Goal: Information Seeking & Learning: Learn about a topic

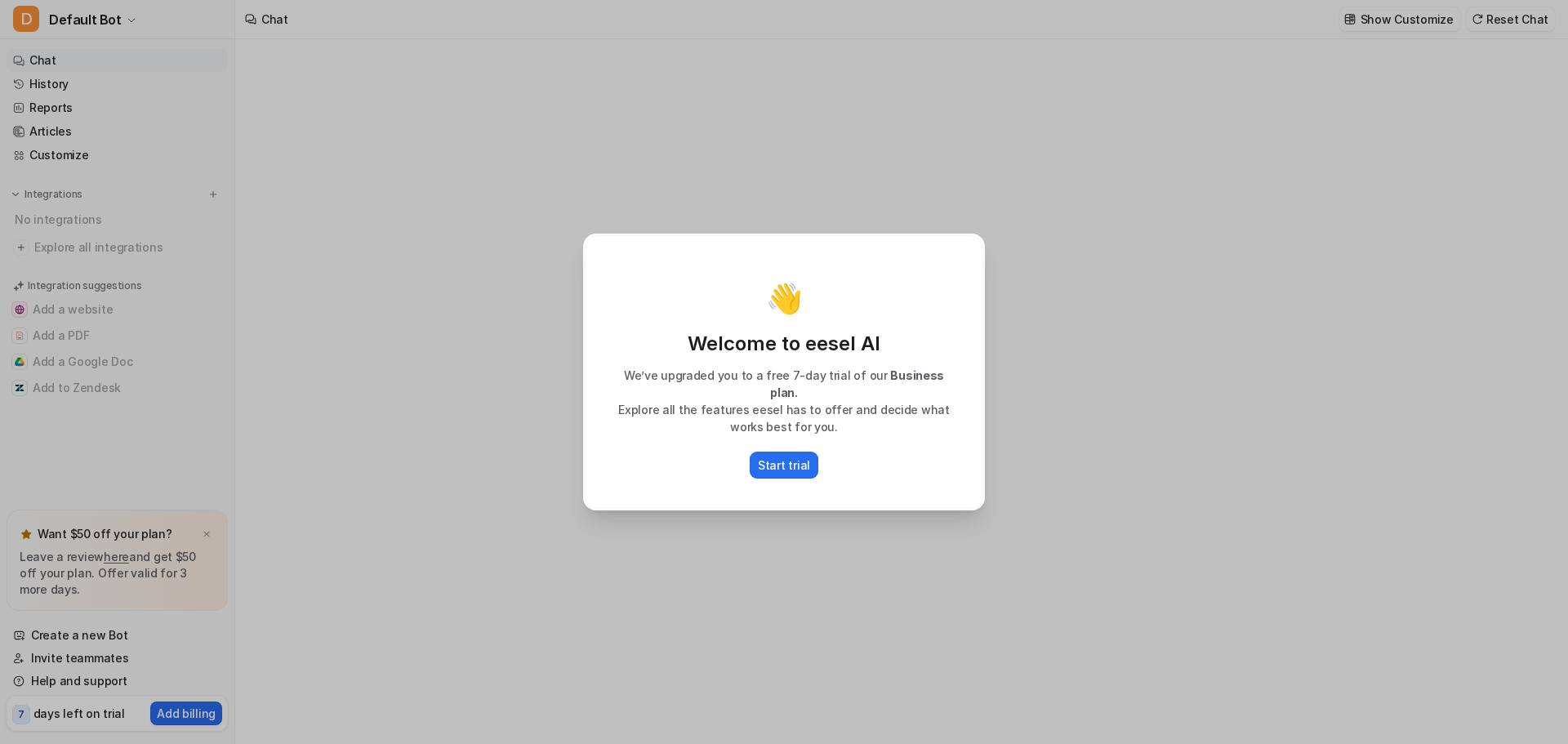
click at [1072, 483] on div "👋 Welcome to eesel AI We’ve upgraded you to a free 7-day trial of our Business …" at bounding box center [784, 372] width 1568 height 744
click at [1031, 482] on div "👋 Welcome to eesel AI We’ve upgraded you to a free 7-day trial of our Business …" at bounding box center [784, 372] width 1568 height 744
type textarea "**********"
click at [831, 543] on div "👋 Welcome to eesel AI We’ve upgraded you to a free 7-day trial of our Business …" at bounding box center [784, 372] width 428 height 744
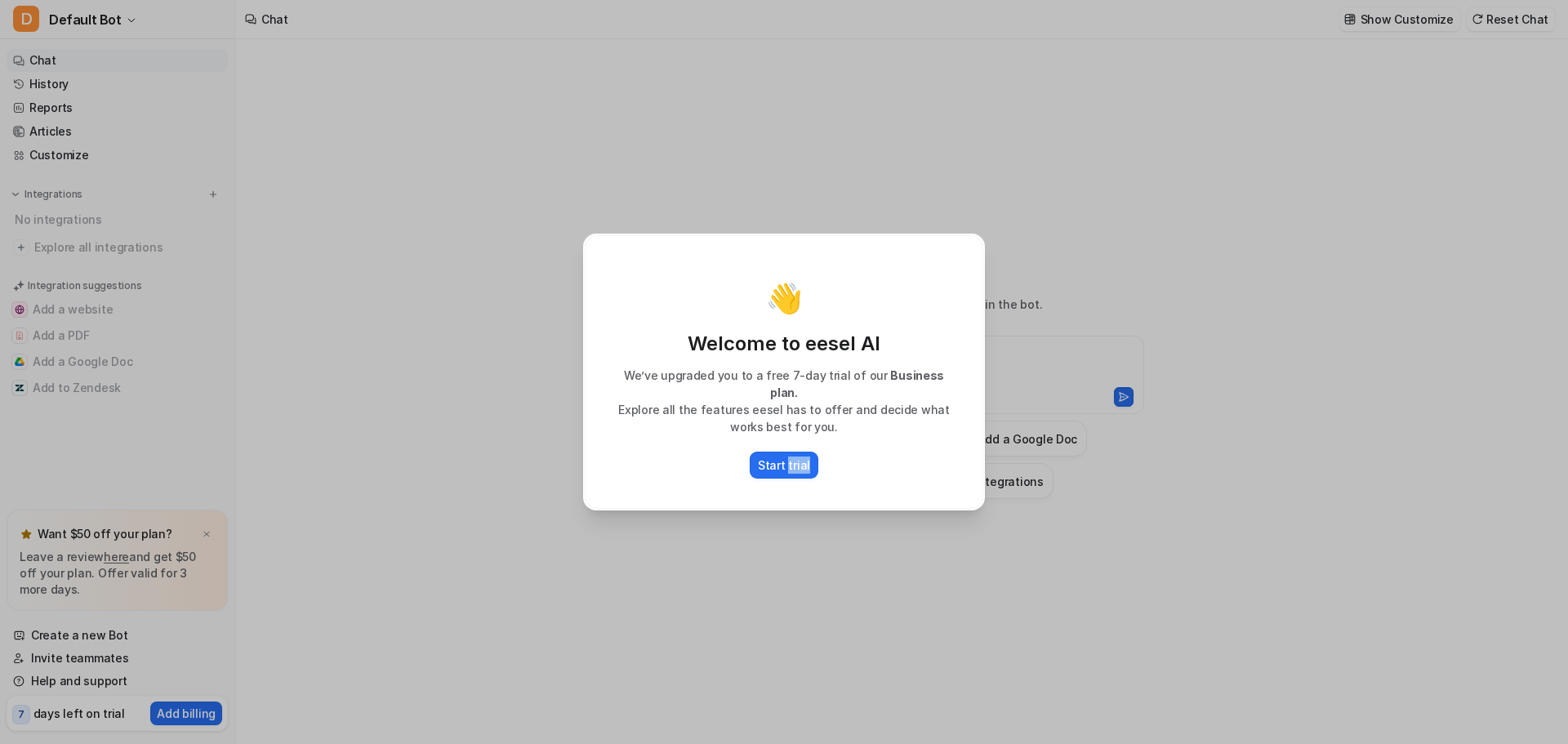
click at [831, 542] on div "👋 Welcome to eesel AI We’ve upgraded you to a free 7-day trial of our Business …" at bounding box center [784, 372] width 428 height 744
click at [831, 536] on div "👋 Welcome to eesel AI We’ve upgraded you to a free 7-day trial of our Business …" at bounding box center [784, 372] width 428 height 744
click at [831, 534] on div "👋 Welcome to eesel AI We’ve upgraded you to a free 7-day trial of our Business …" at bounding box center [784, 372] width 428 height 744
click at [831, 533] on div "👋 Welcome to eesel AI We’ve upgraded you to a free 7-day trial of our Business …" at bounding box center [784, 372] width 428 height 744
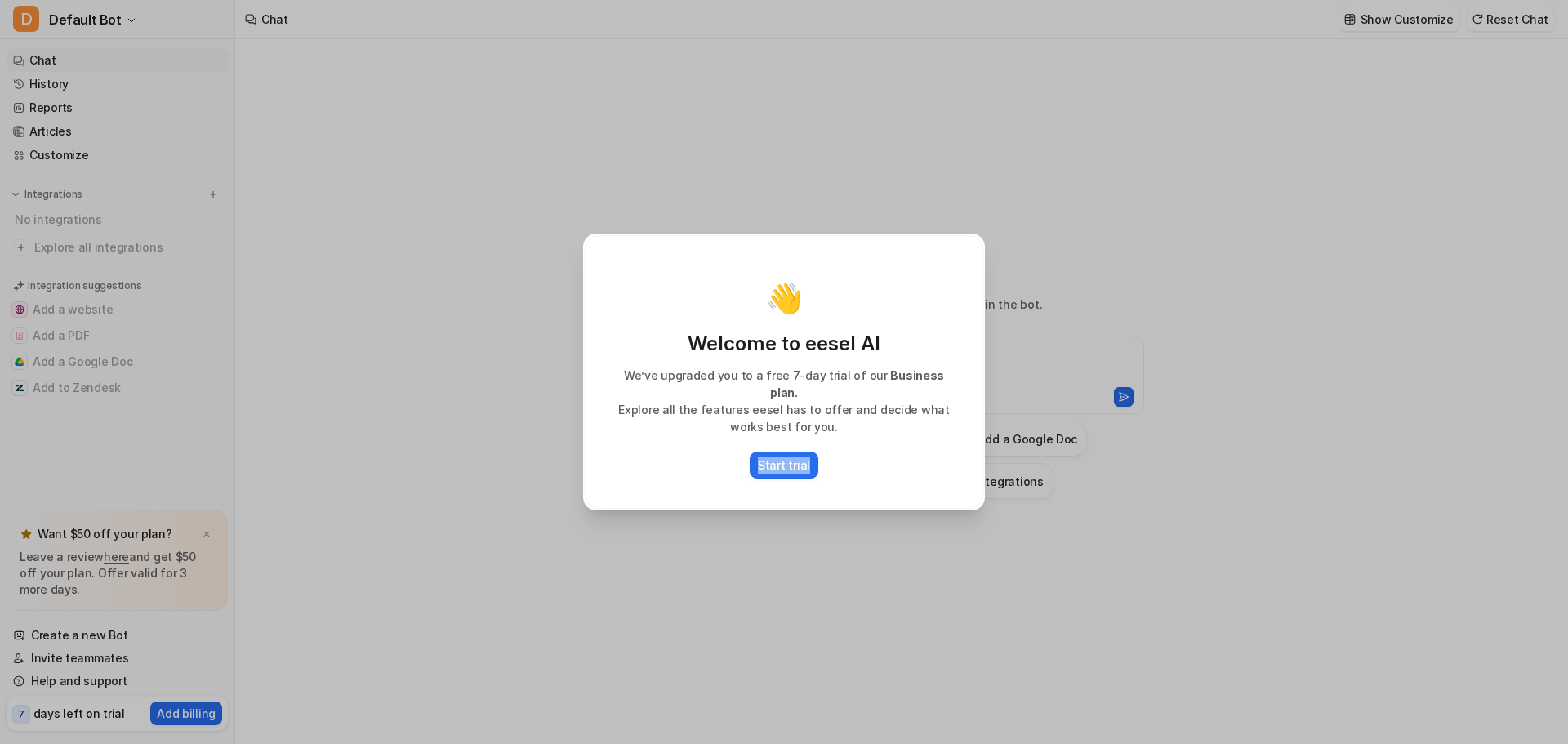
click at [831, 533] on div "👋 Welcome to eesel AI We’ve upgraded you to a free 7-day trial of our Business …" at bounding box center [784, 372] width 428 height 744
click at [769, 456] on p "Start trial" at bounding box center [784, 464] width 52 height 17
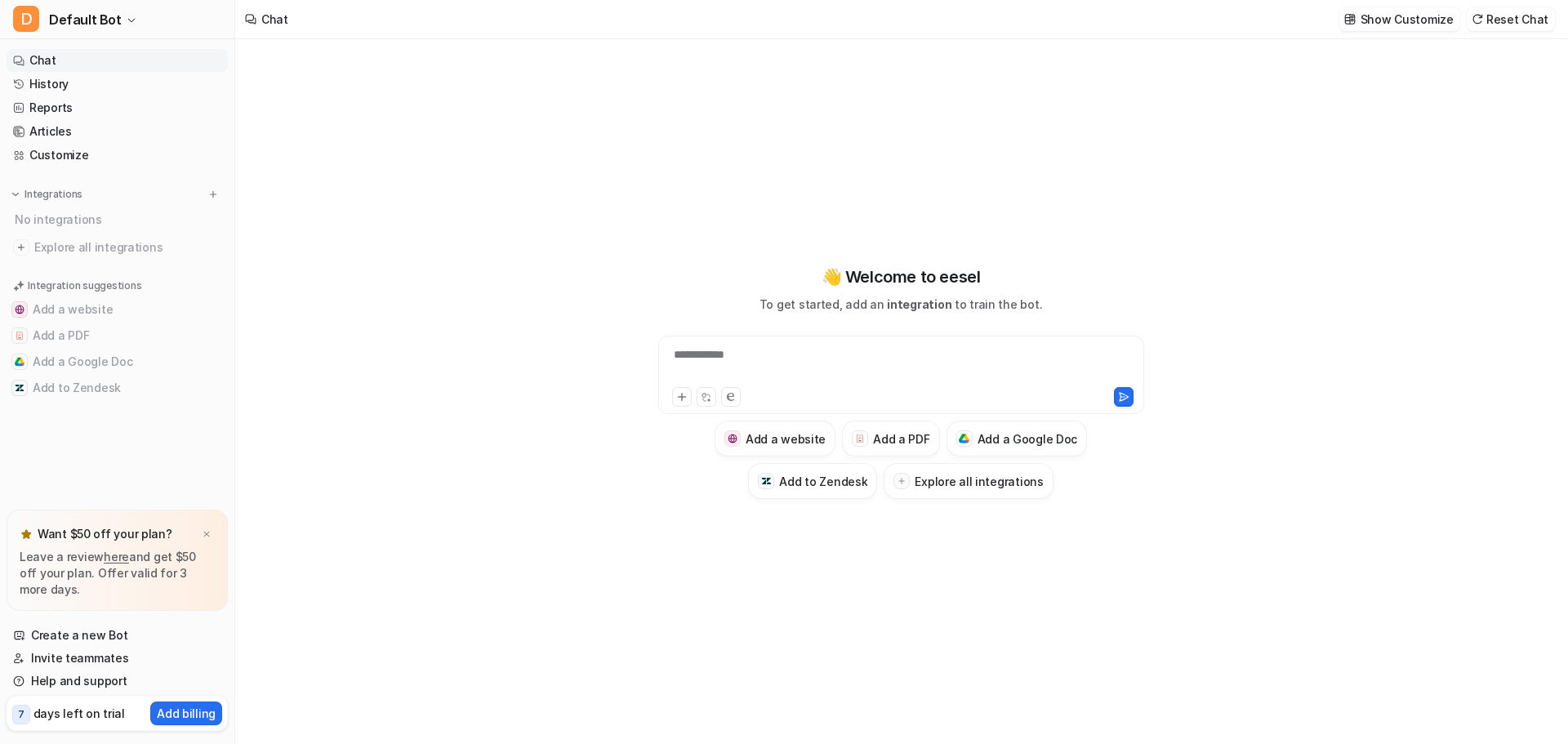
click at [901, 629] on div "**********" at bounding box center [901, 382] width 601 height 521
click at [208, 534] on img at bounding box center [206, 534] width 10 height 11
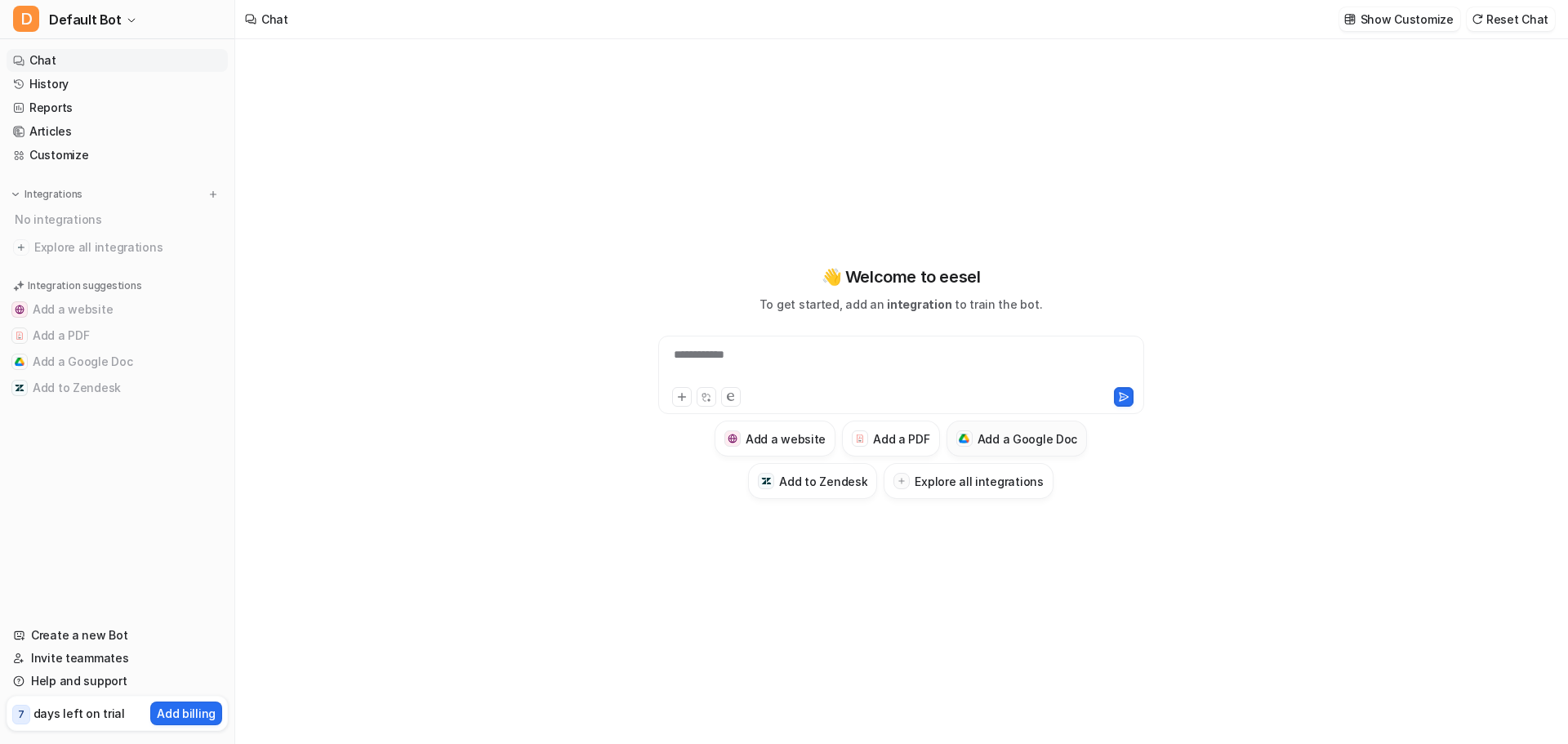
click at [1021, 440] on h3 "Add a Google Doc" at bounding box center [1028, 439] width 100 height 17
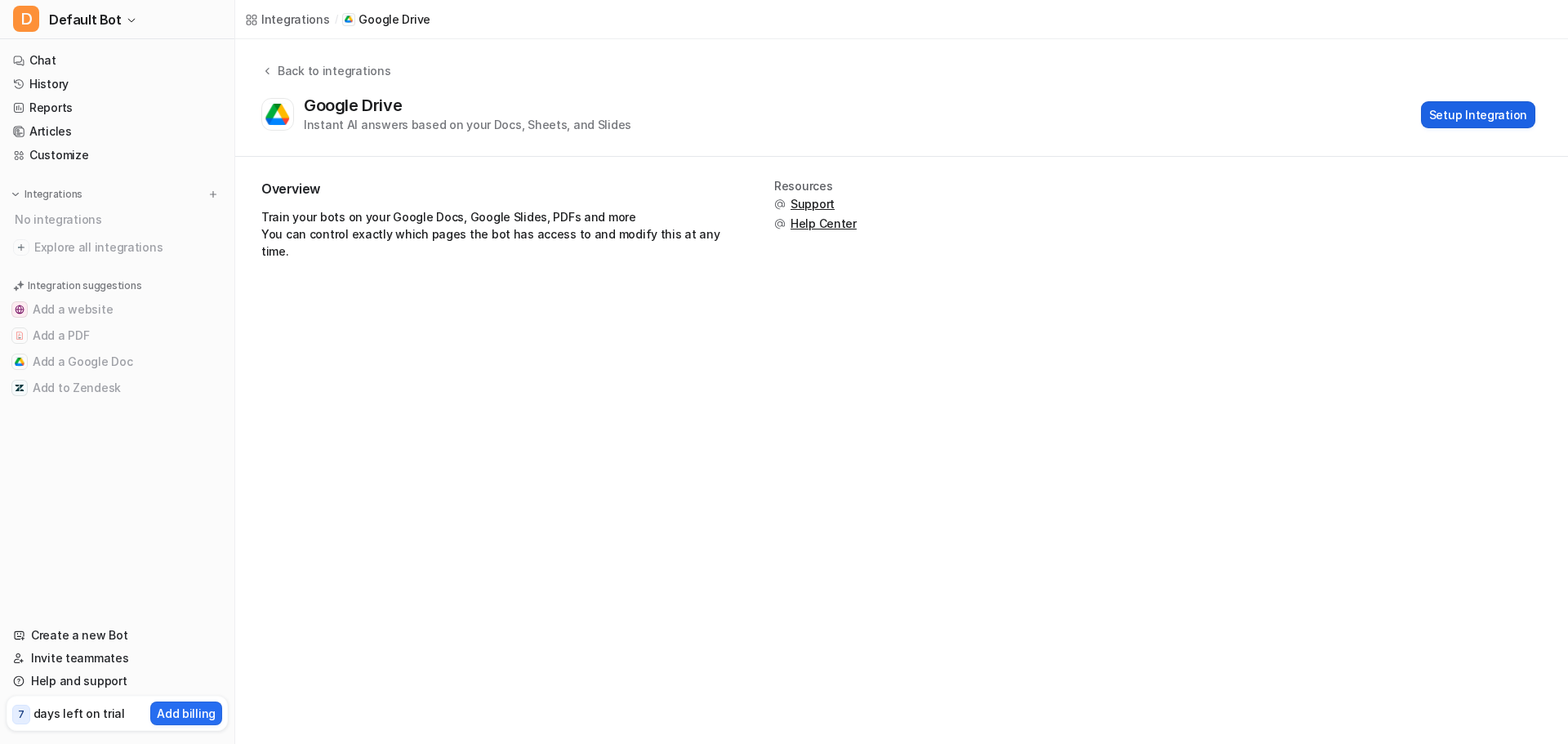
click at [1452, 125] on button "Setup Integration" at bounding box center [1478, 115] width 115 height 27
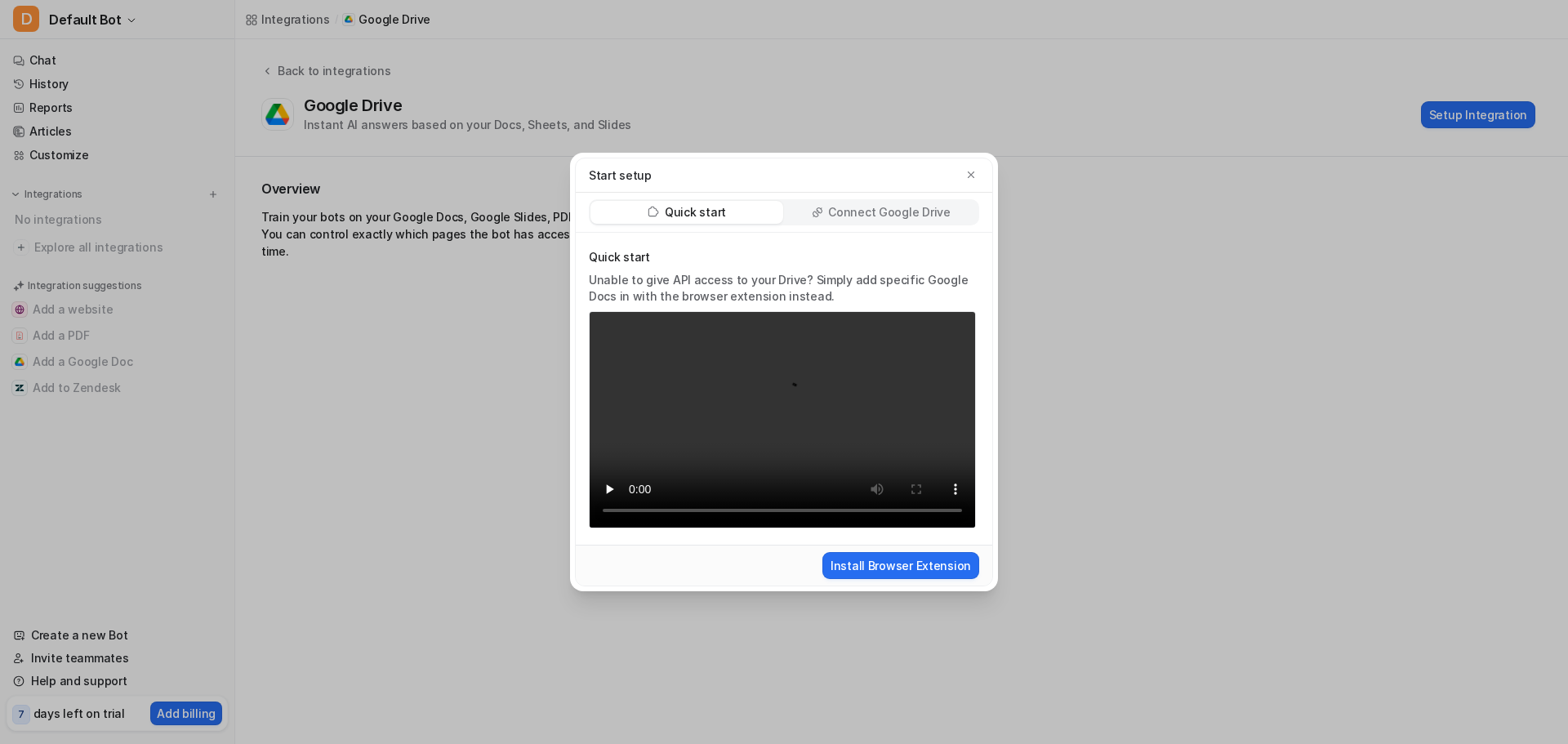
click at [957, 217] on div "Connect Google Drive" at bounding box center [881, 212] width 193 height 23
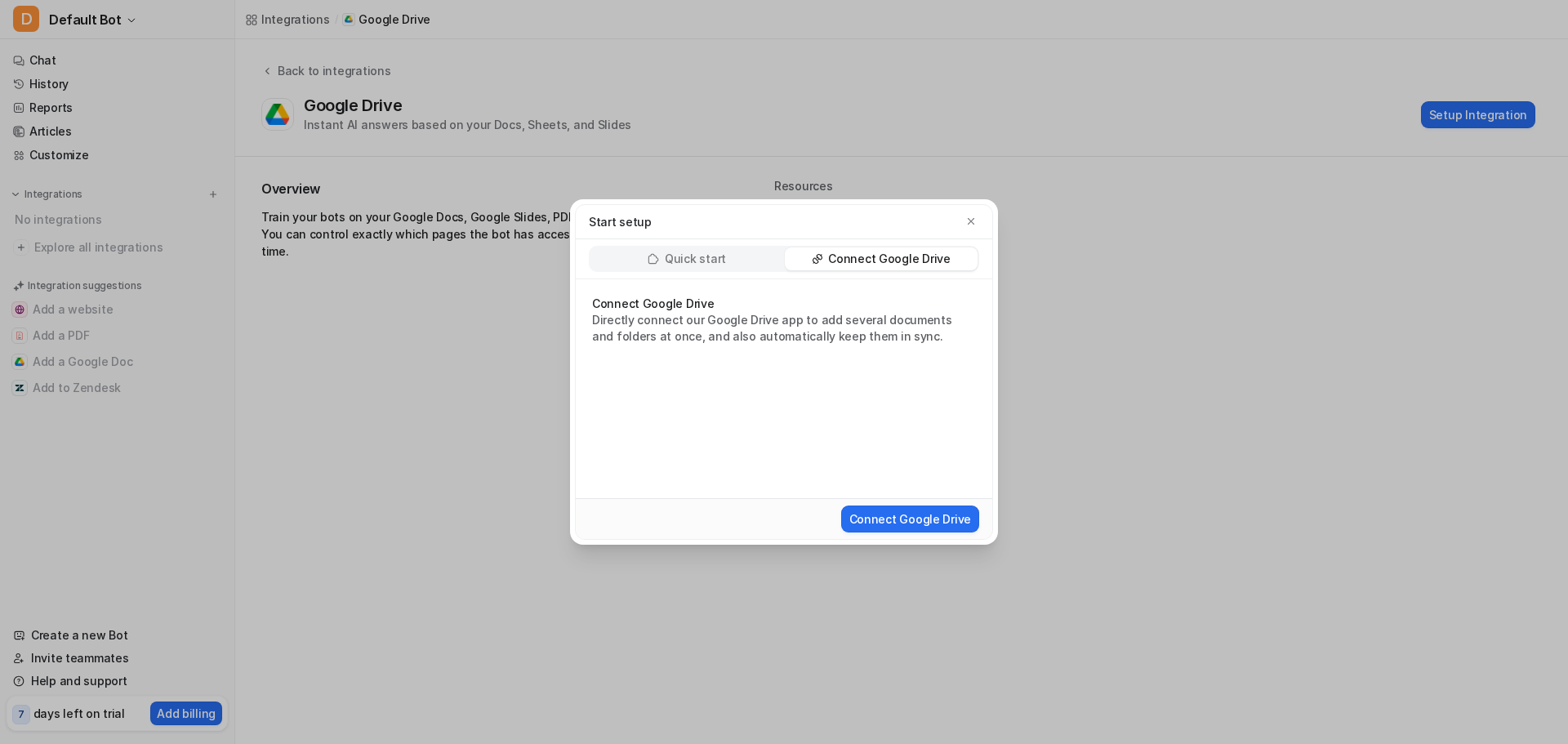
click at [705, 249] on div "Quick start" at bounding box center [687, 259] width 193 height 23
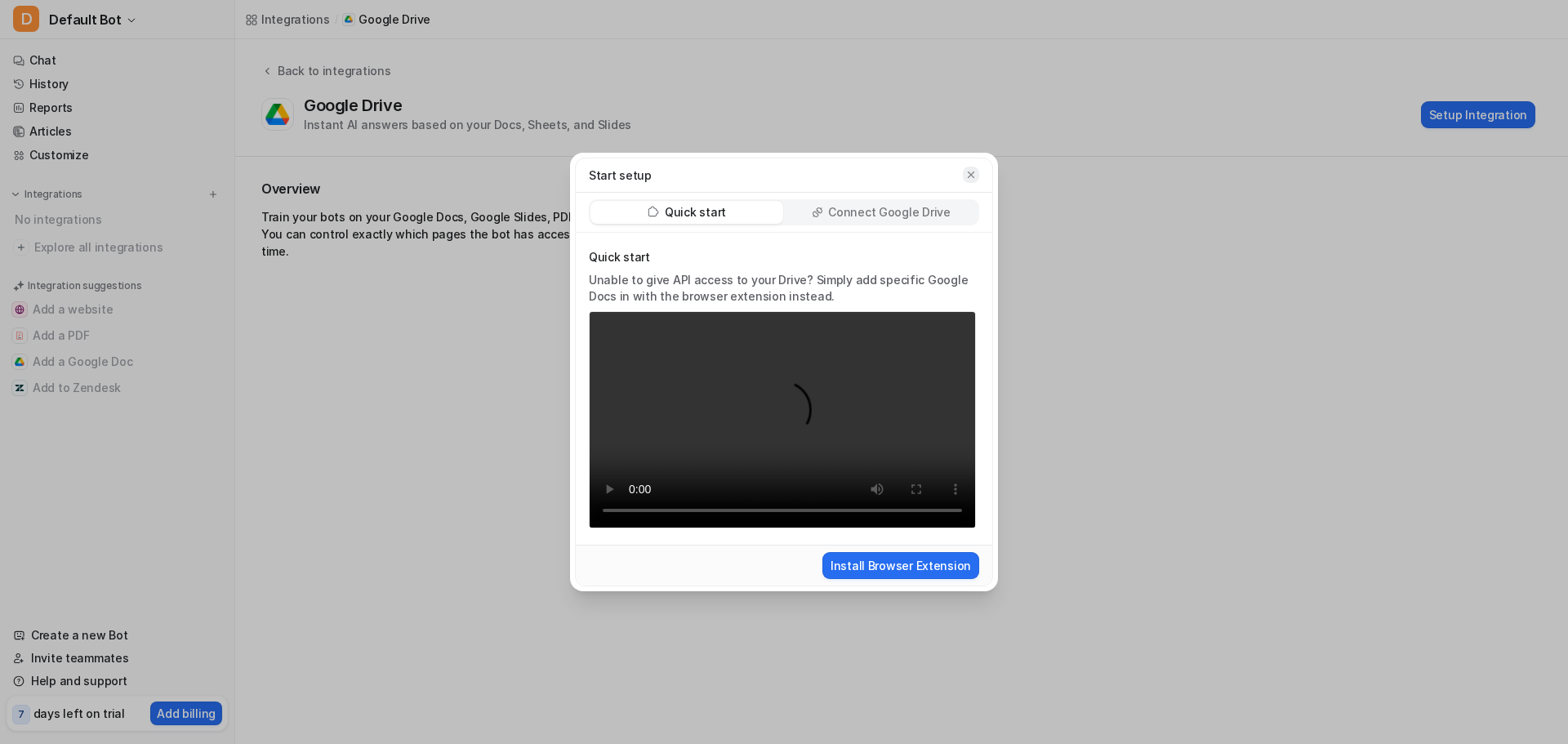
click at [971, 178] on icon "button" at bounding box center [971, 174] width 12 height 12
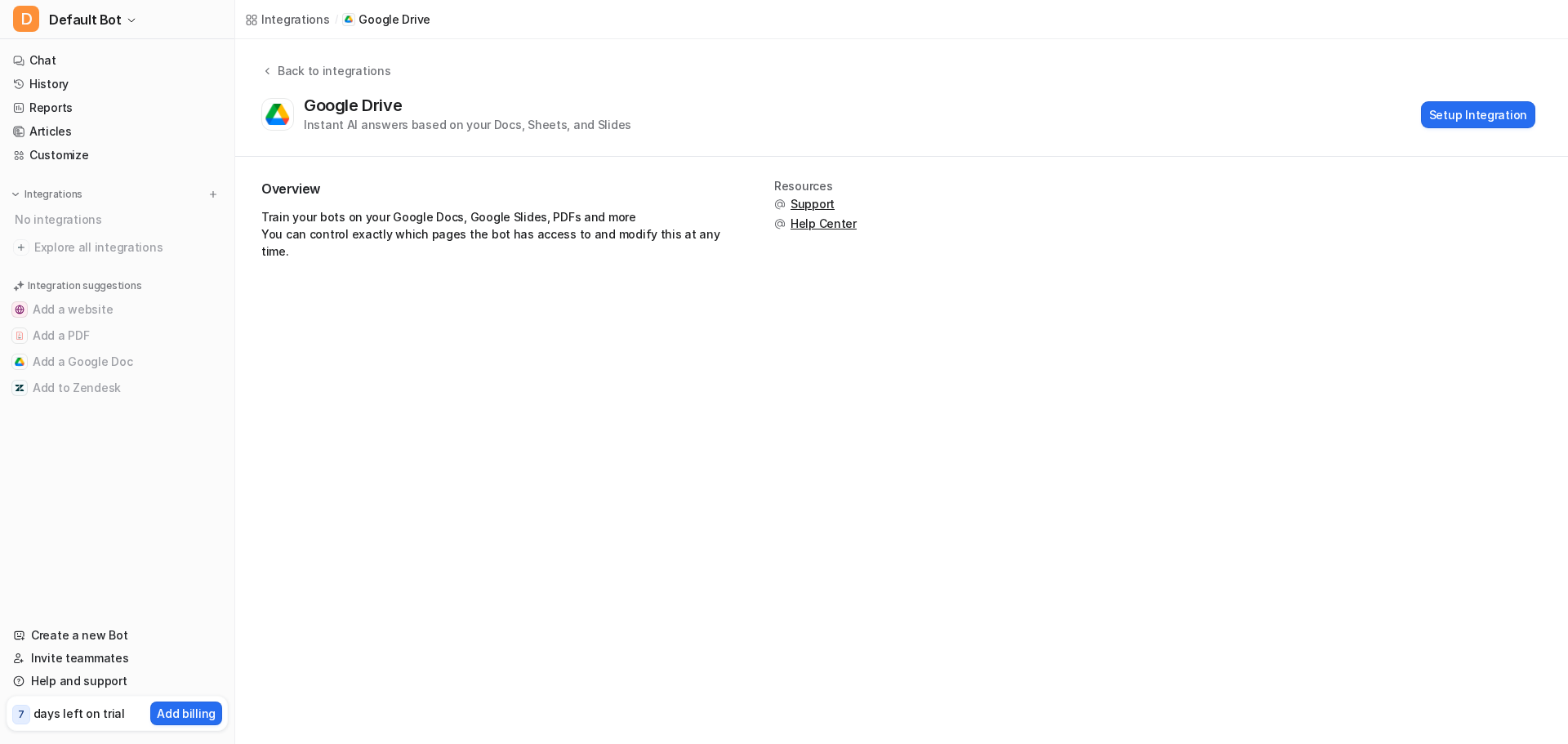
click at [492, 408] on div "Integrations / Google Drive Back to integrations Google Drive Instant AI answer…" at bounding box center [784, 372] width 1568 height 744
click at [283, 66] on div "Back to integrations" at bounding box center [331, 70] width 117 height 17
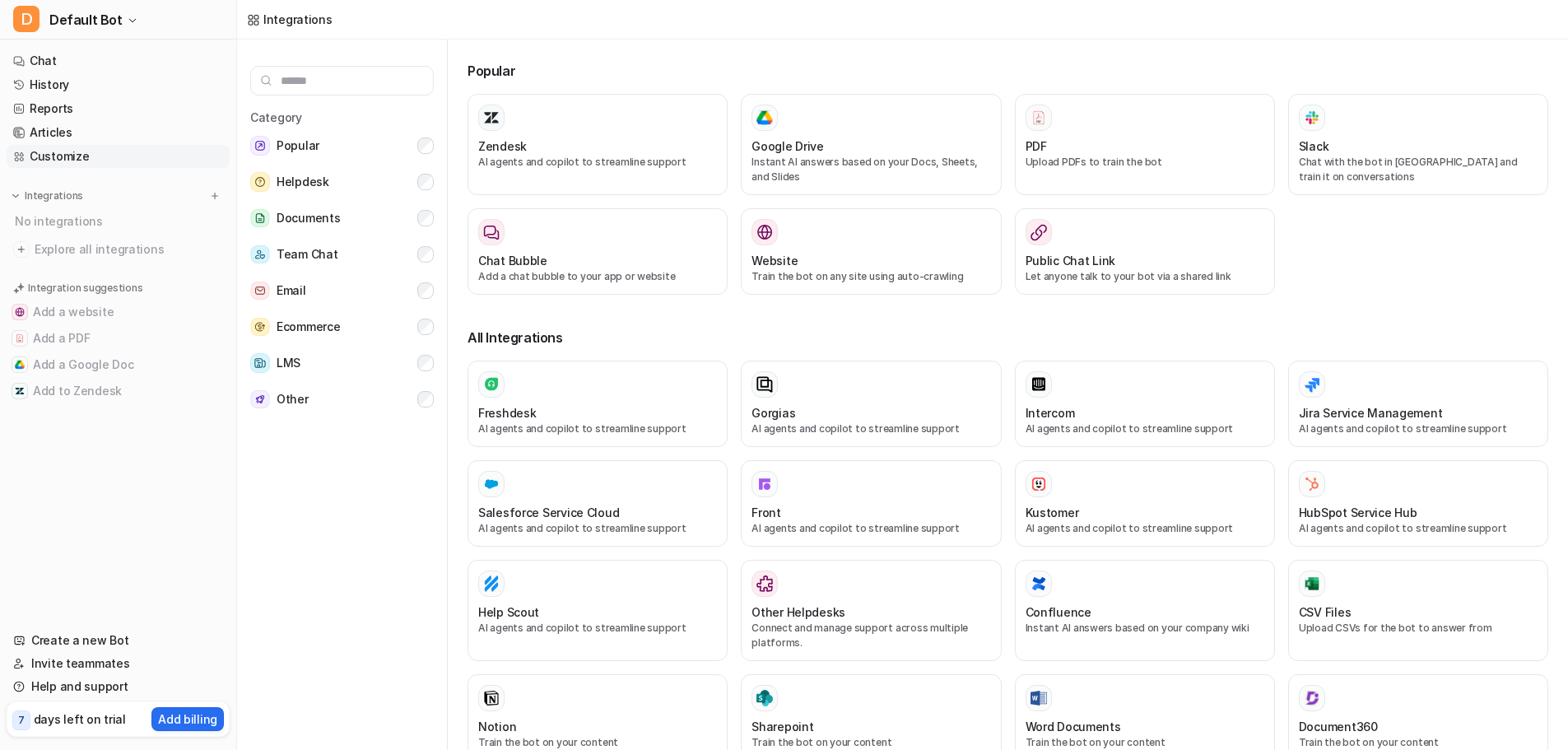
click at [96, 147] on link "Customize" at bounding box center [117, 157] width 223 height 23
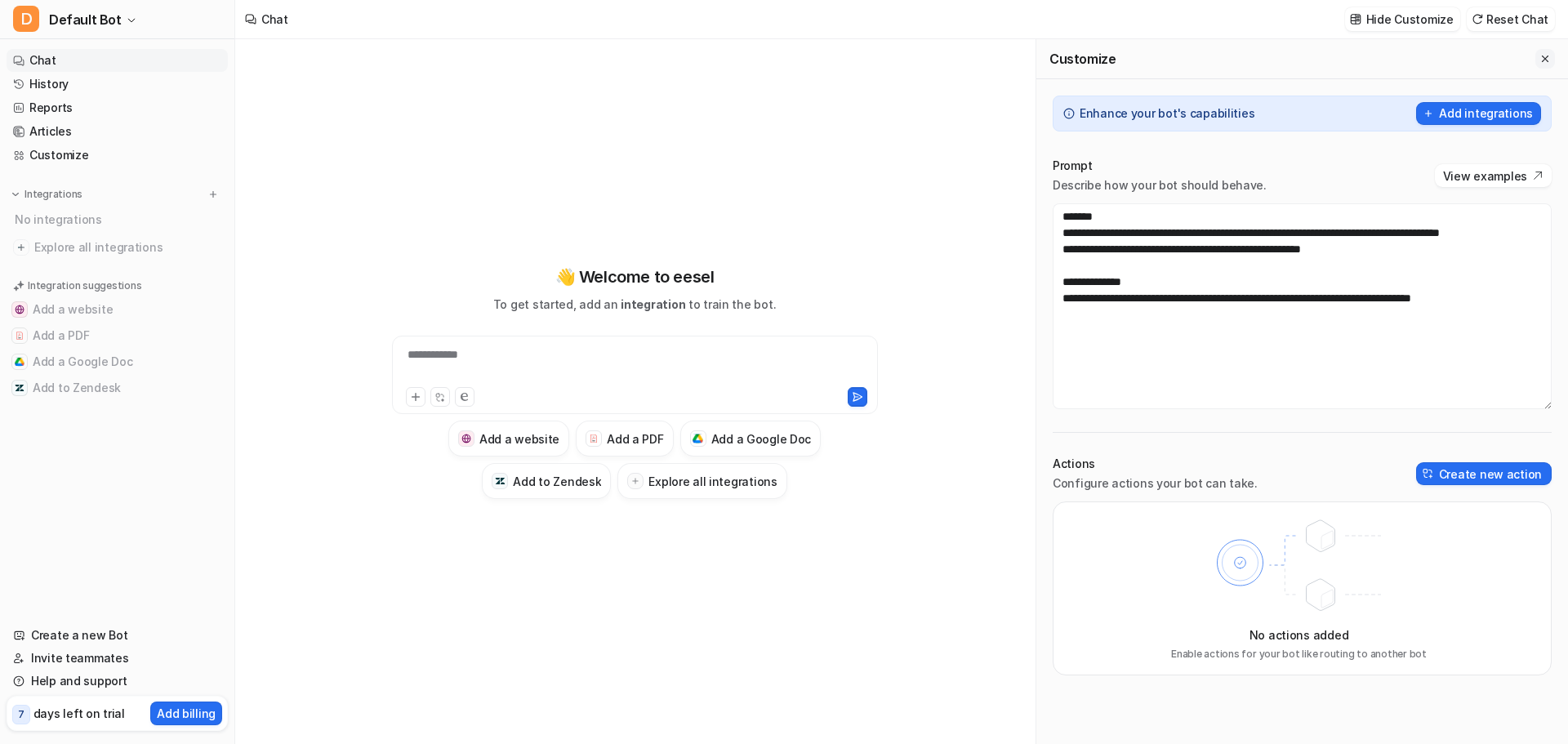
click at [1539, 65] on button "Close flyout" at bounding box center [1546, 59] width 20 height 20
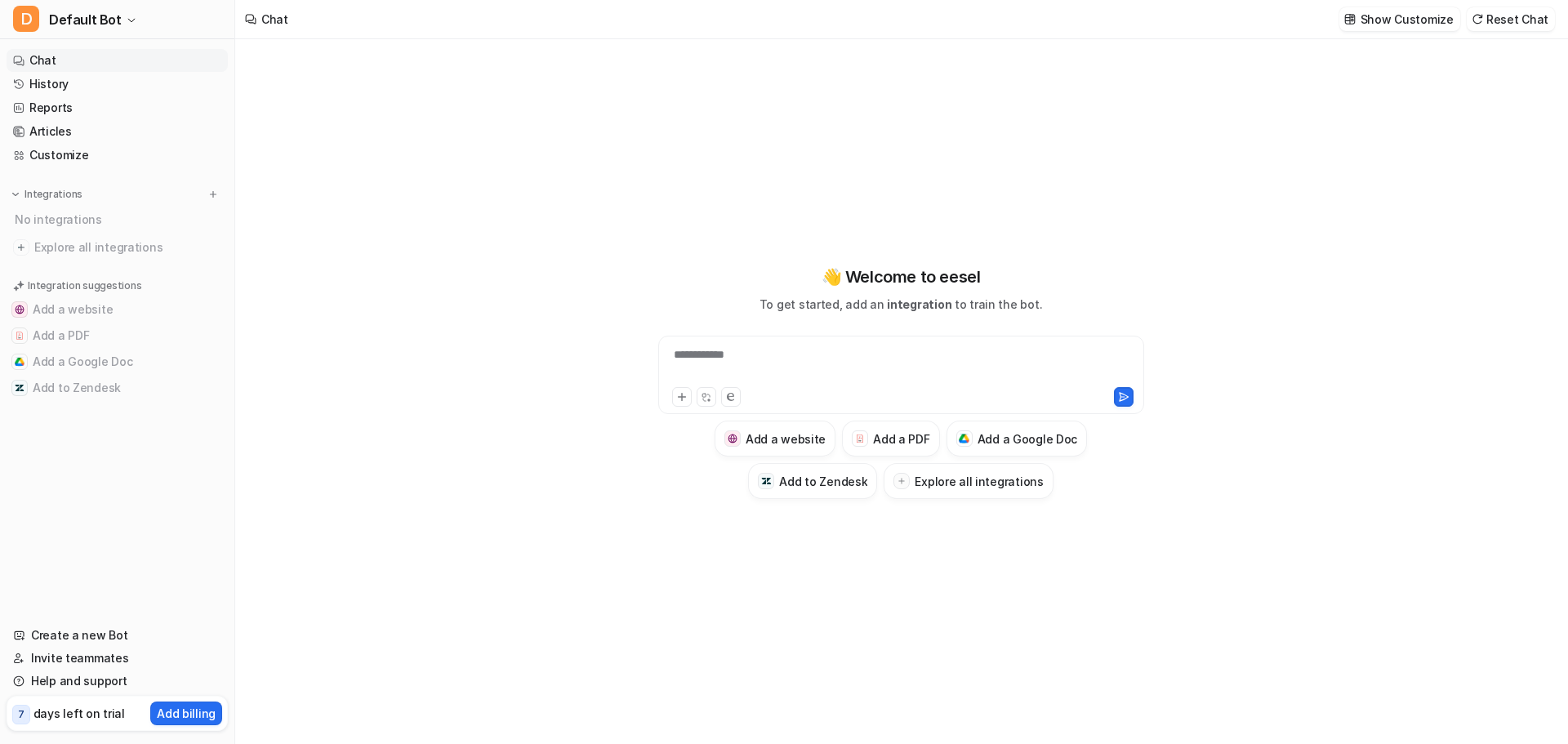
drag, startPoint x: 380, startPoint y: 442, endPoint x: 385, endPoint y: 454, distance: 13.0
drag, startPoint x: 385, startPoint y: 454, endPoint x: 586, endPoint y: 598, distance: 247.3
click at [586, 598] on div "**********" at bounding box center [901, 391] width 1332 height 704
click at [375, 431] on div "**********" at bounding box center [901, 391] width 1332 height 704
click at [976, 447] on button "Add a Google Doc" at bounding box center [1017, 439] width 141 height 36
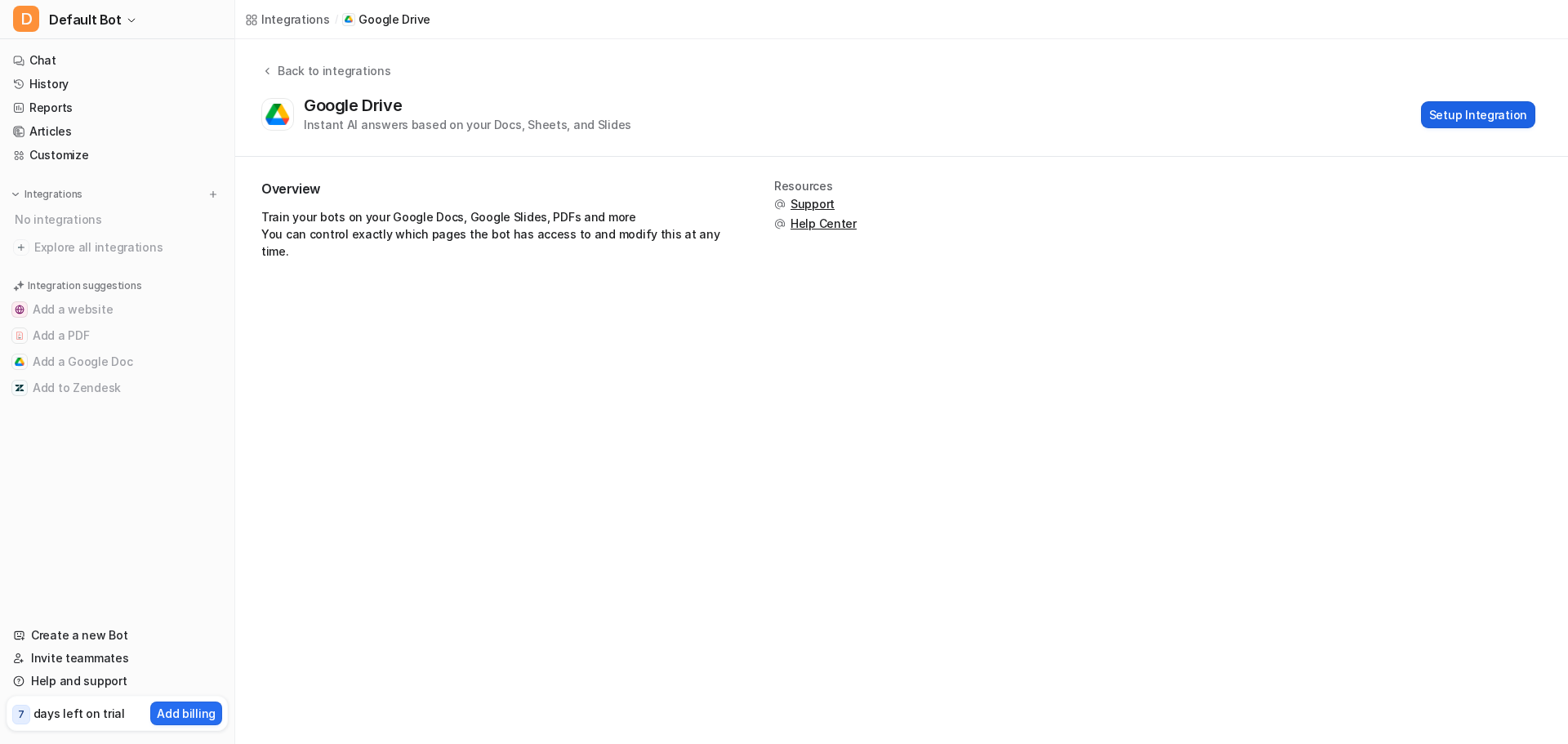
click at [1476, 107] on button "Setup Integration" at bounding box center [1478, 115] width 115 height 27
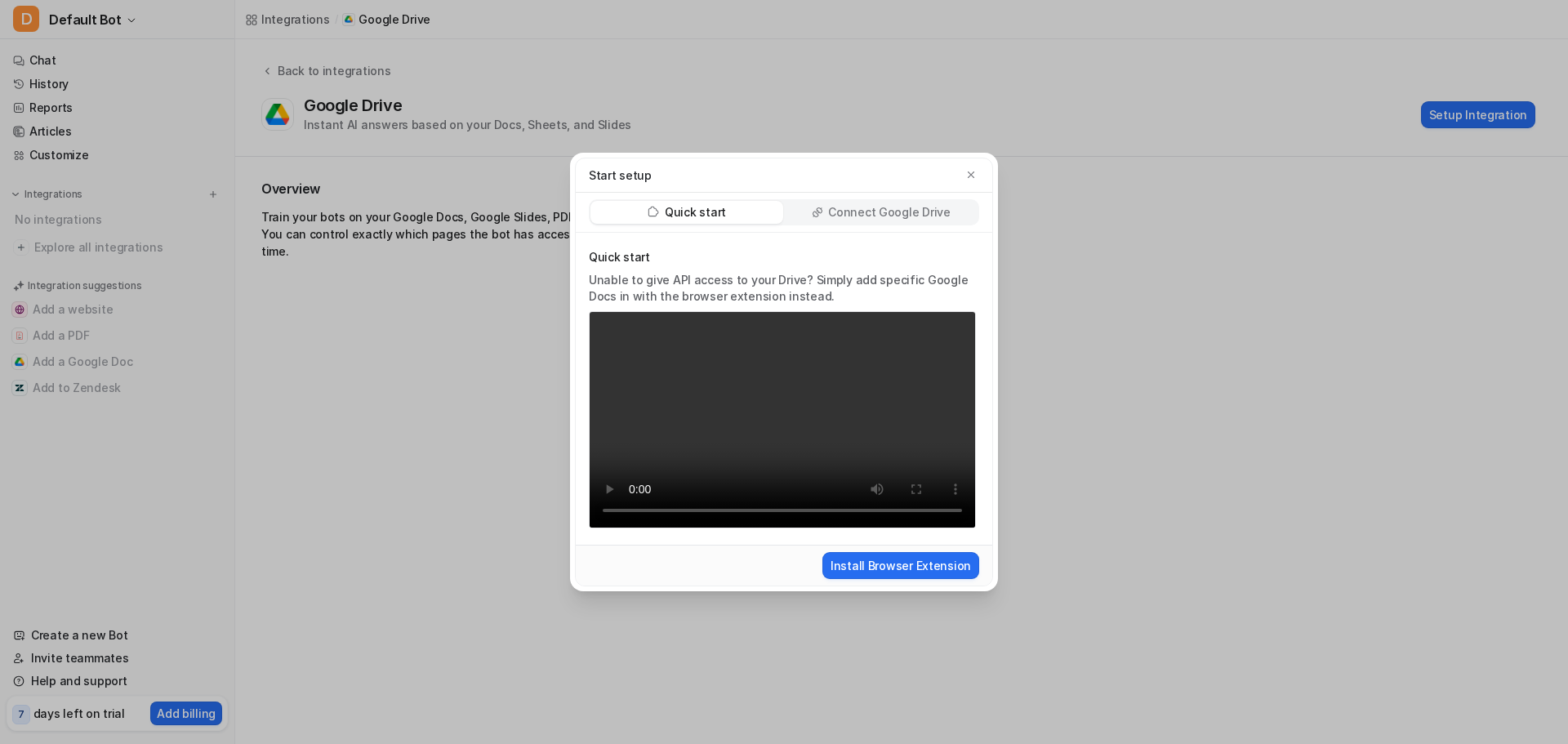
click at [836, 210] on p "Connect Google Drive" at bounding box center [888, 212] width 122 height 16
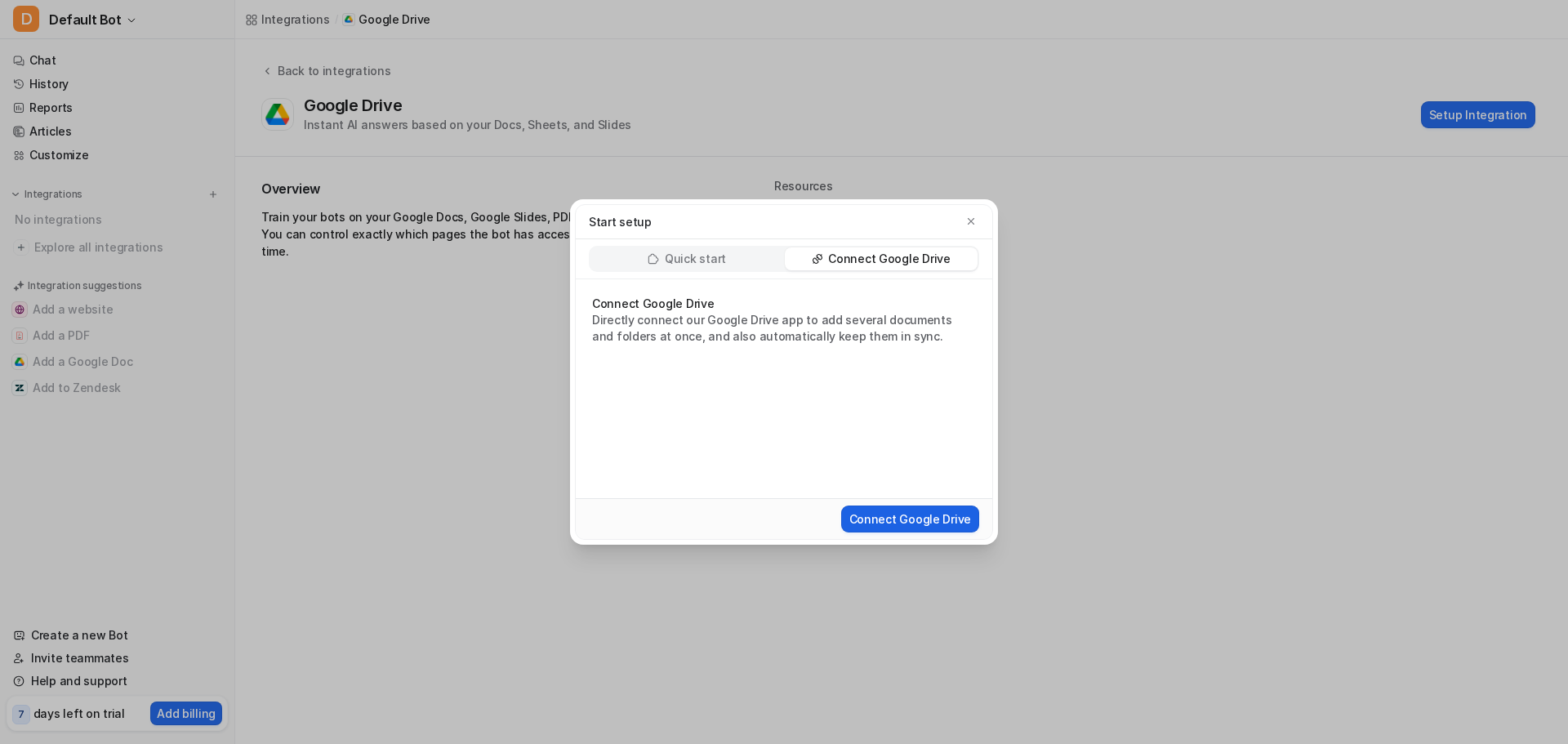
click at [957, 518] on button "Connect Google Drive" at bounding box center [910, 518] width 138 height 27
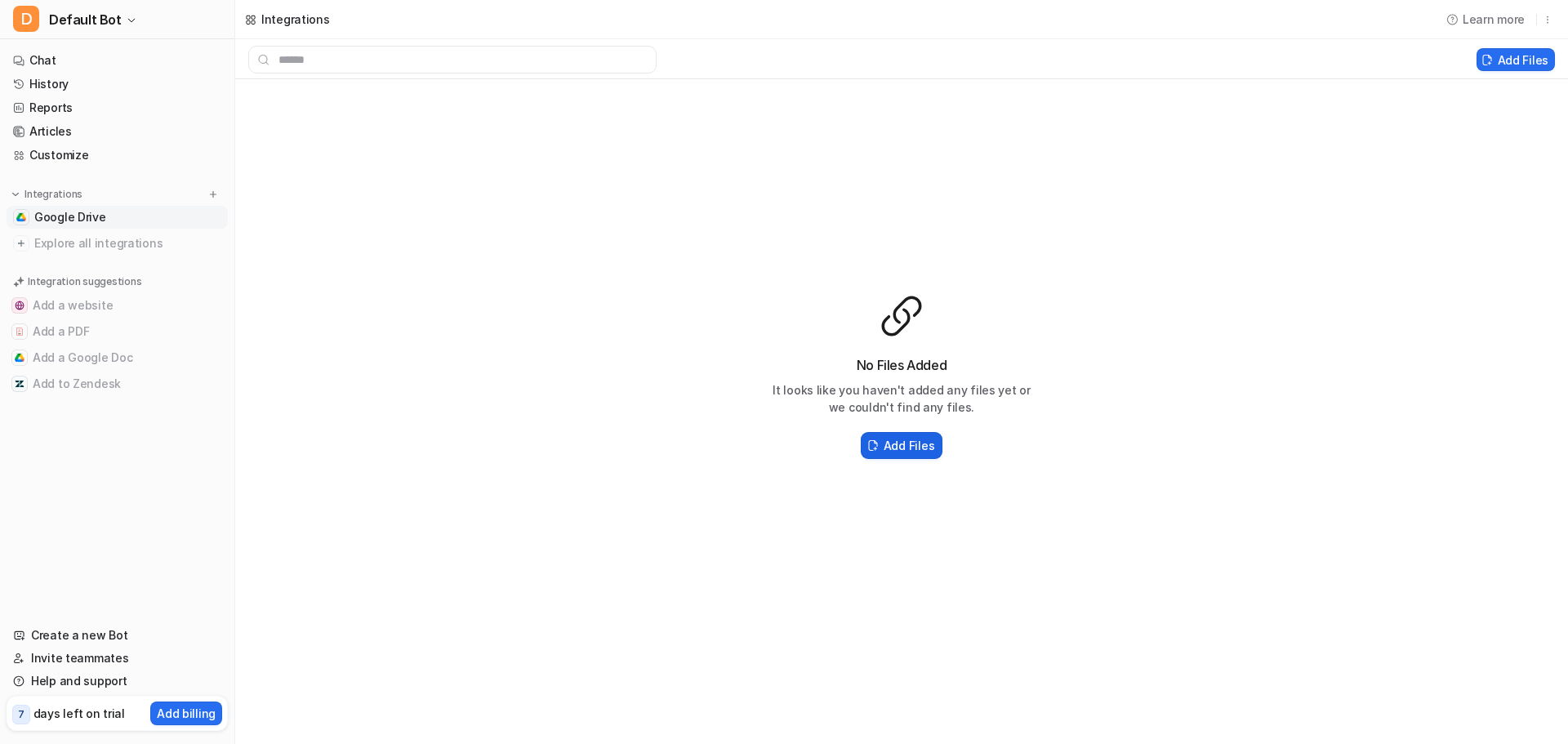
click at [911, 444] on h2 "Add Files" at bounding box center [909, 445] width 51 height 17
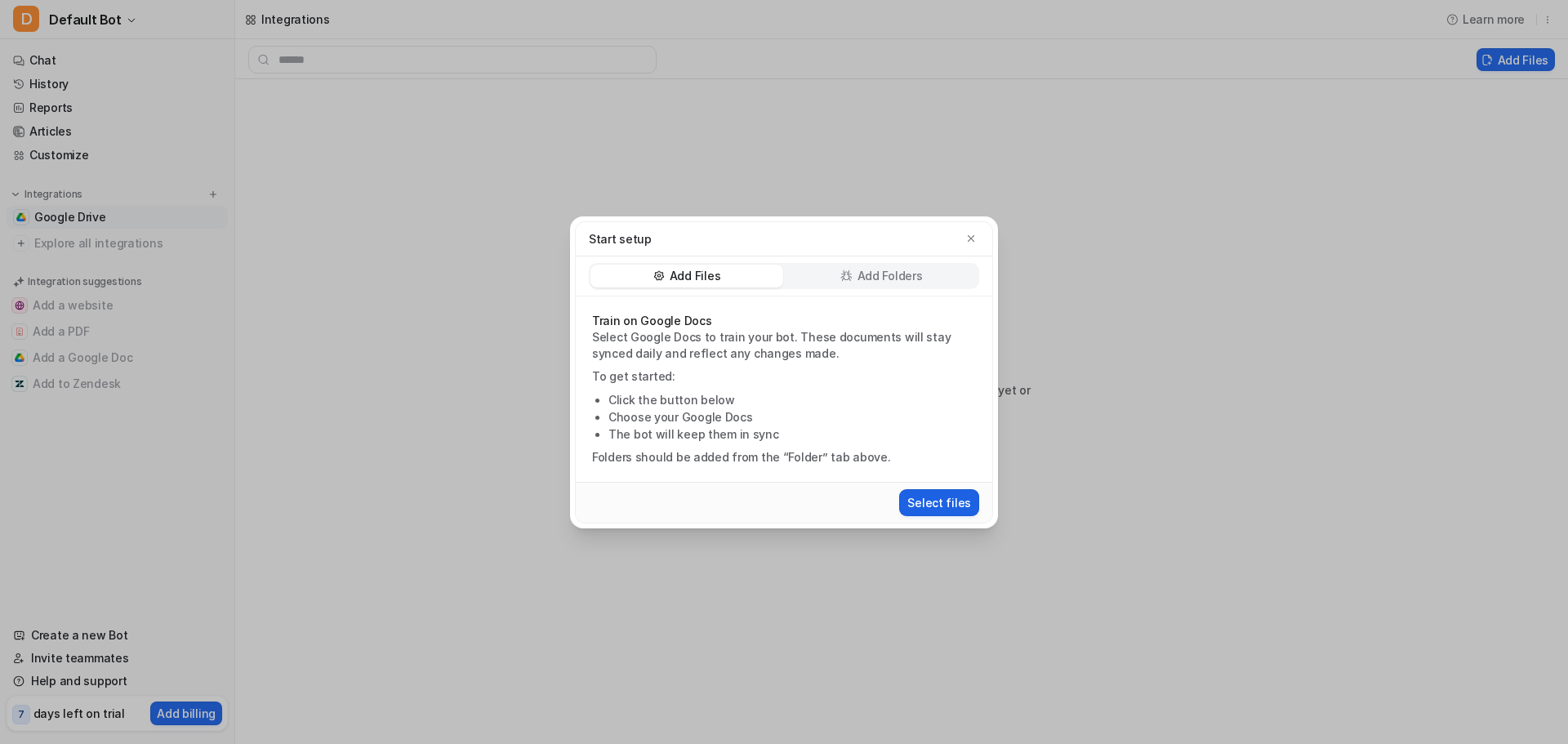
click at [922, 504] on button "Select files" at bounding box center [939, 503] width 80 height 27
click at [972, 230] on button "button" at bounding box center [971, 238] width 16 height 16
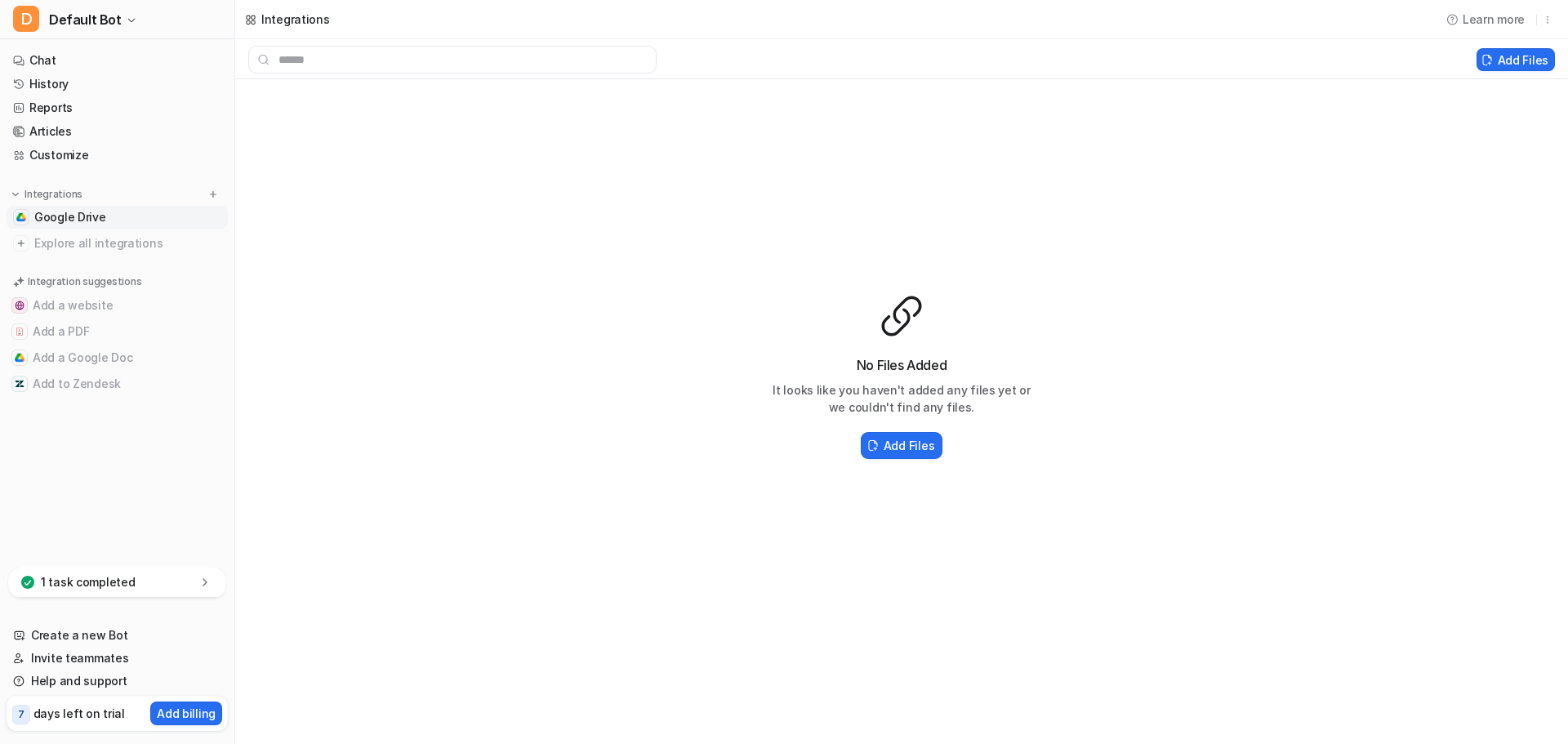
click at [212, 578] on icon at bounding box center [205, 582] width 16 height 16
click at [166, 482] on div "1 task completed" at bounding box center [116, 478] width 218 height 30
click at [107, 59] on link "Chat" at bounding box center [116, 60] width 221 height 23
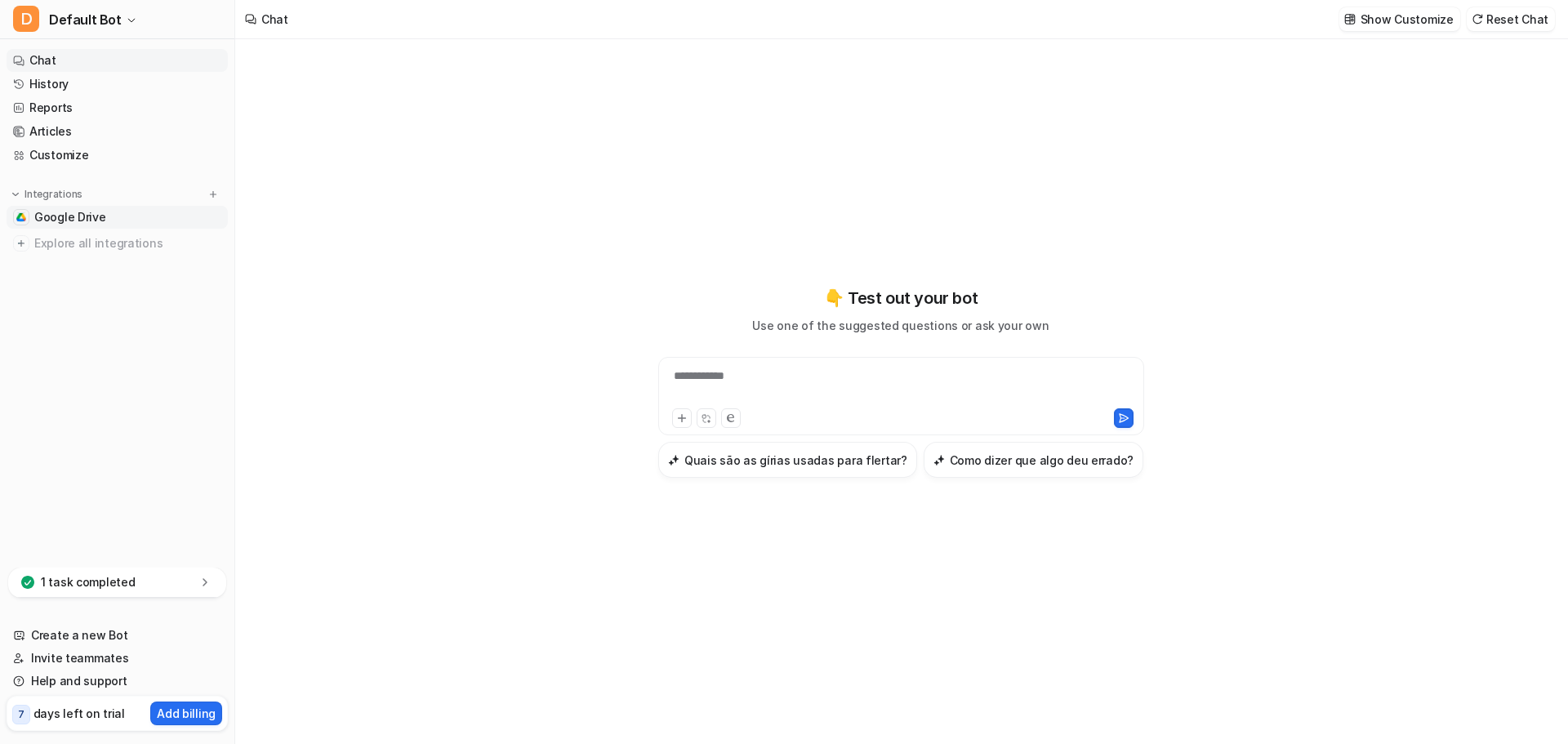
click at [119, 225] on link "Google Drive" at bounding box center [116, 218] width 221 height 23
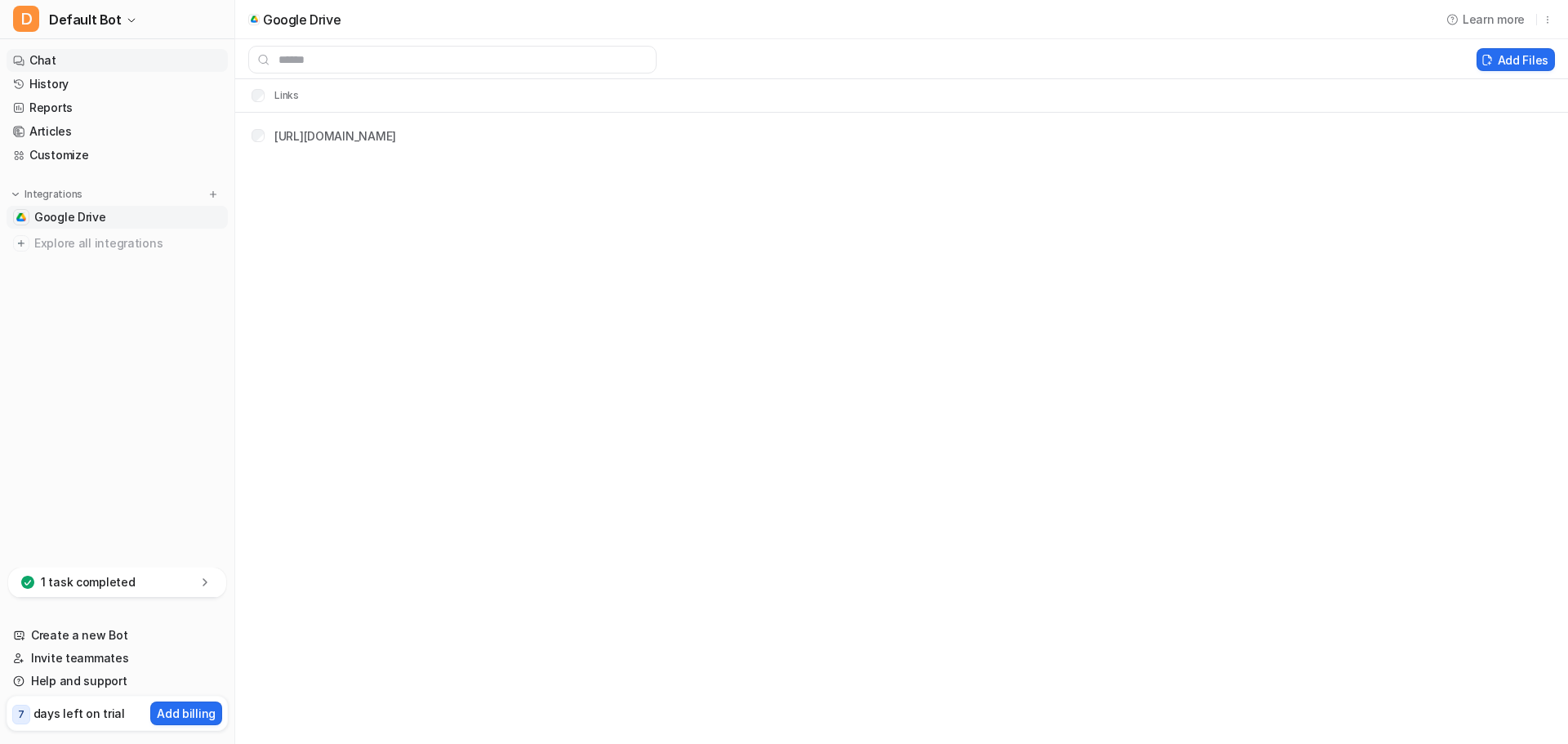
click at [80, 67] on link "Chat" at bounding box center [116, 60] width 221 height 23
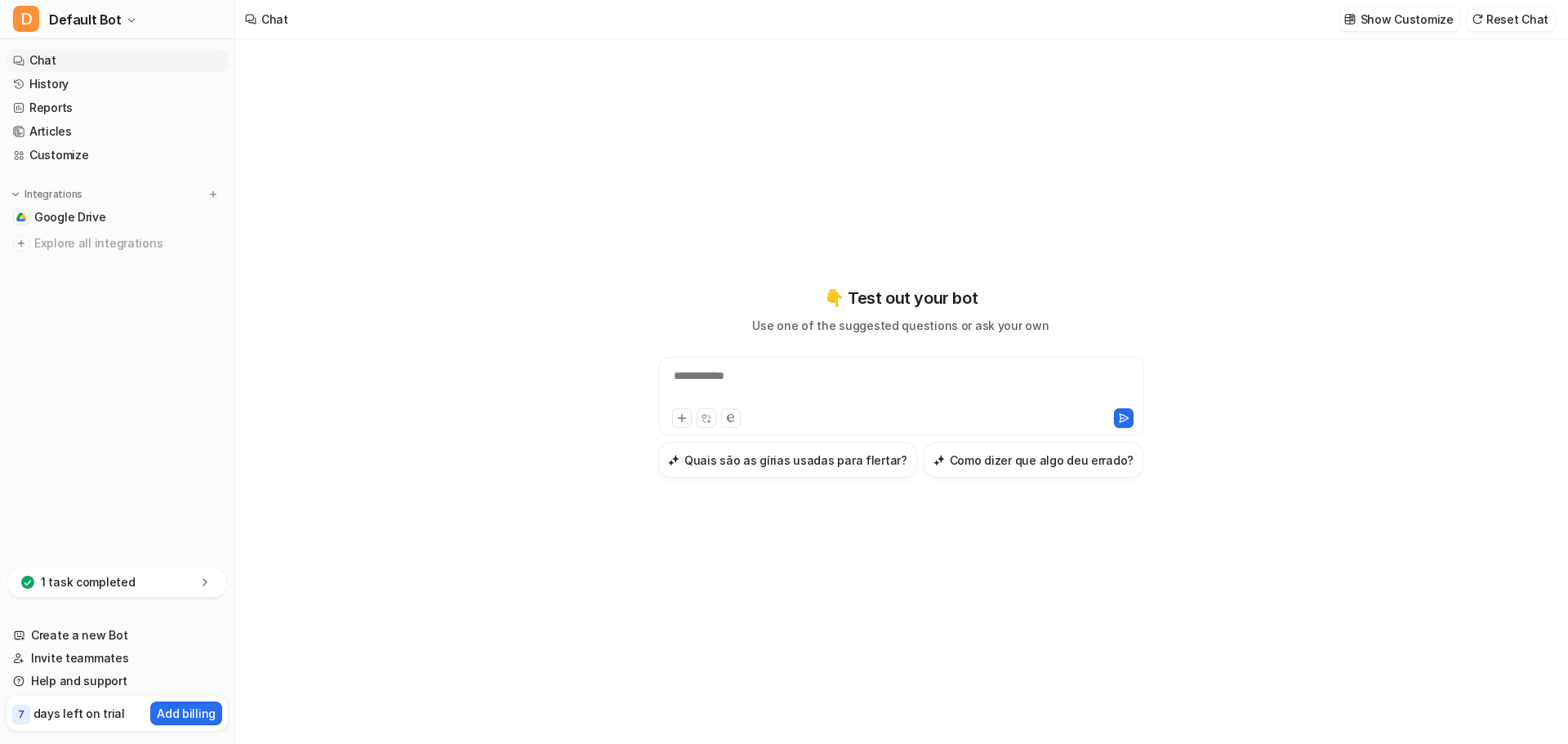
click at [767, 380] on div "**********" at bounding box center [902, 386] width 478 height 37
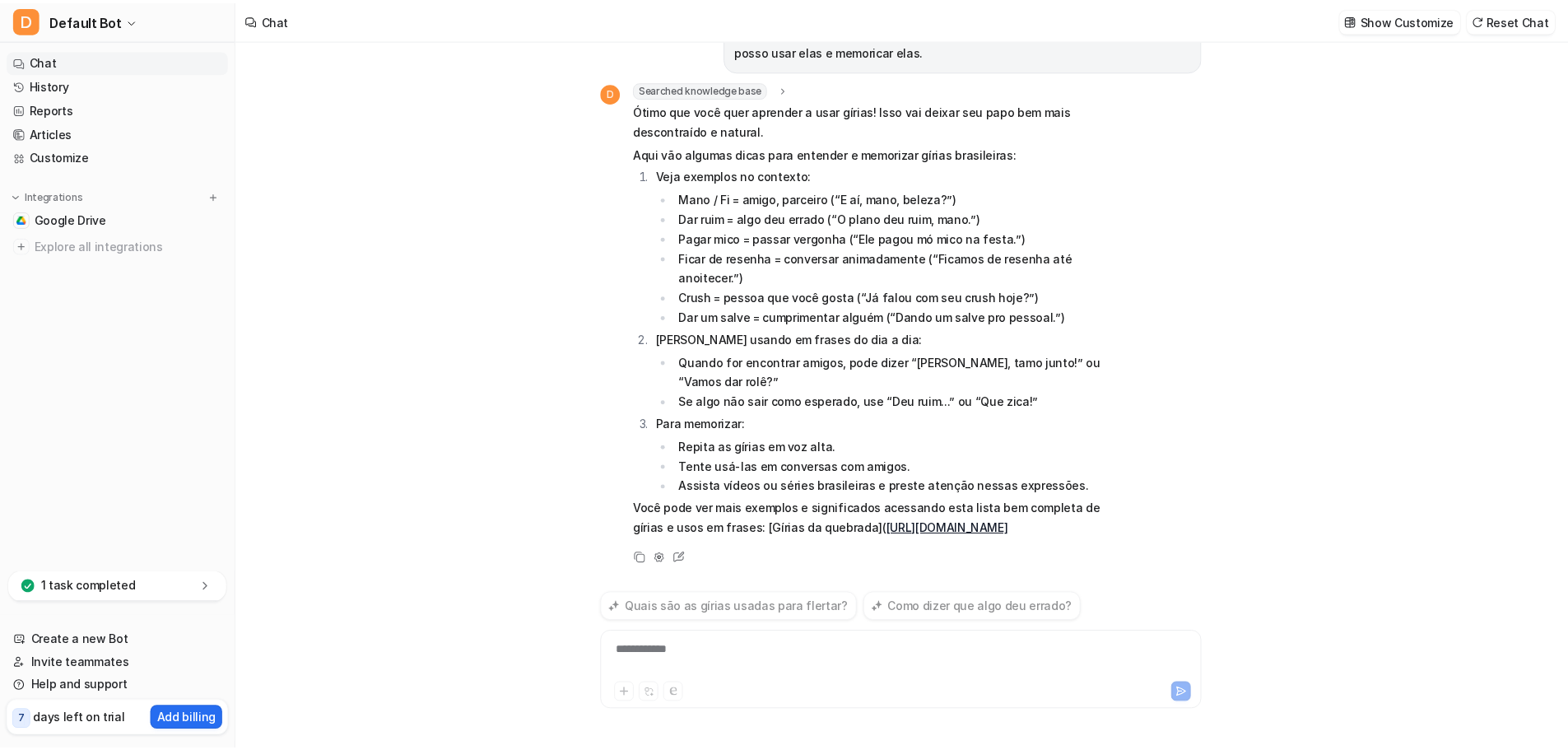
scroll to position [51, 0]
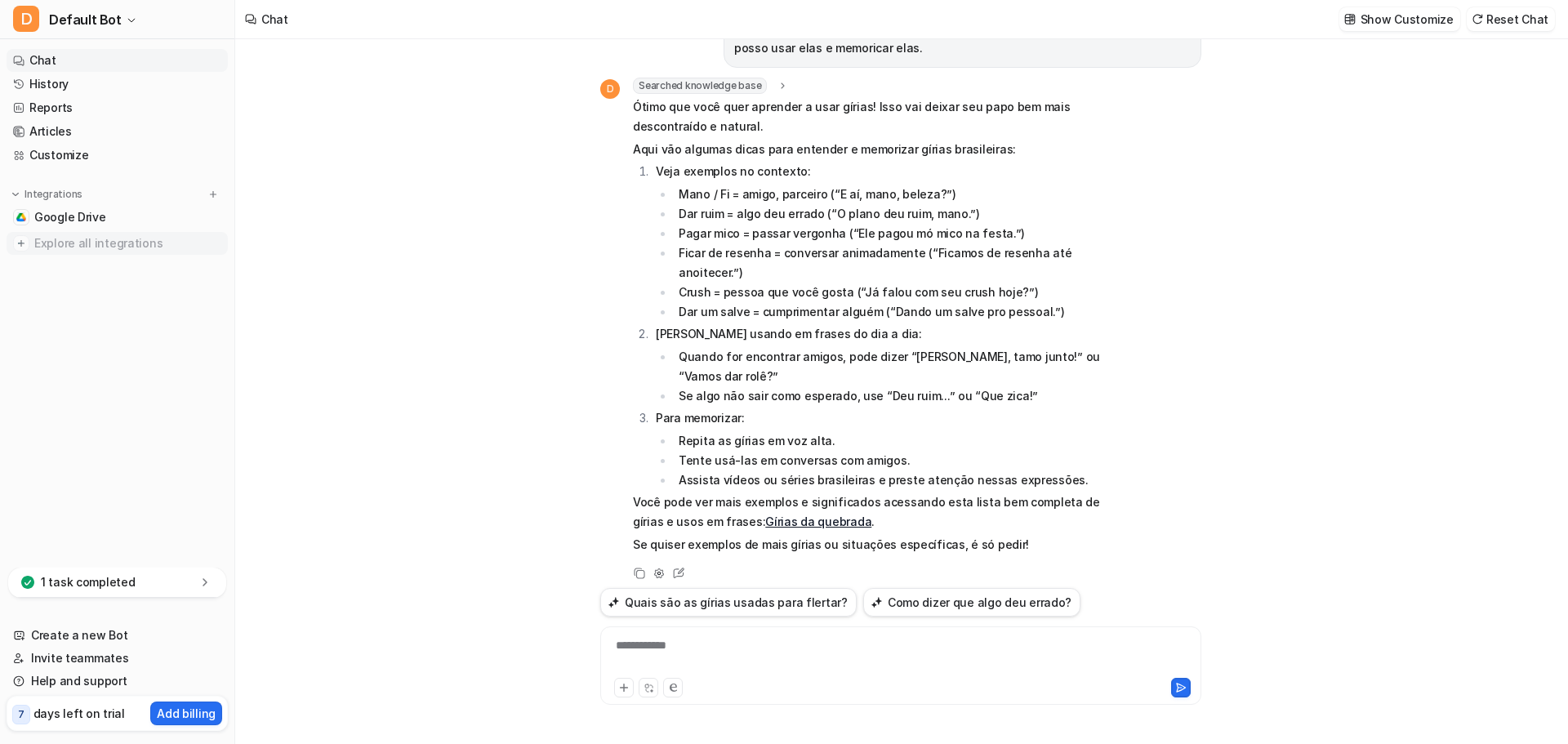
click at [97, 249] on span "Explore all integrations" at bounding box center [128, 242] width 187 height 26
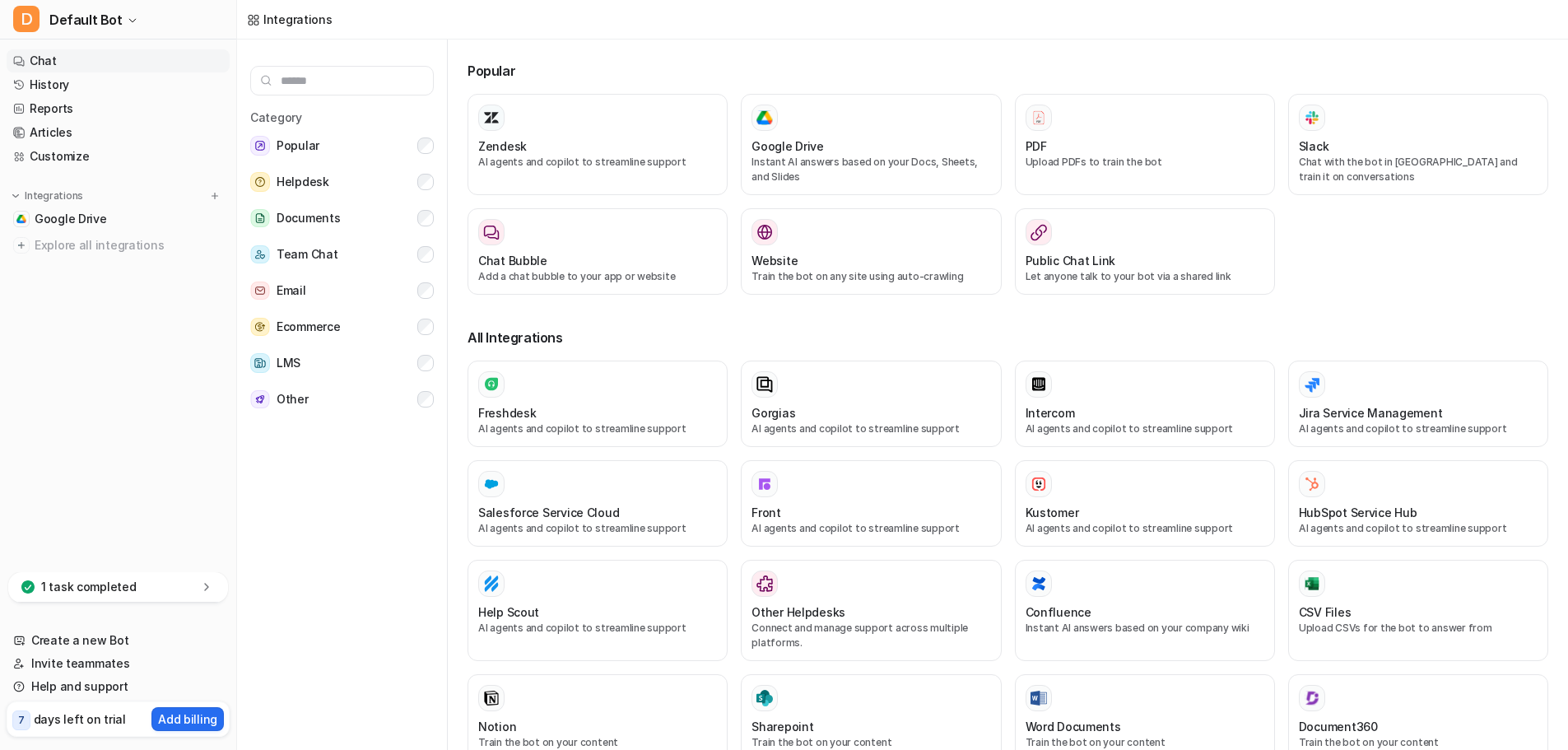
click at [55, 60] on link "Chat" at bounding box center [117, 61] width 223 height 23
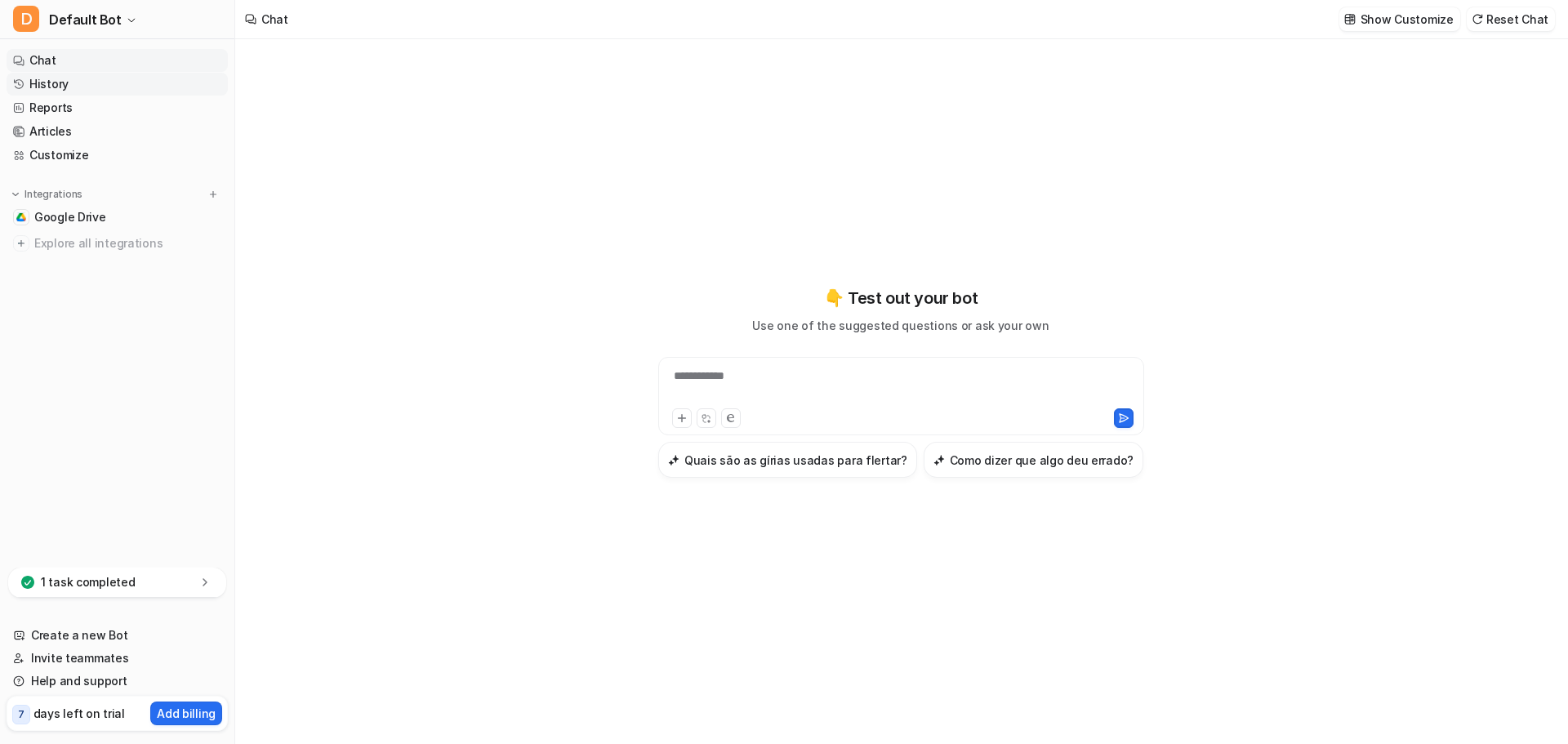
click at [90, 86] on link "History" at bounding box center [116, 84] width 221 height 23
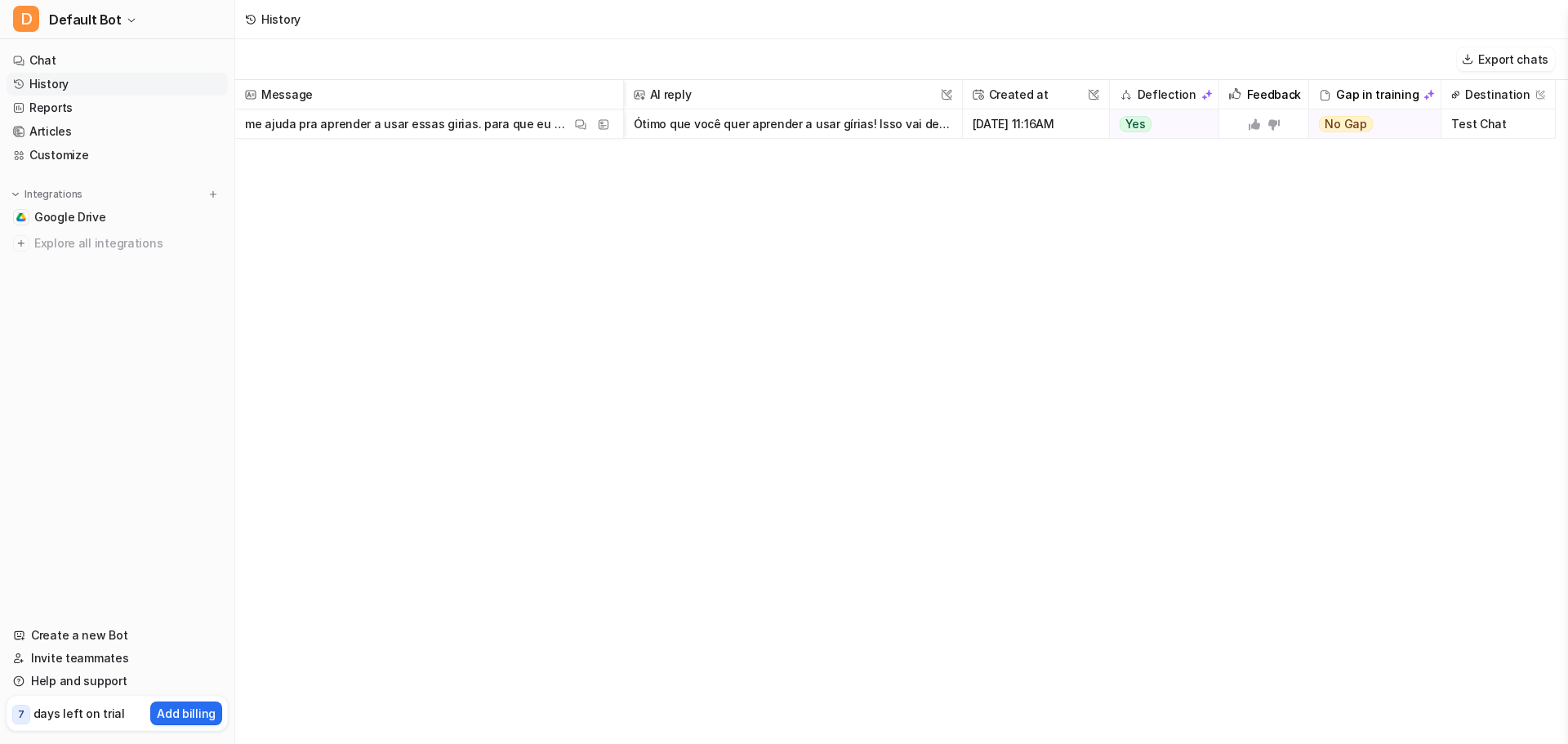
click at [516, 131] on p "me ajuda pra aprender a usar essas girias. para que eu possa entender como que …" at bounding box center [408, 123] width 326 height 29
click at [452, 91] on span "Message" at bounding box center [429, 94] width 375 height 29
click at [451, 91] on span "Message" at bounding box center [429, 94] width 375 height 29
click at [408, 137] on p "me ajuda pra aprender a usar essas girias. para que eu possa entender como que …" at bounding box center [408, 123] width 326 height 29
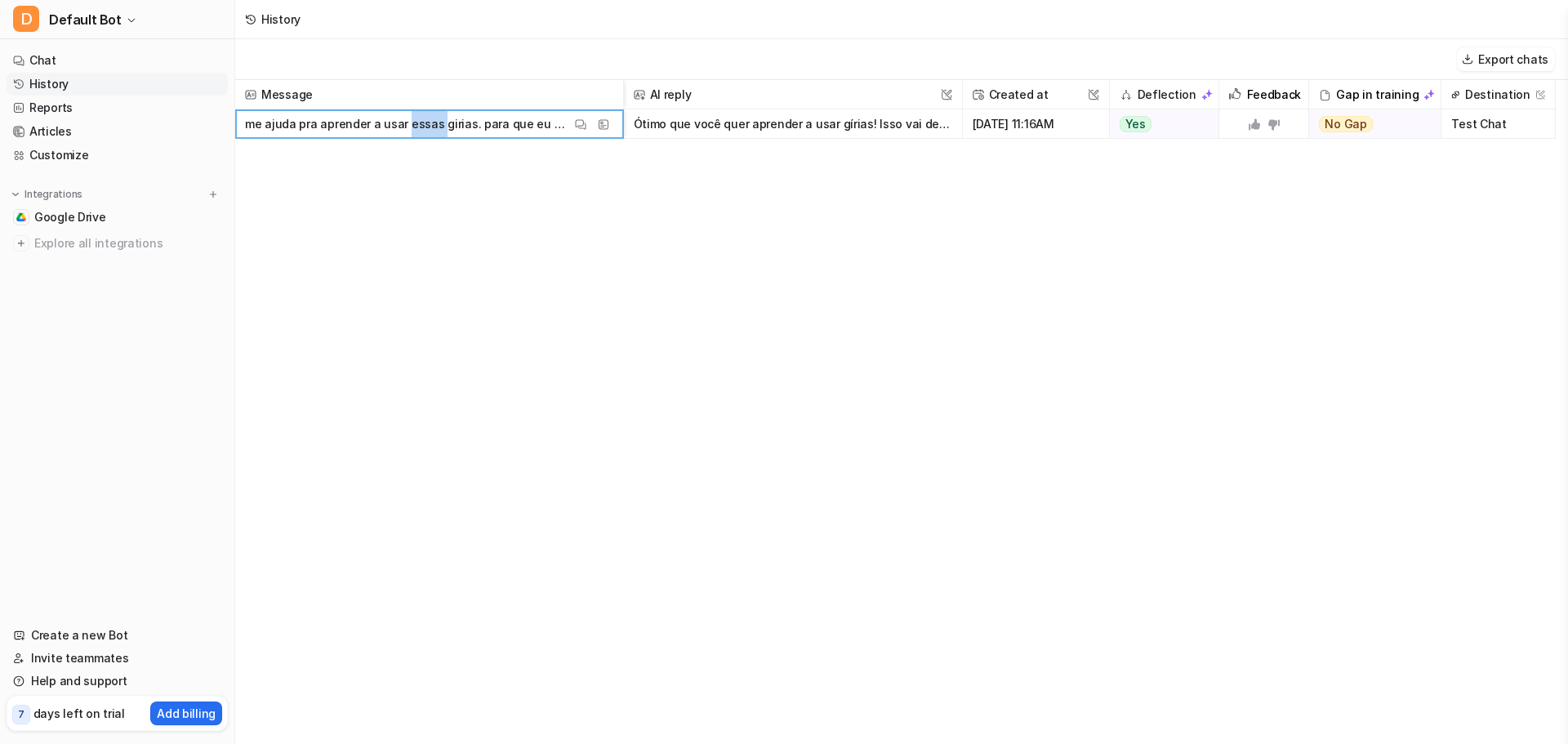
click at [407, 137] on p "me ajuda pra aprender a usar essas girias. para que eu possa entender como que …" at bounding box center [408, 123] width 326 height 29
click at [506, 136] on p "me ajuda pra aprender a usar essas girias. para que eu possa entender como que …" at bounding box center [408, 123] width 326 height 29
click at [580, 123] on img at bounding box center [580, 124] width 12 height 12
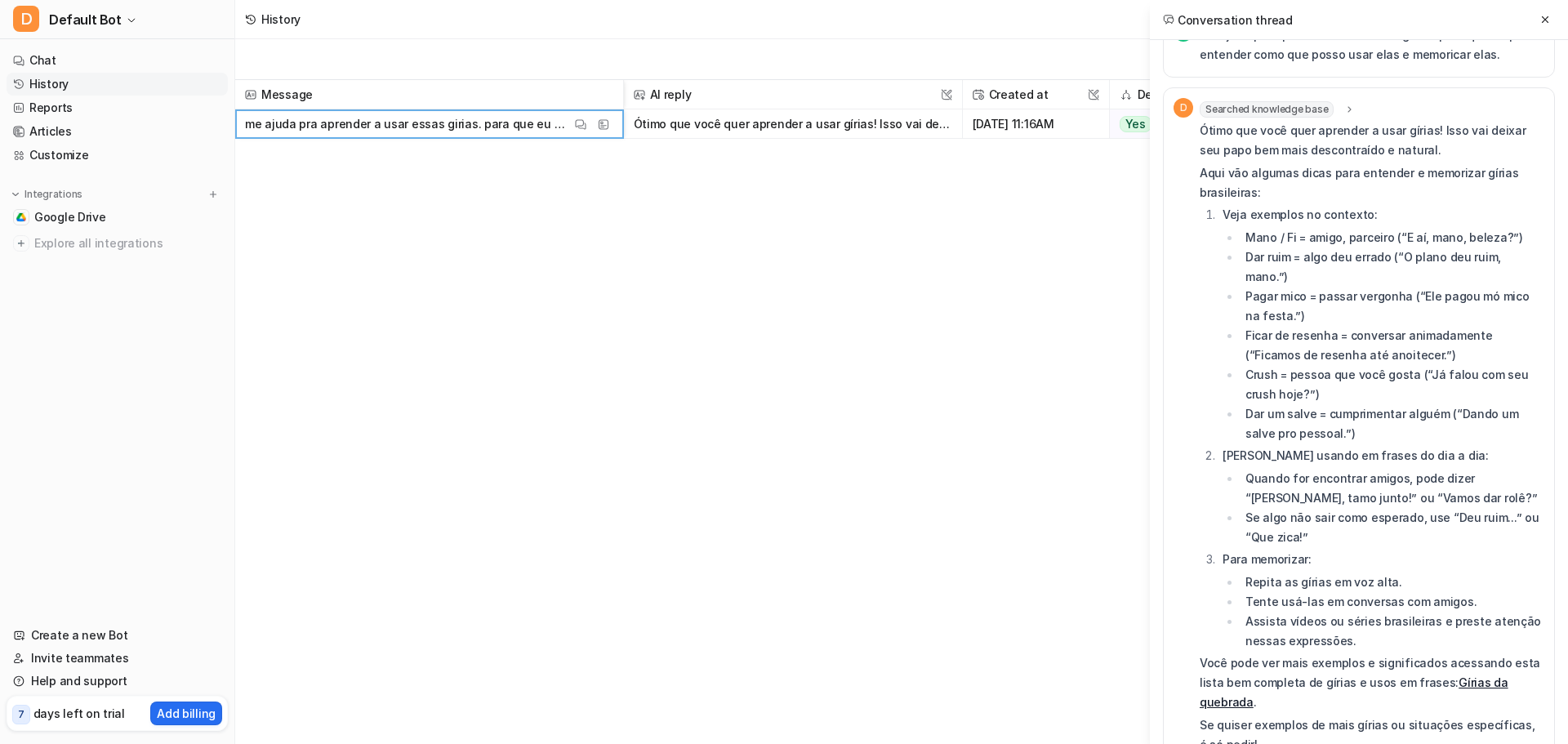
scroll to position [65, 0]
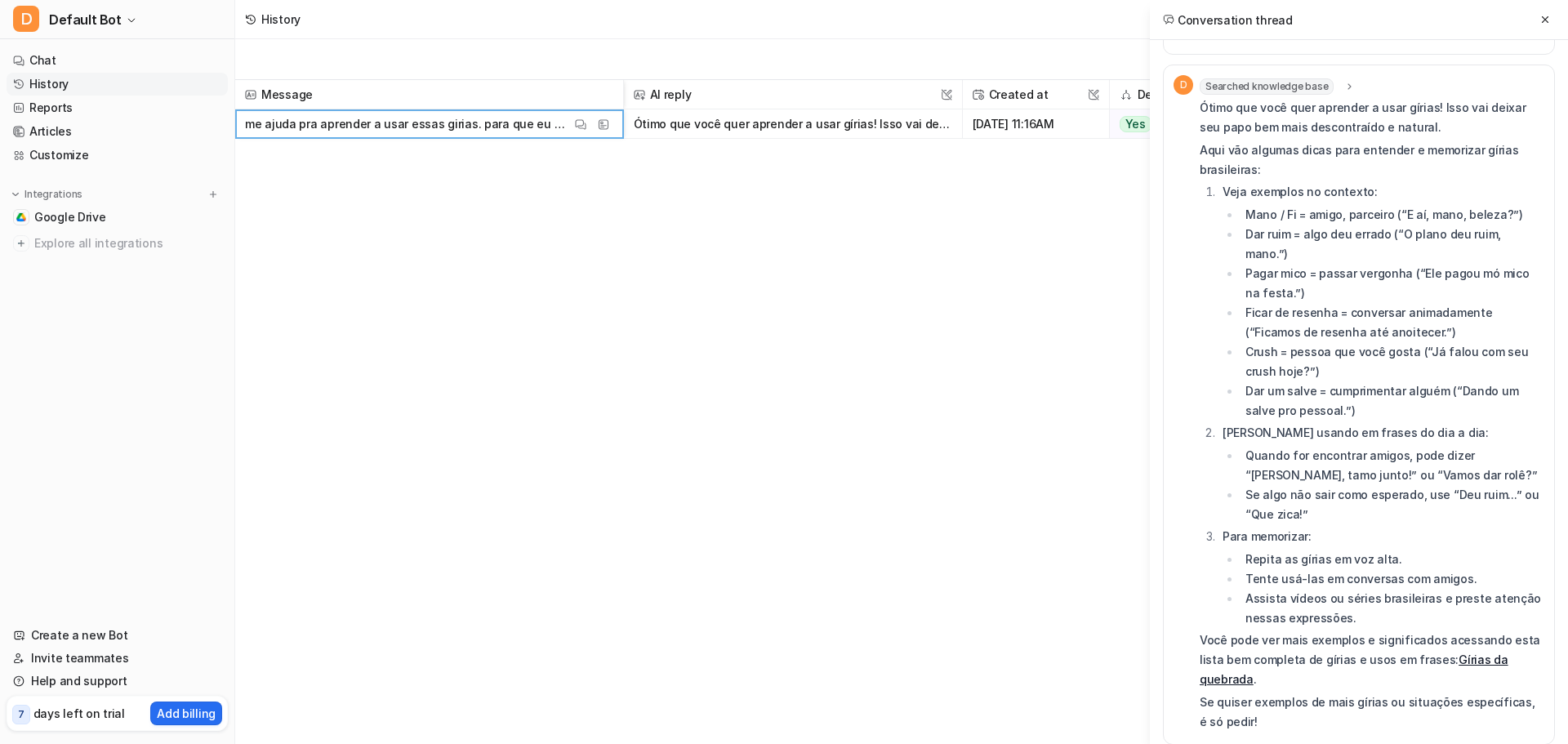
click at [1333, 693] on p "Se quiser exemplos de mais gírias ou situações específicas, é só pedir!" at bounding box center [1373, 712] width 345 height 39
drag, startPoint x: 1330, startPoint y: 672, endPoint x: 1323, endPoint y: 660, distance: 13.9
click at [1326, 693] on p "Se quiser exemplos de mais gírias ou situações específicas, é só pedir!" at bounding box center [1373, 712] width 345 height 39
click at [1265, 693] on p "Se quiser exemplos de mais gírias ou situações específicas, é só pedir!" at bounding box center [1373, 712] width 345 height 39
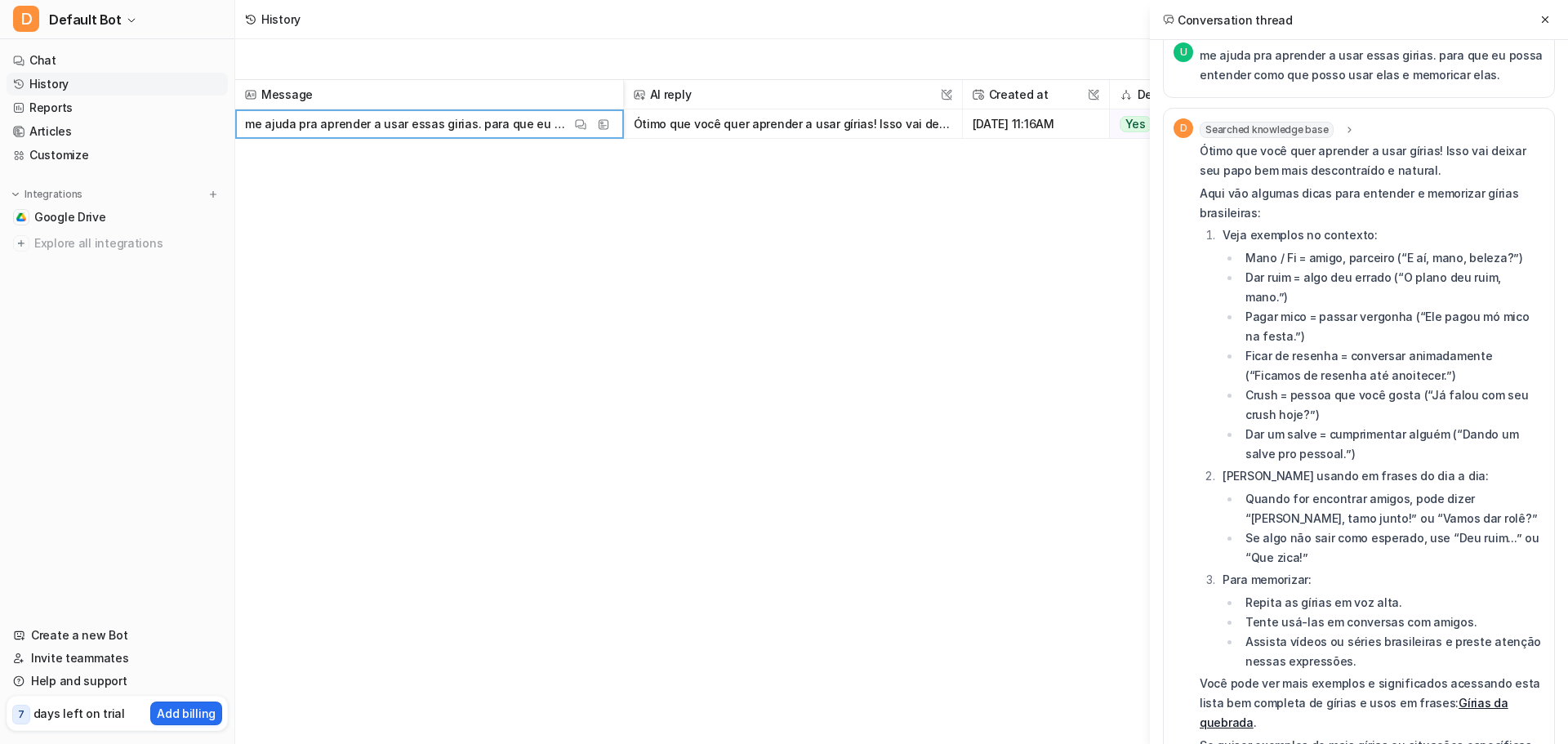
scroll to position [0, 0]
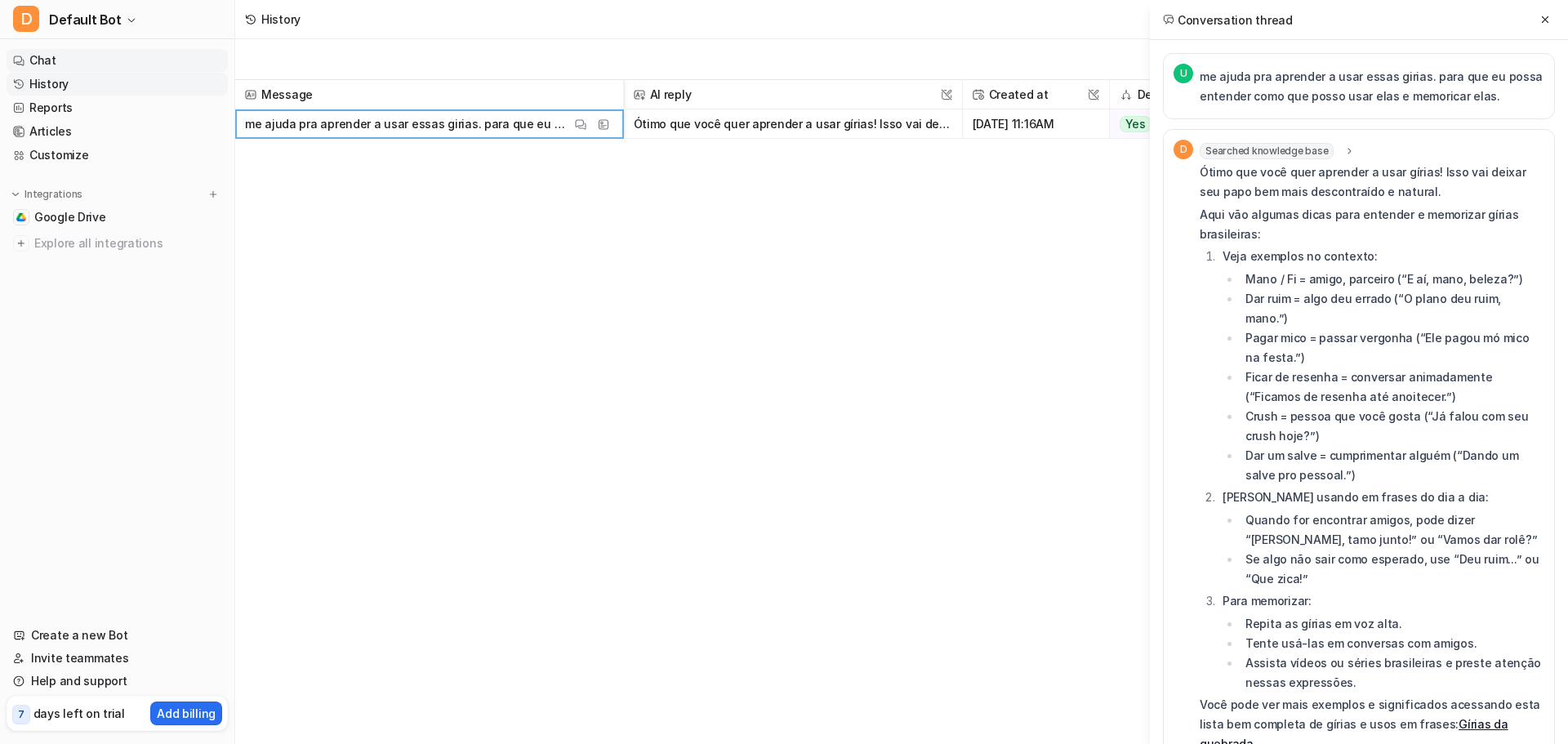
click at [83, 58] on link "Chat" at bounding box center [116, 60] width 221 height 23
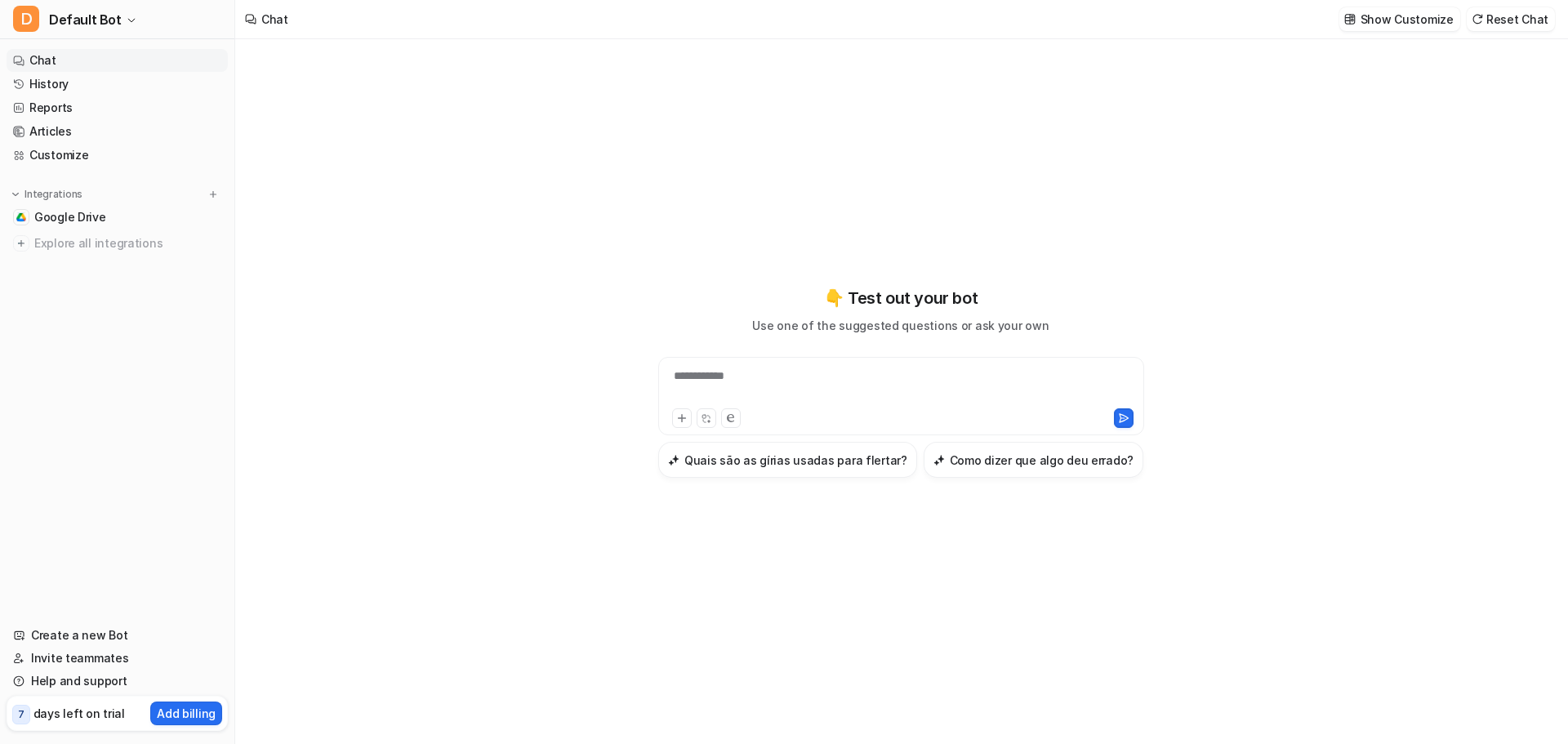
click at [822, 395] on div "**********" at bounding box center [902, 386] width 478 height 37
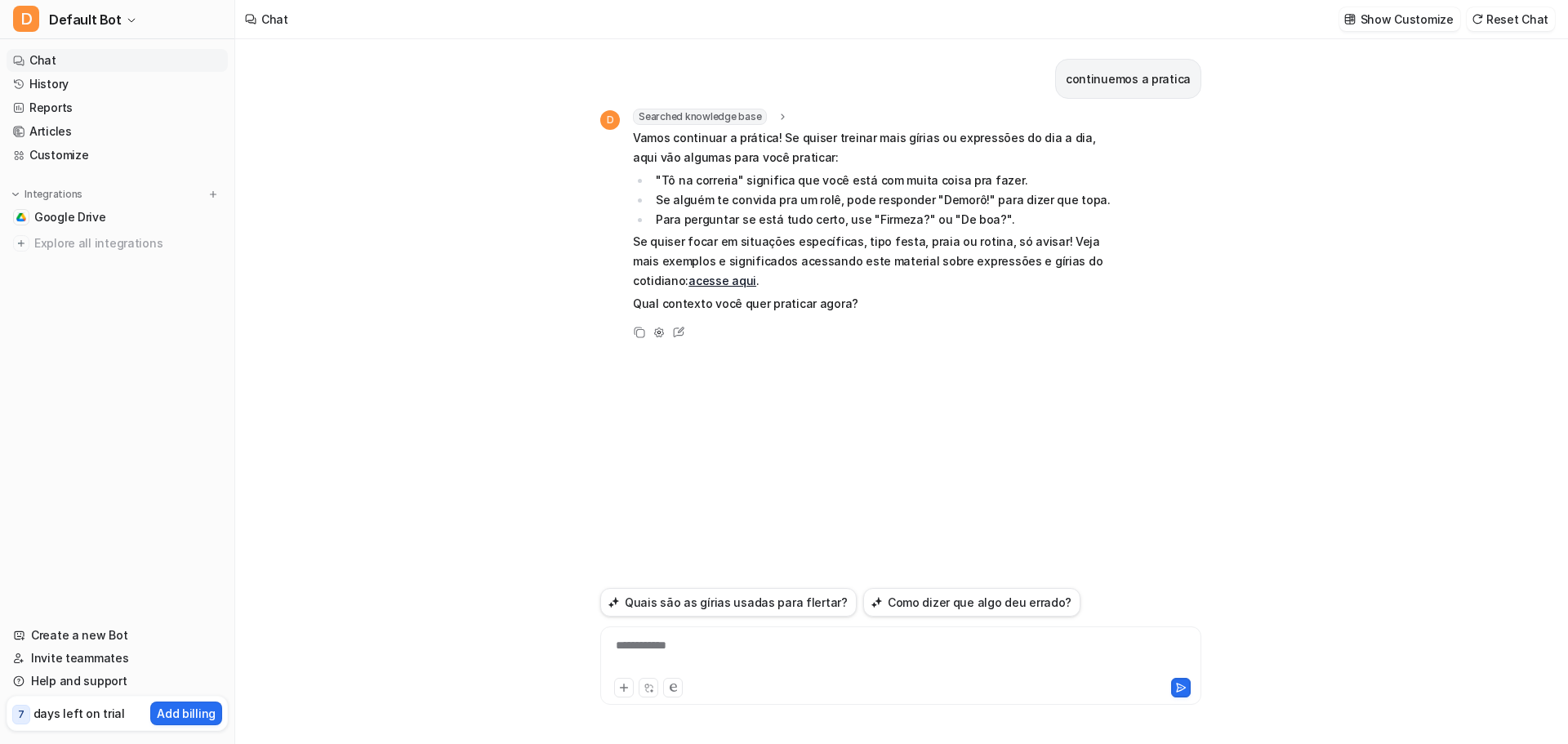
click at [762, 643] on div "**********" at bounding box center [901, 655] width 593 height 37
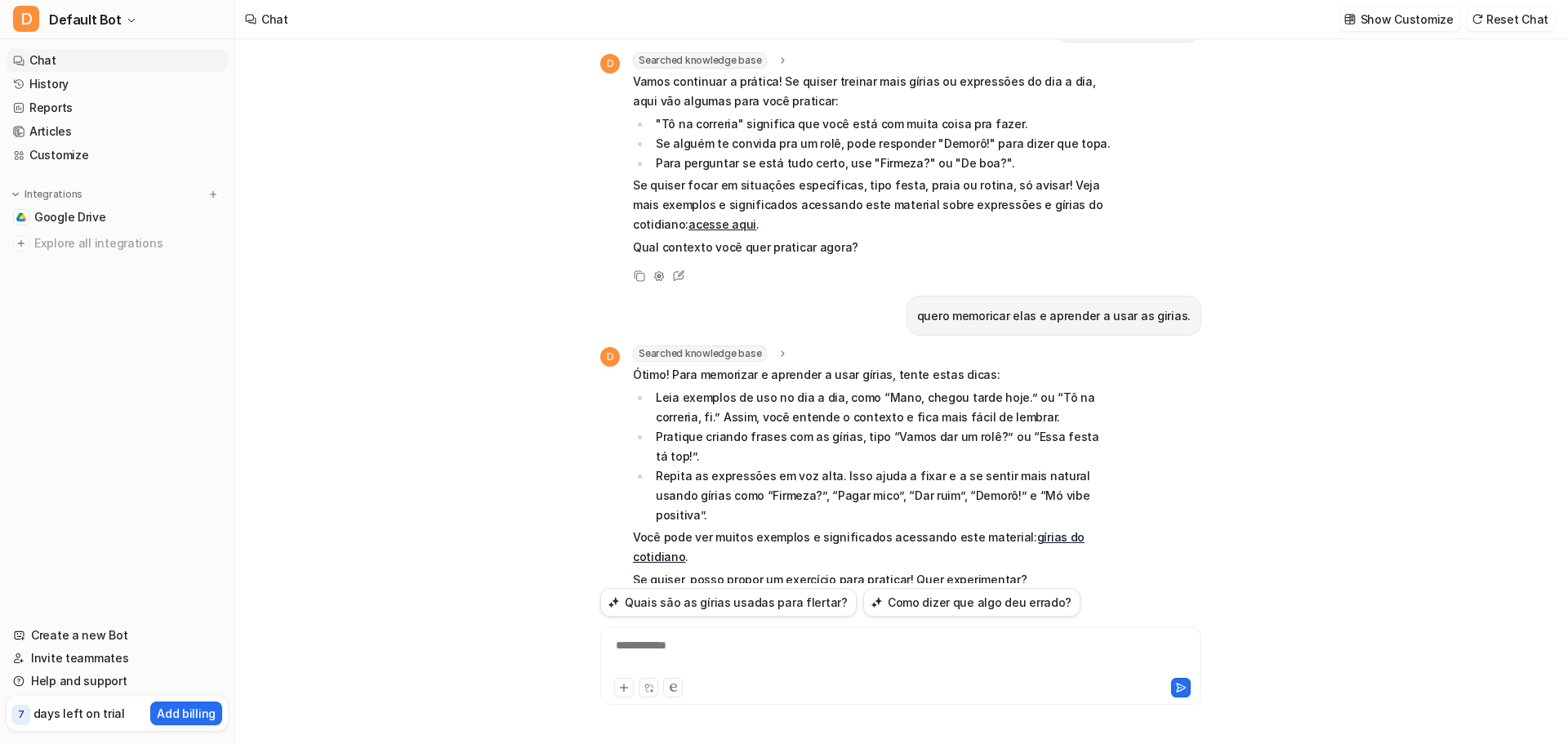
scroll to position [72, 0]
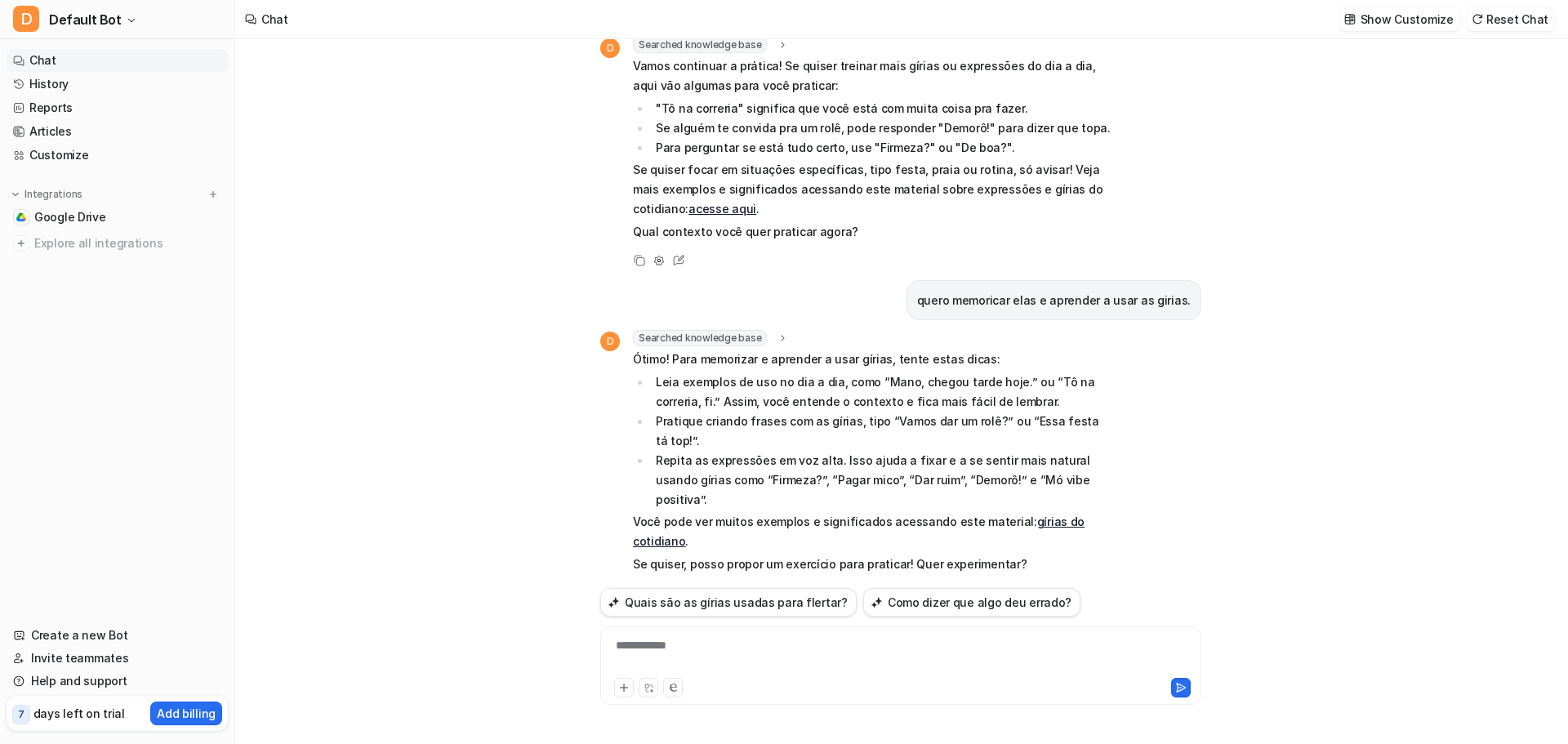
click at [655, 644] on div "**********" at bounding box center [901, 655] width 593 height 37
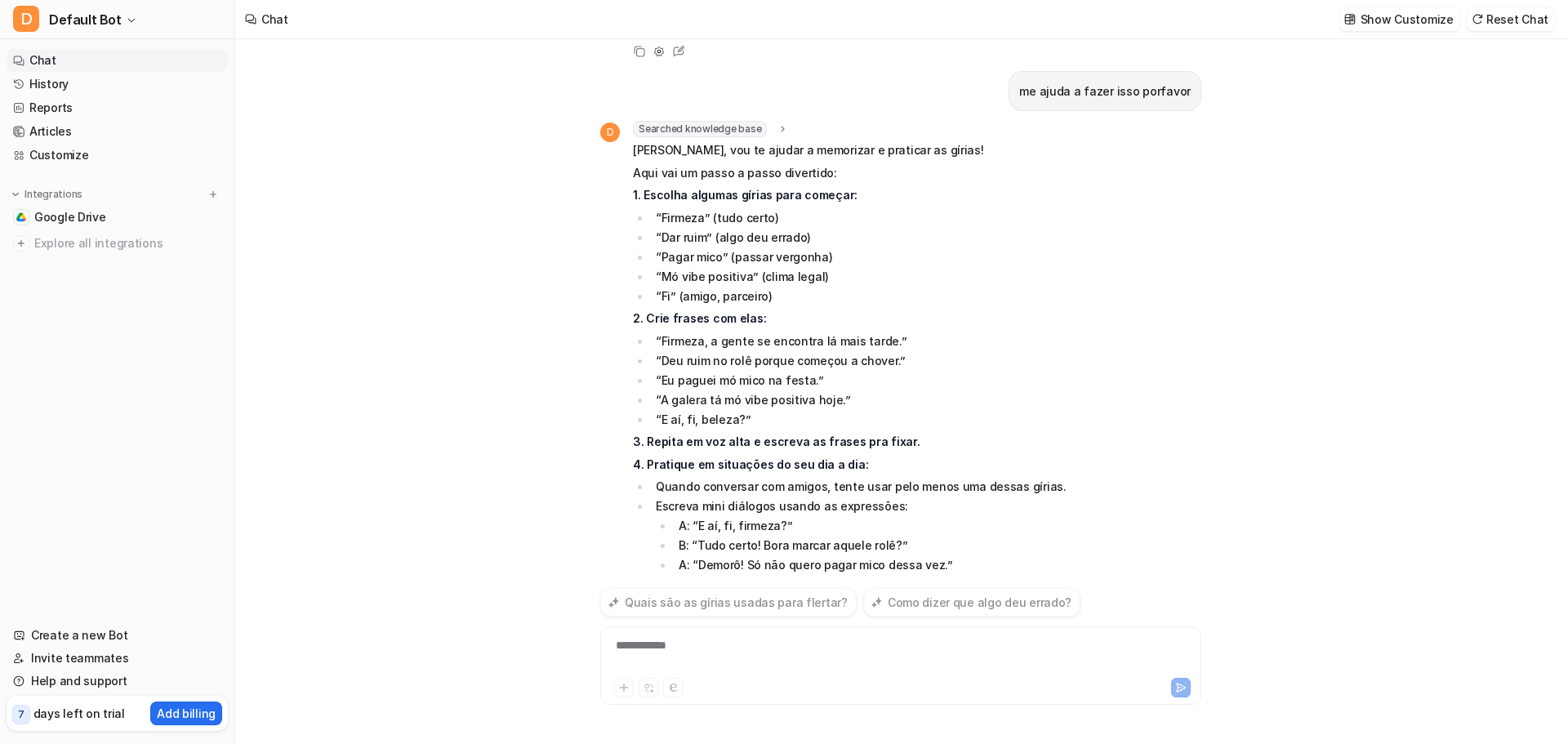
scroll to position [679, 0]
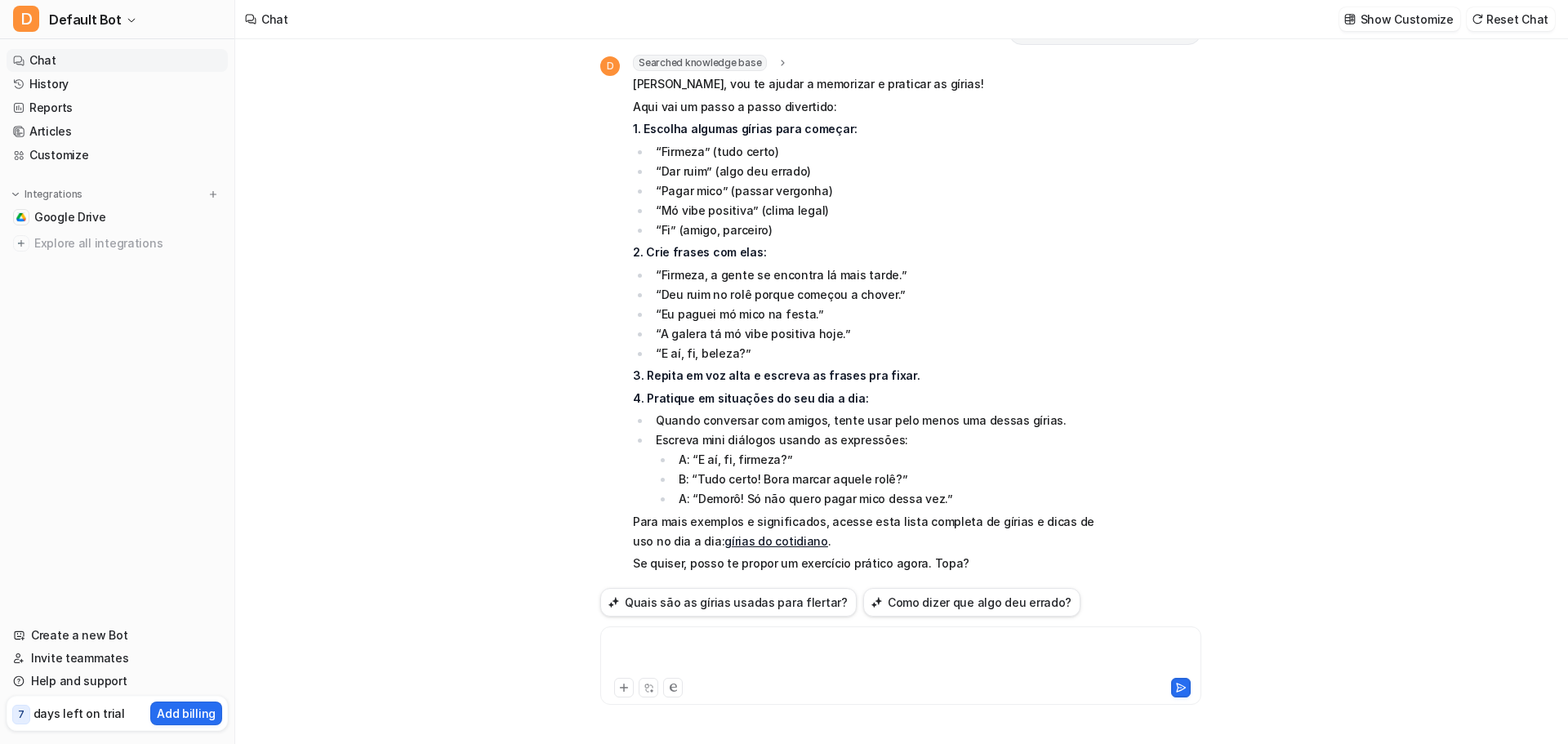
click at [755, 643] on div at bounding box center [901, 655] width 593 height 37
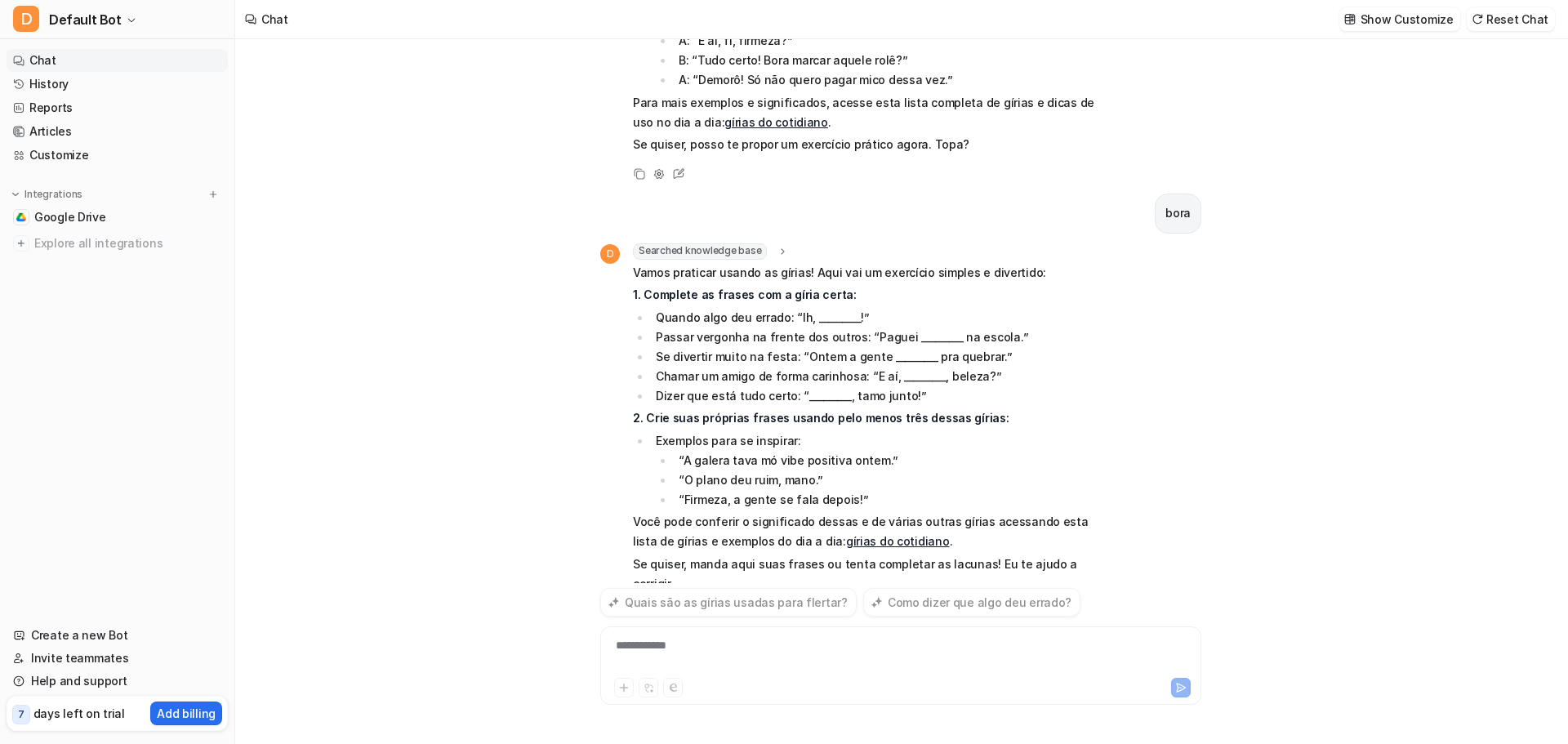
scroll to position [1118, 0]
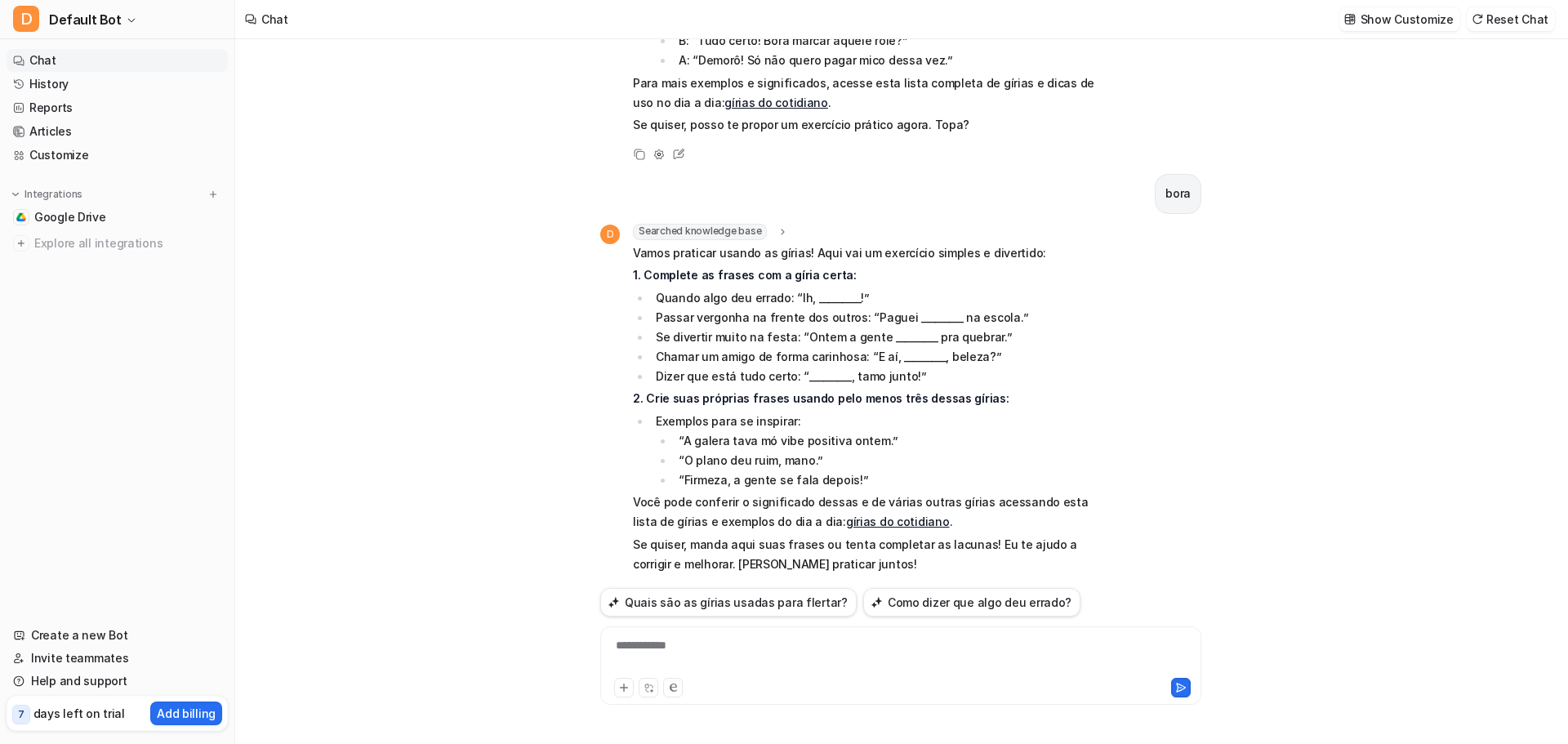
click at [812, 632] on div "**********" at bounding box center [901, 665] width 601 height 78
click at [812, 639] on div "**********" at bounding box center [901, 655] width 593 height 37
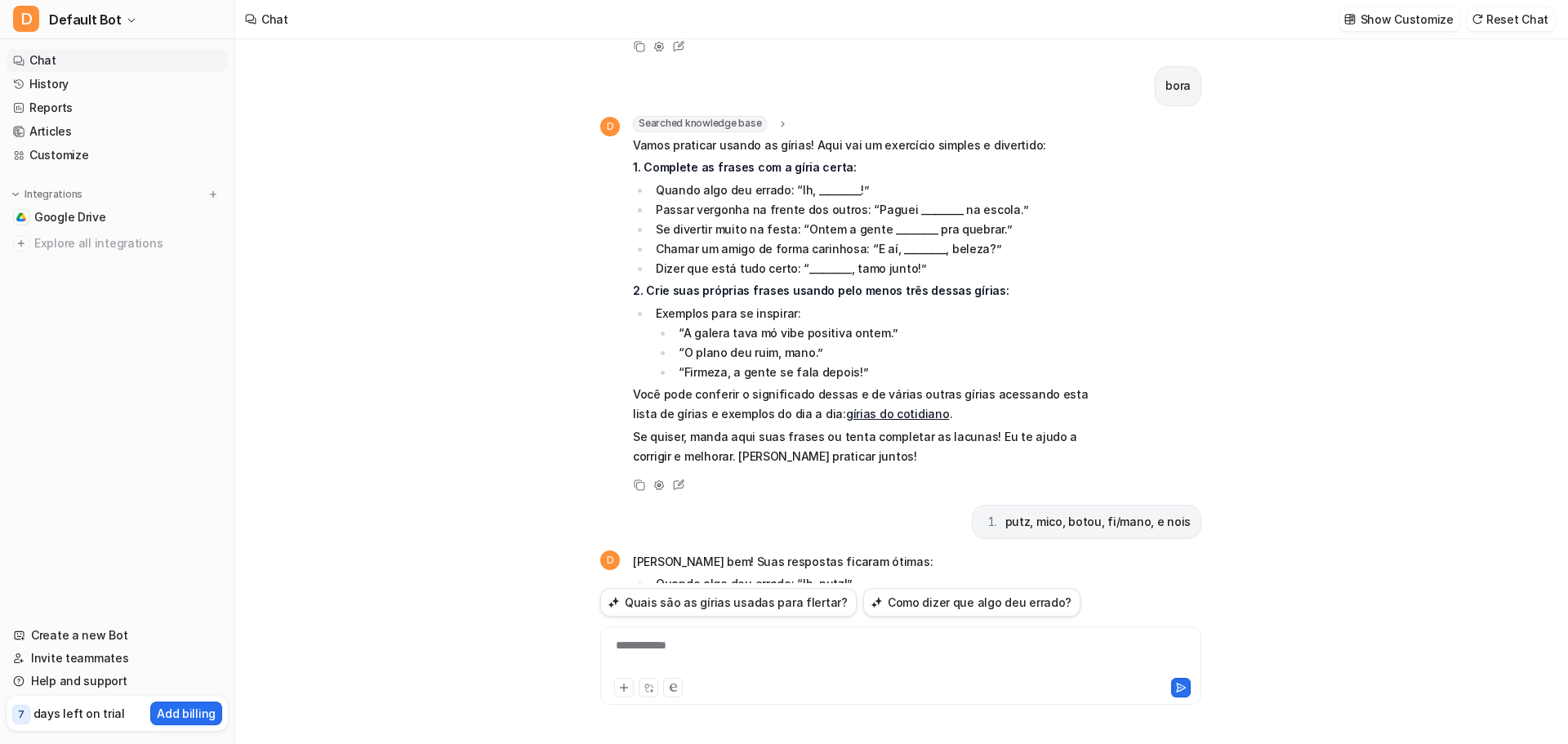
scroll to position [1389, 0]
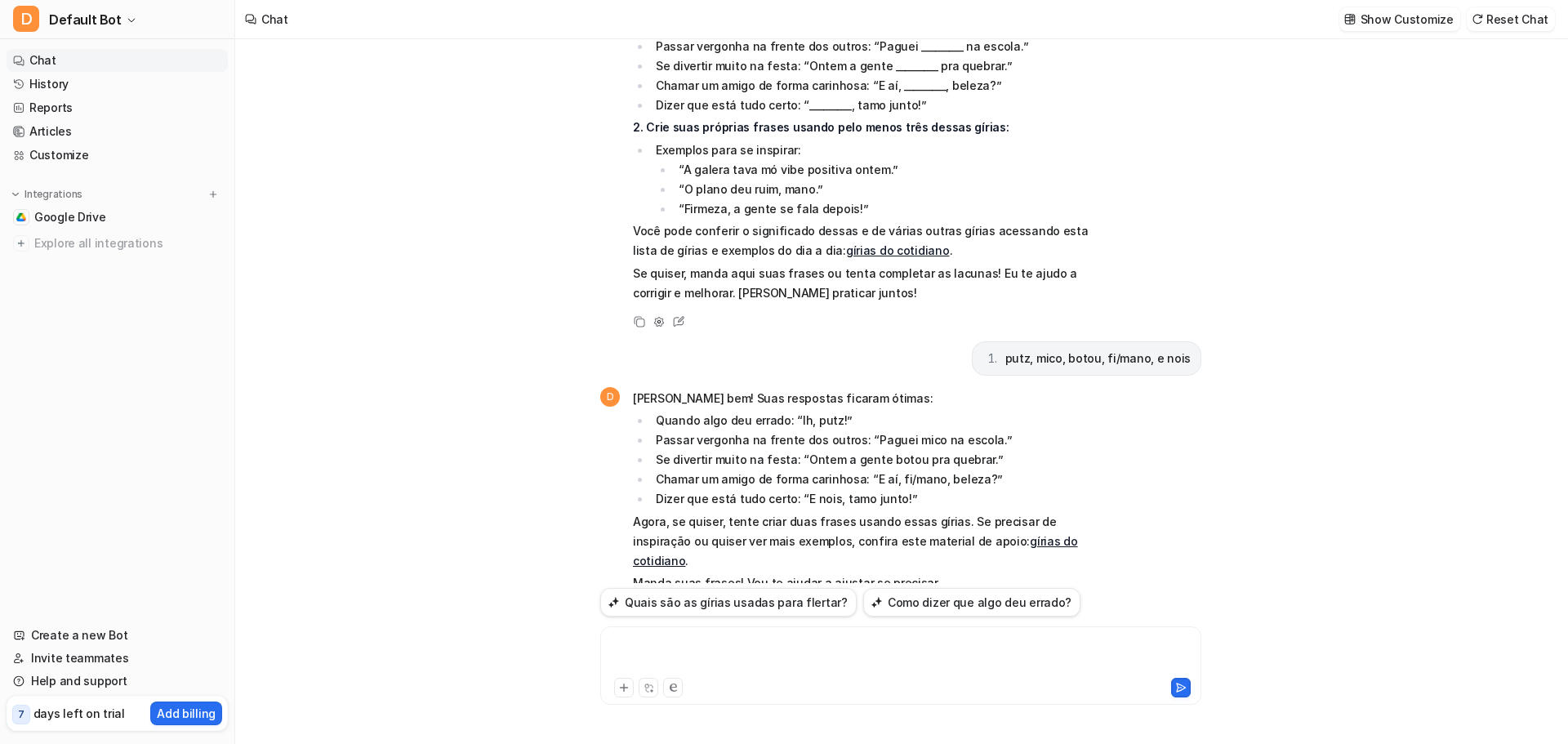
click at [673, 639] on div at bounding box center [901, 655] width 593 height 37
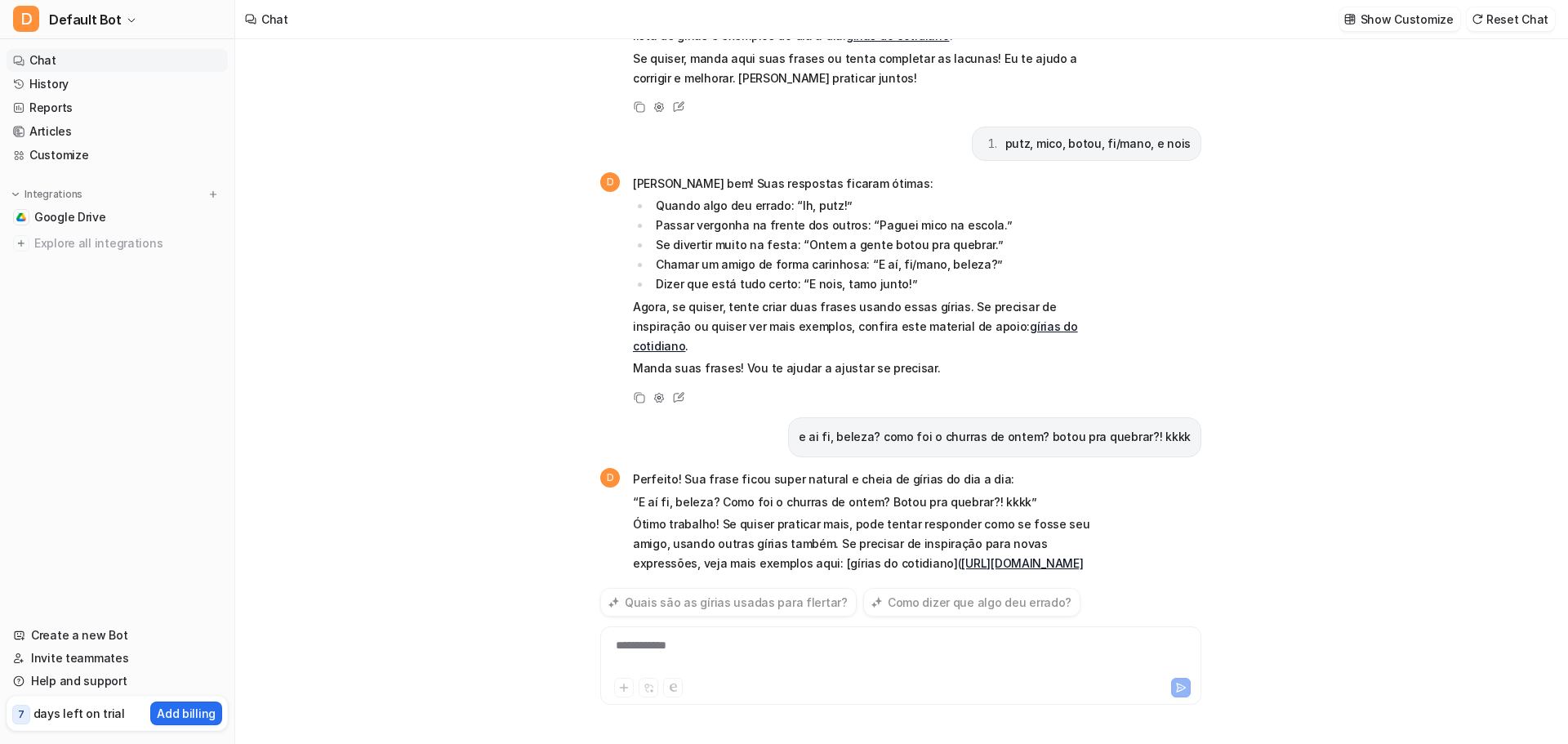
scroll to position [1606, 0]
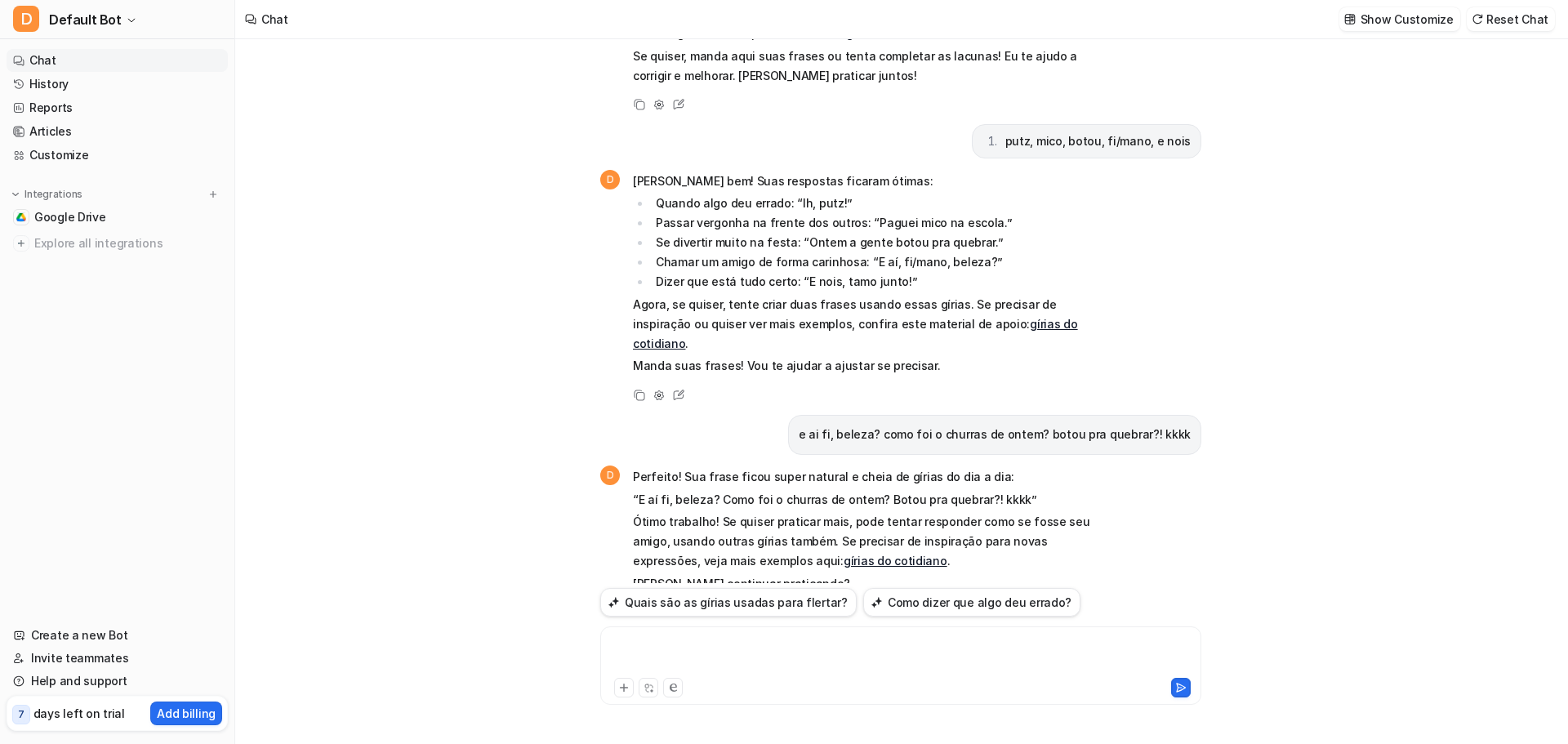
click at [676, 653] on div at bounding box center [901, 655] width 593 height 37
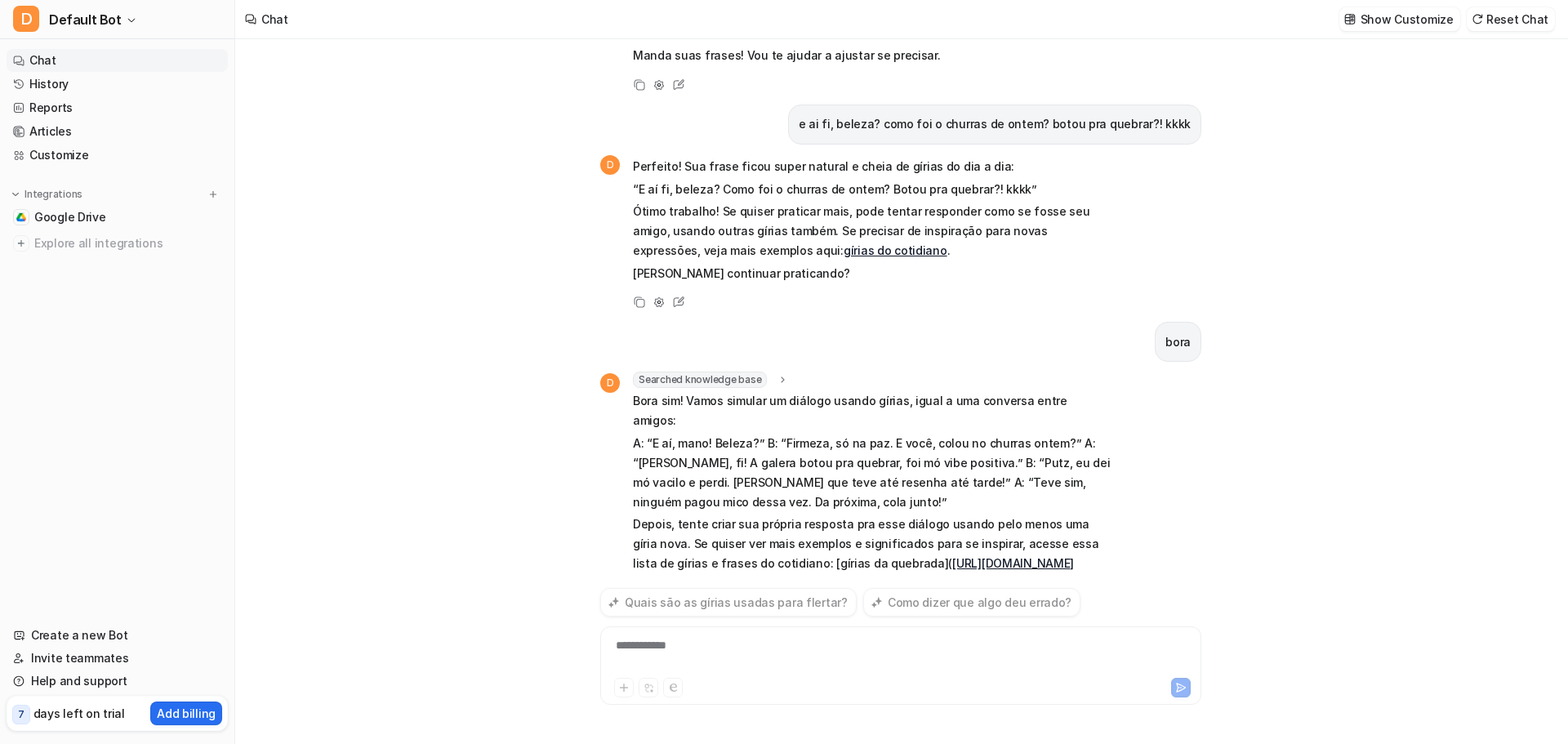
scroll to position [1899, 0]
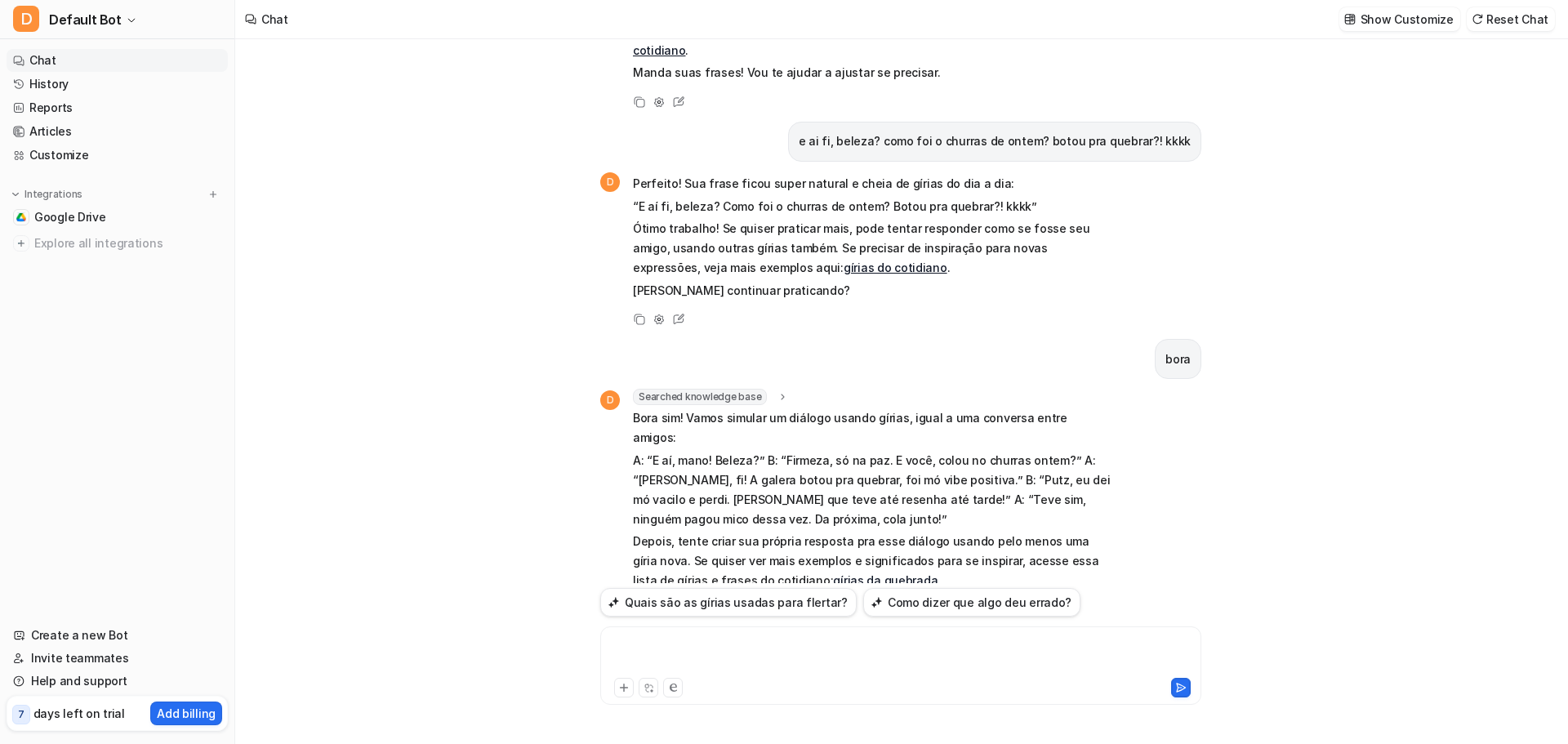
click at [666, 637] on div at bounding box center [901, 655] width 593 height 37
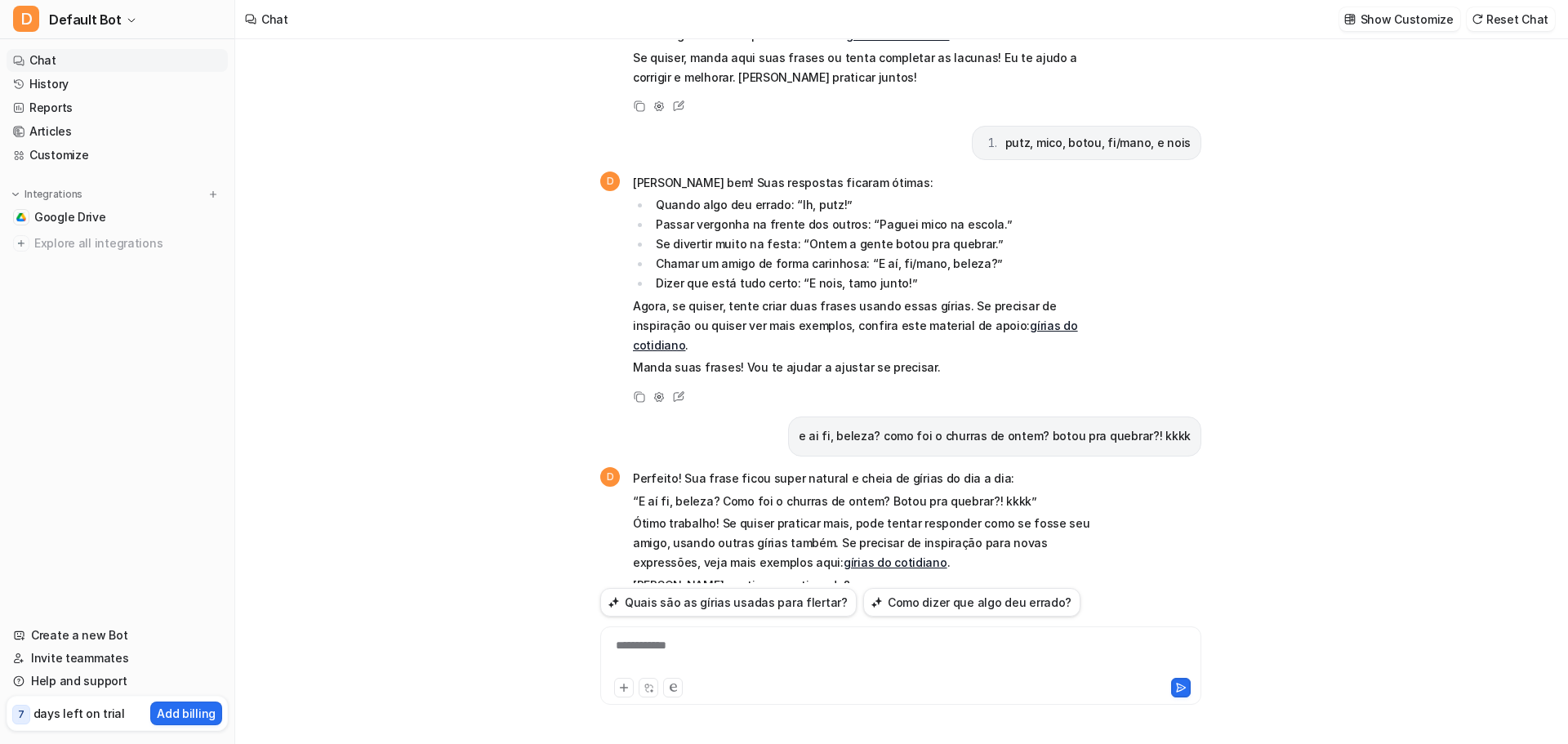
scroll to position [2175, 0]
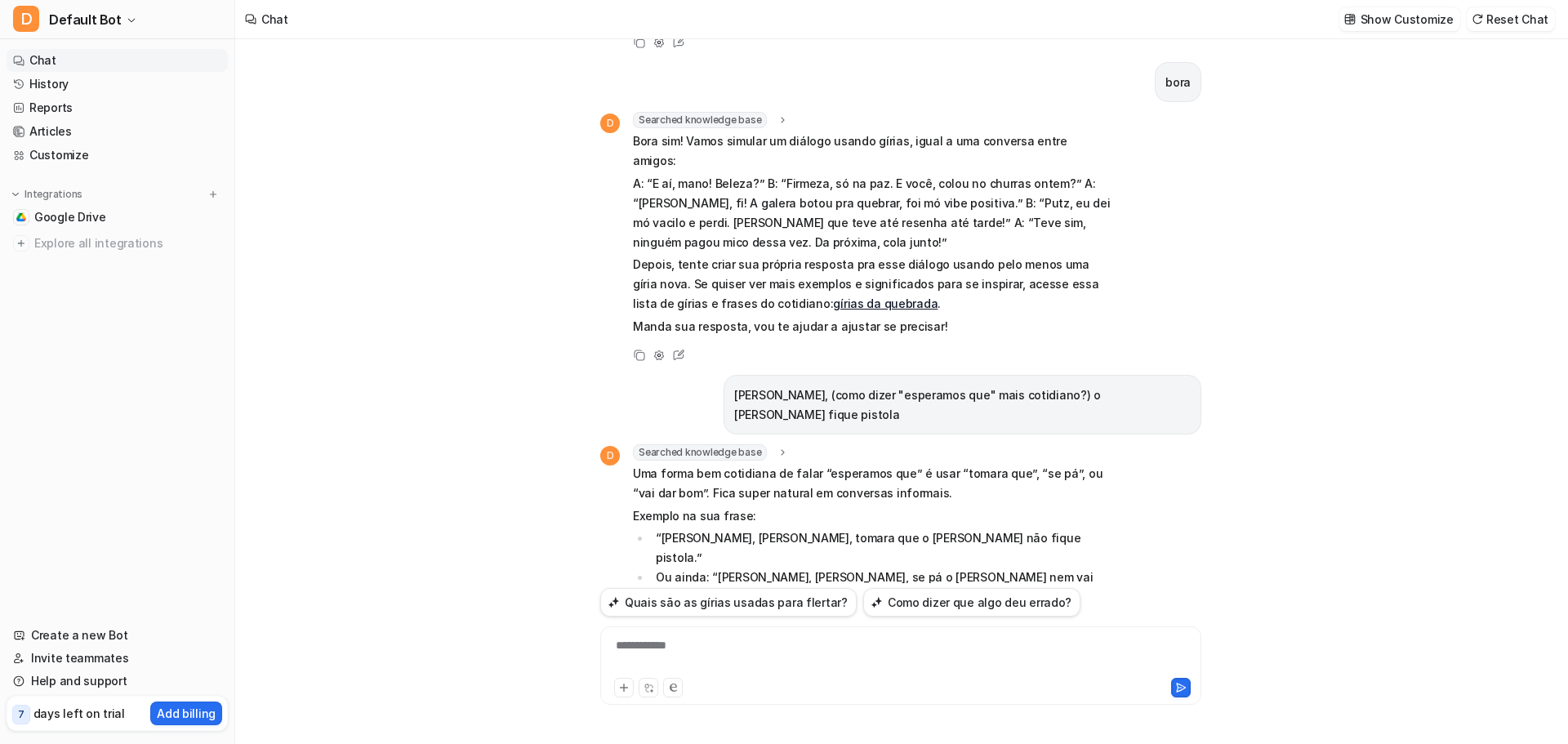
click at [757, 649] on div "**********" at bounding box center [901, 655] width 593 height 37
click at [677, 653] on div at bounding box center [901, 655] width 593 height 37
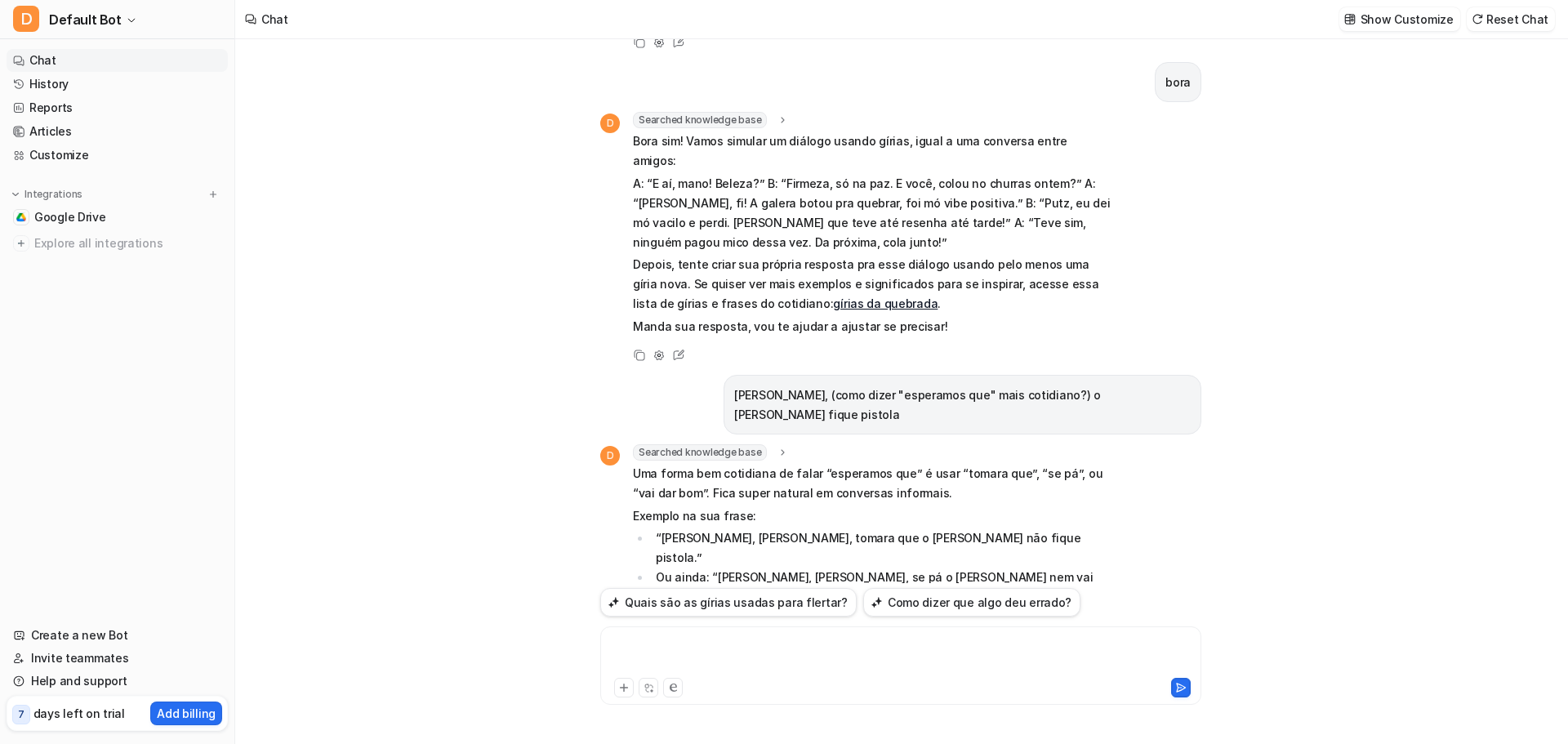
click at [677, 653] on div at bounding box center [901, 655] width 593 height 37
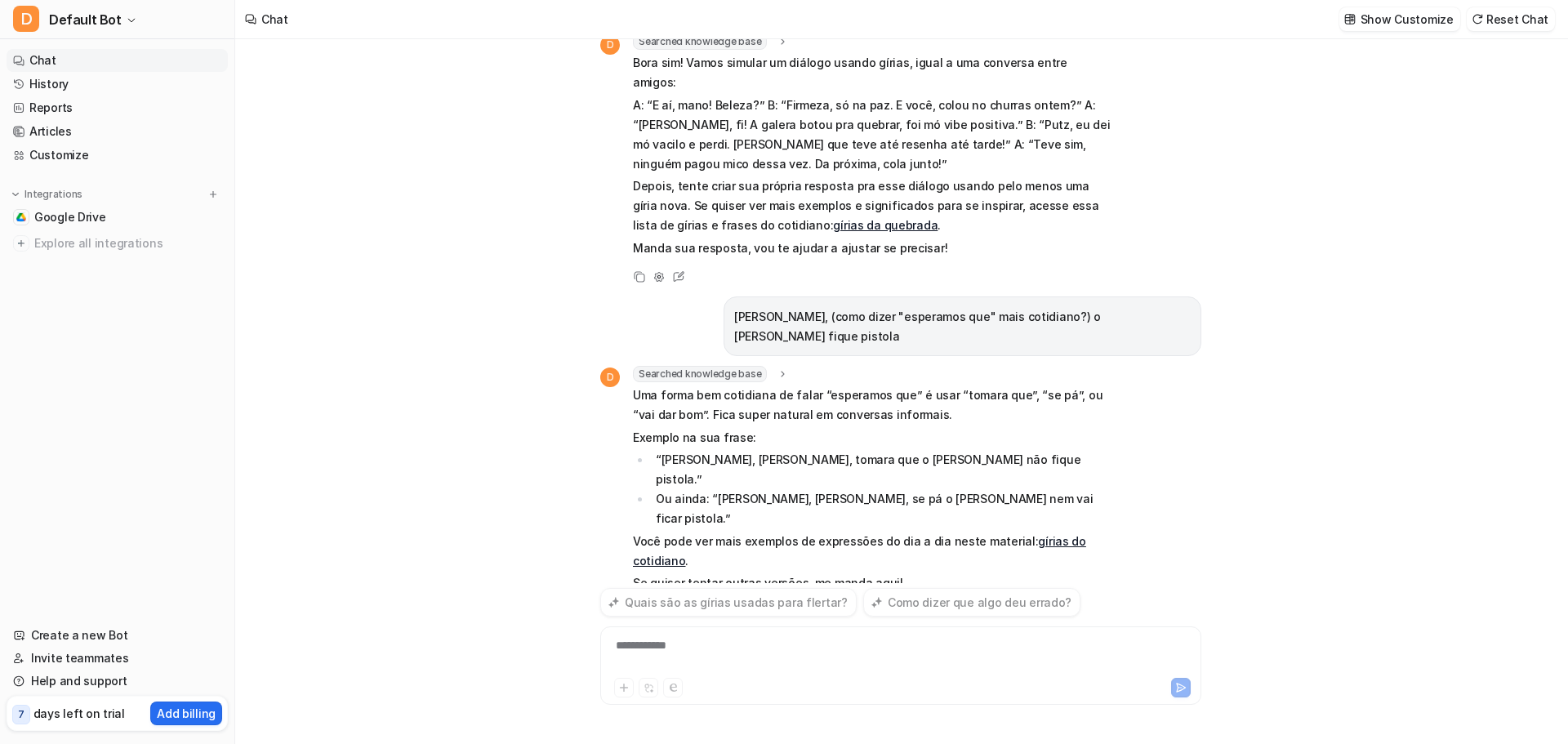
scroll to position [2282, 0]
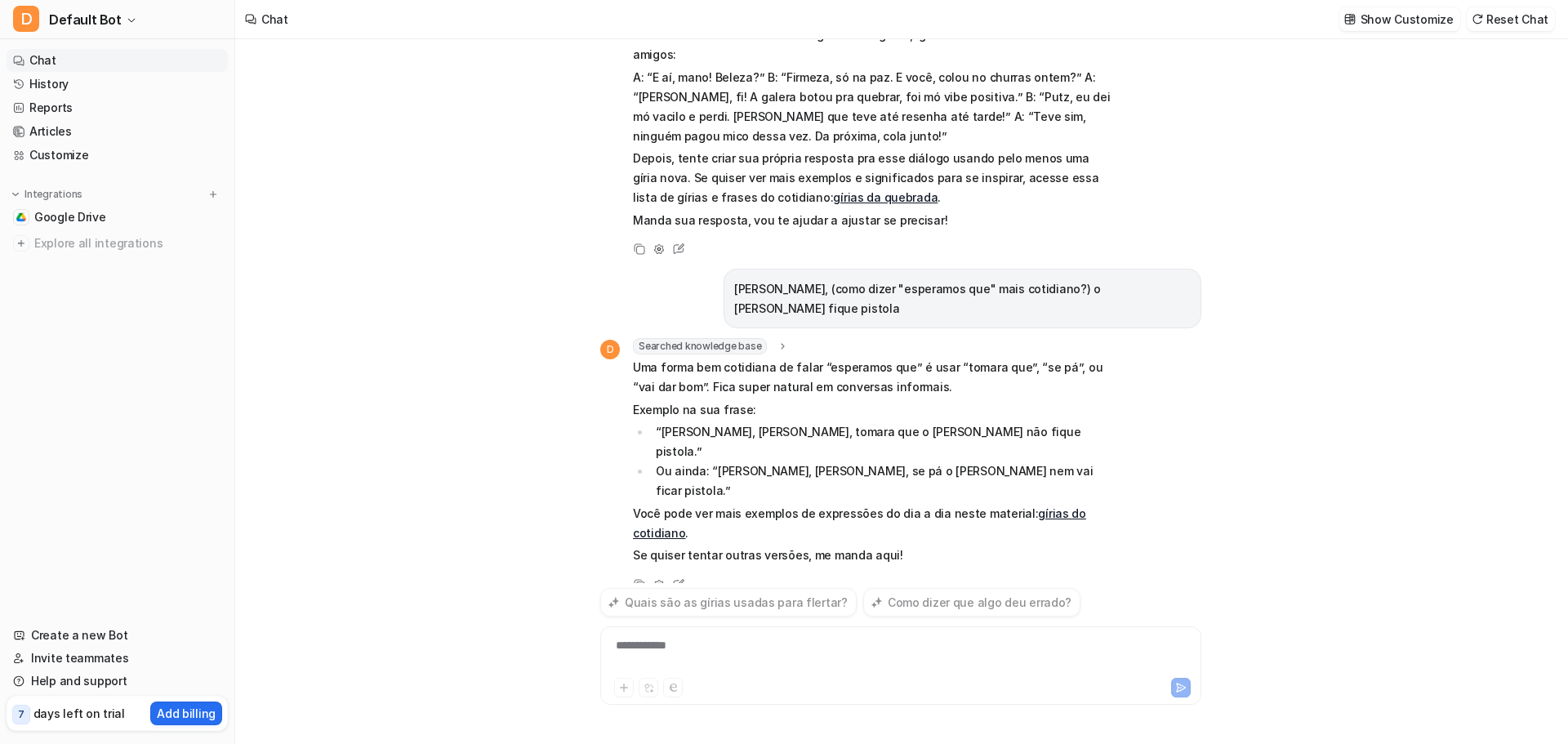
click at [784, 659] on icon at bounding box center [786, 661] width 4 height 5
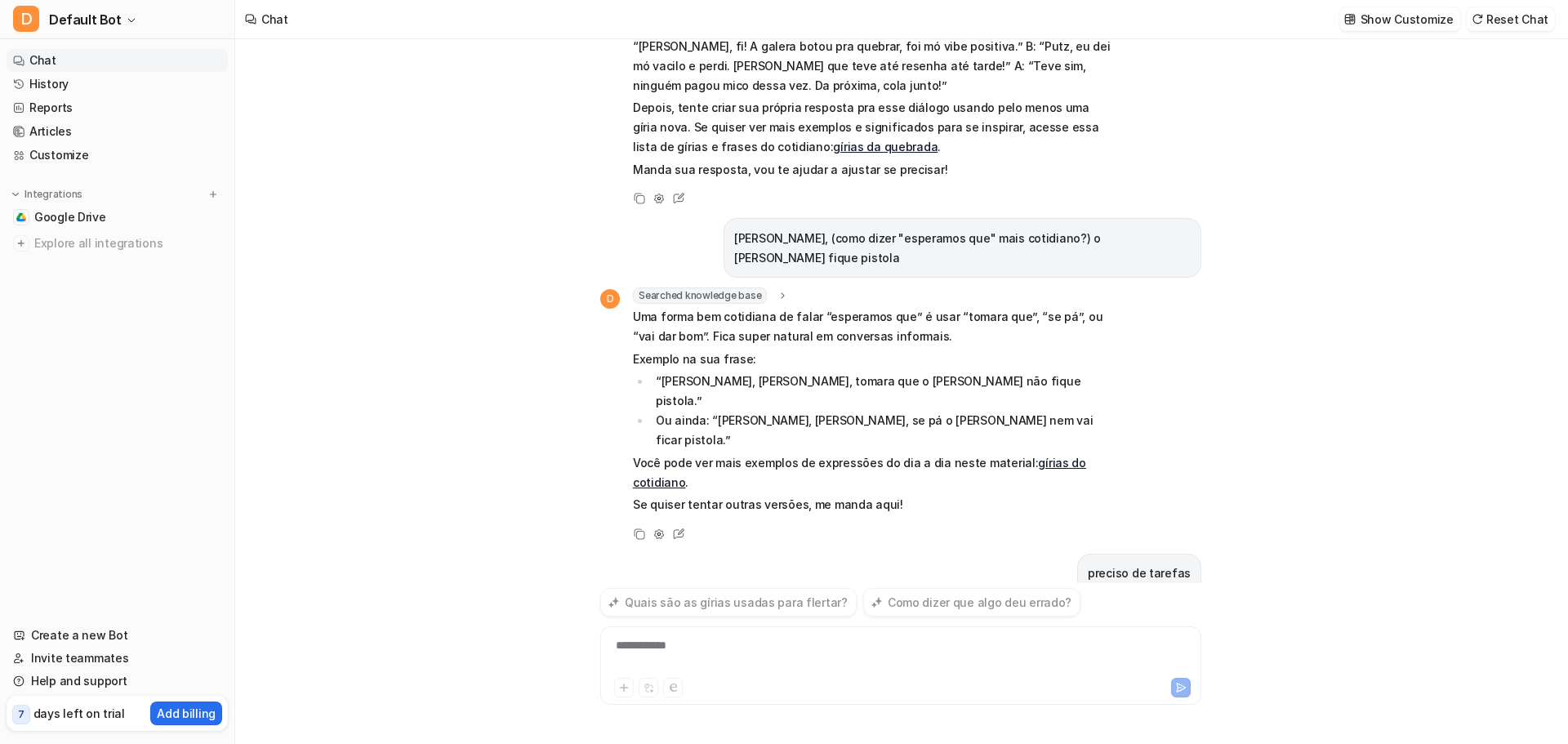
scroll to position [2380, 0]
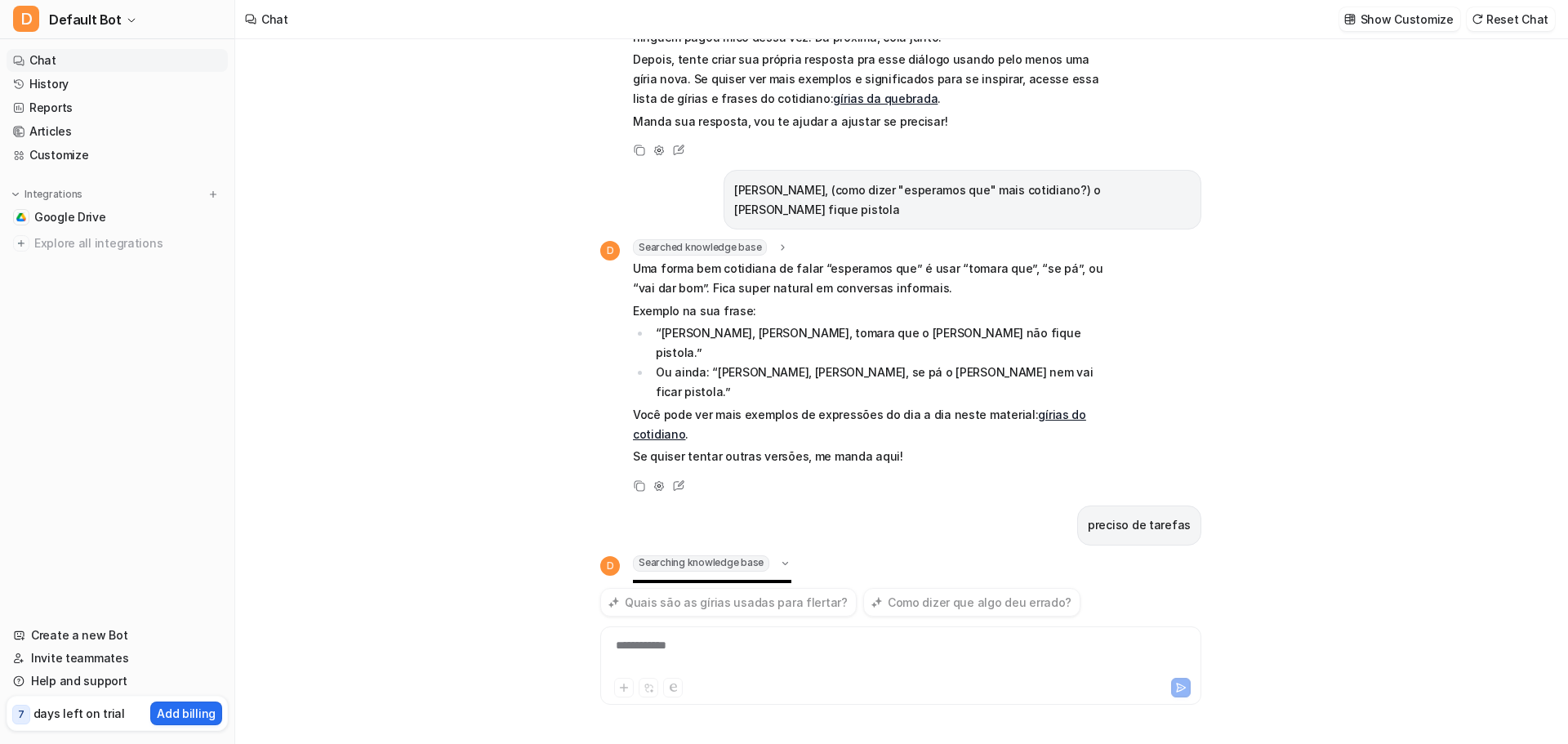
click at [710, 615] on div at bounding box center [721, 625] width 94 height 20
click at [784, 558] on icon at bounding box center [785, 563] width 12 height 12
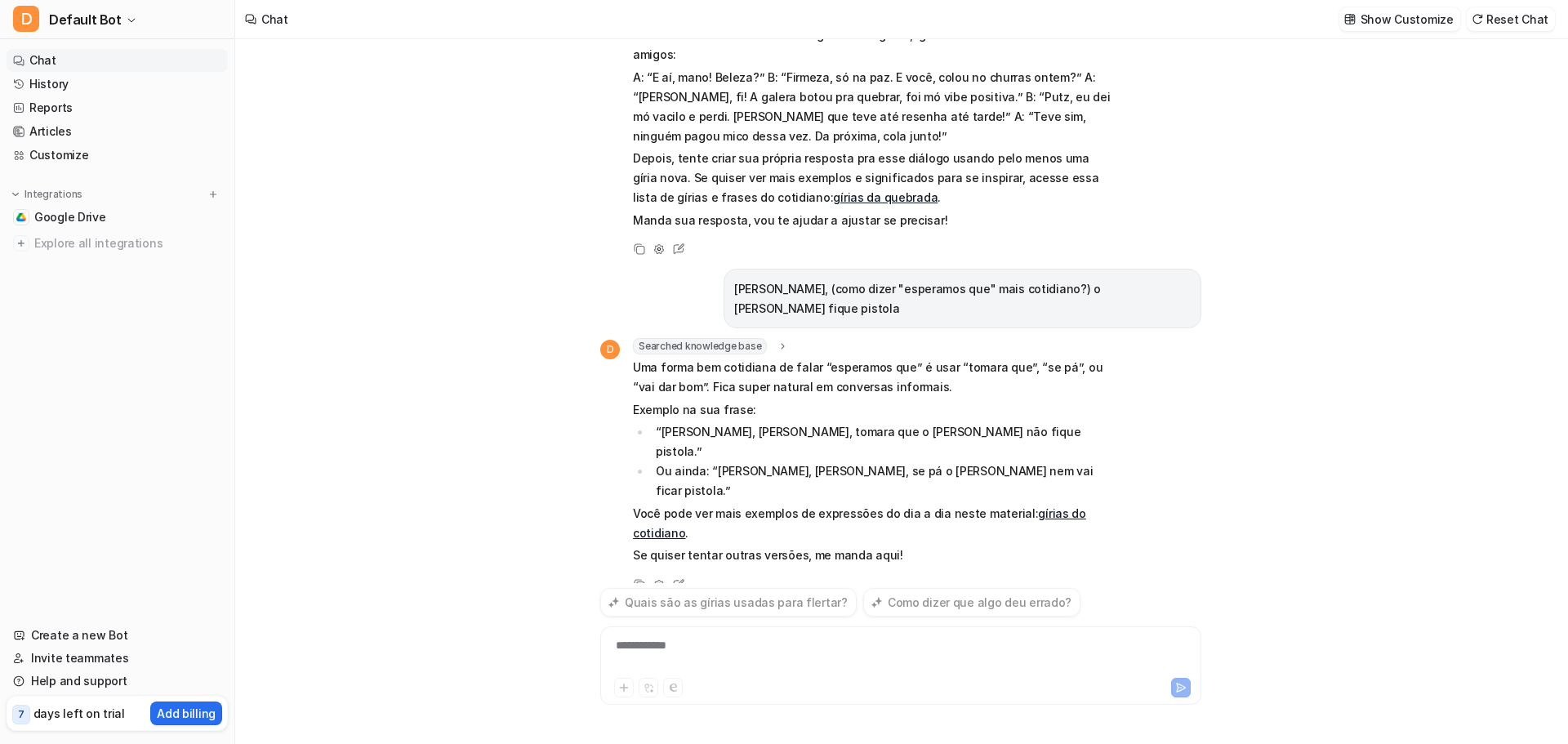
click at [701, 640] on div "**********" at bounding box center [901, 655] width 593 height 37
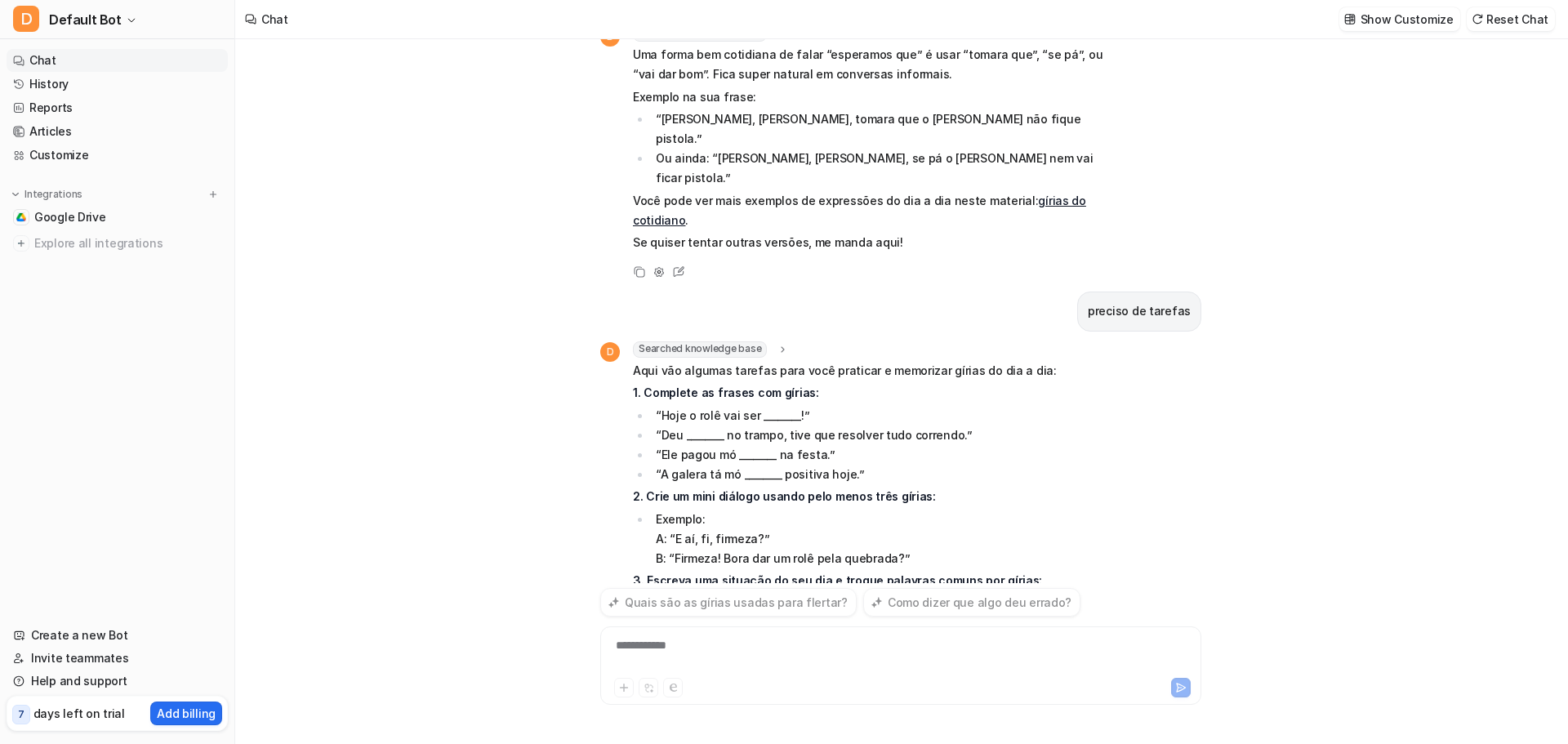
scroll to position [2614, 0]
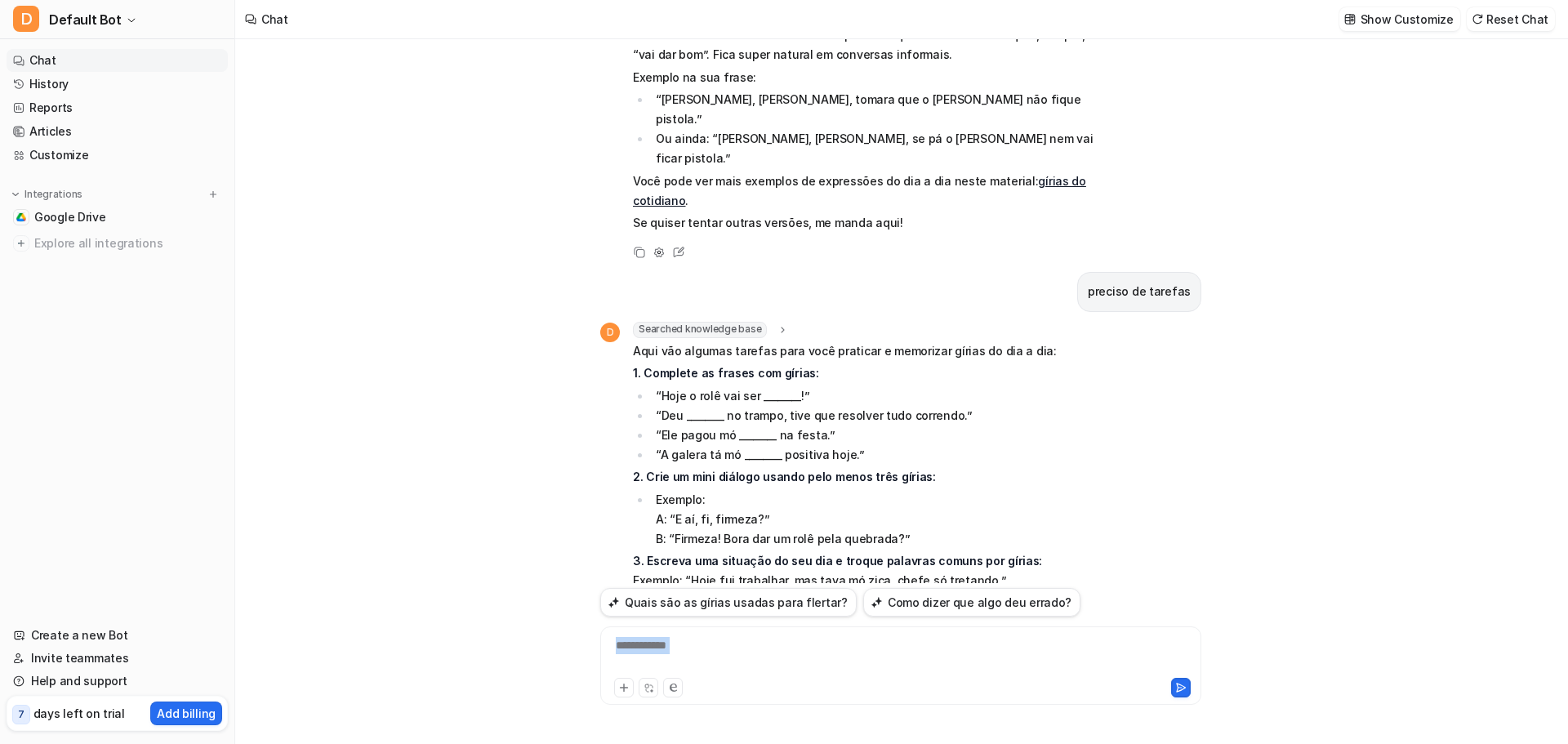
click at [662, 643] on div "**********" at bounding box center [901, 655] width 593 height 37
click at [665, 648] on div at bounding box center [901, 655] width 593 height 37
click at [728, 652] on div at bounding box center [901, 655] width 593 height 37
drag, startPoint x: 1439, startPoint y: 21, endPoint x: 1497, endPoint y: 80, distance: 82.7
click at [1497, 80] on div "continuemos a pratica D Searched knowledge base search_queries : "prática conti…" at bounding box center [901, 391] width 1332 height 704
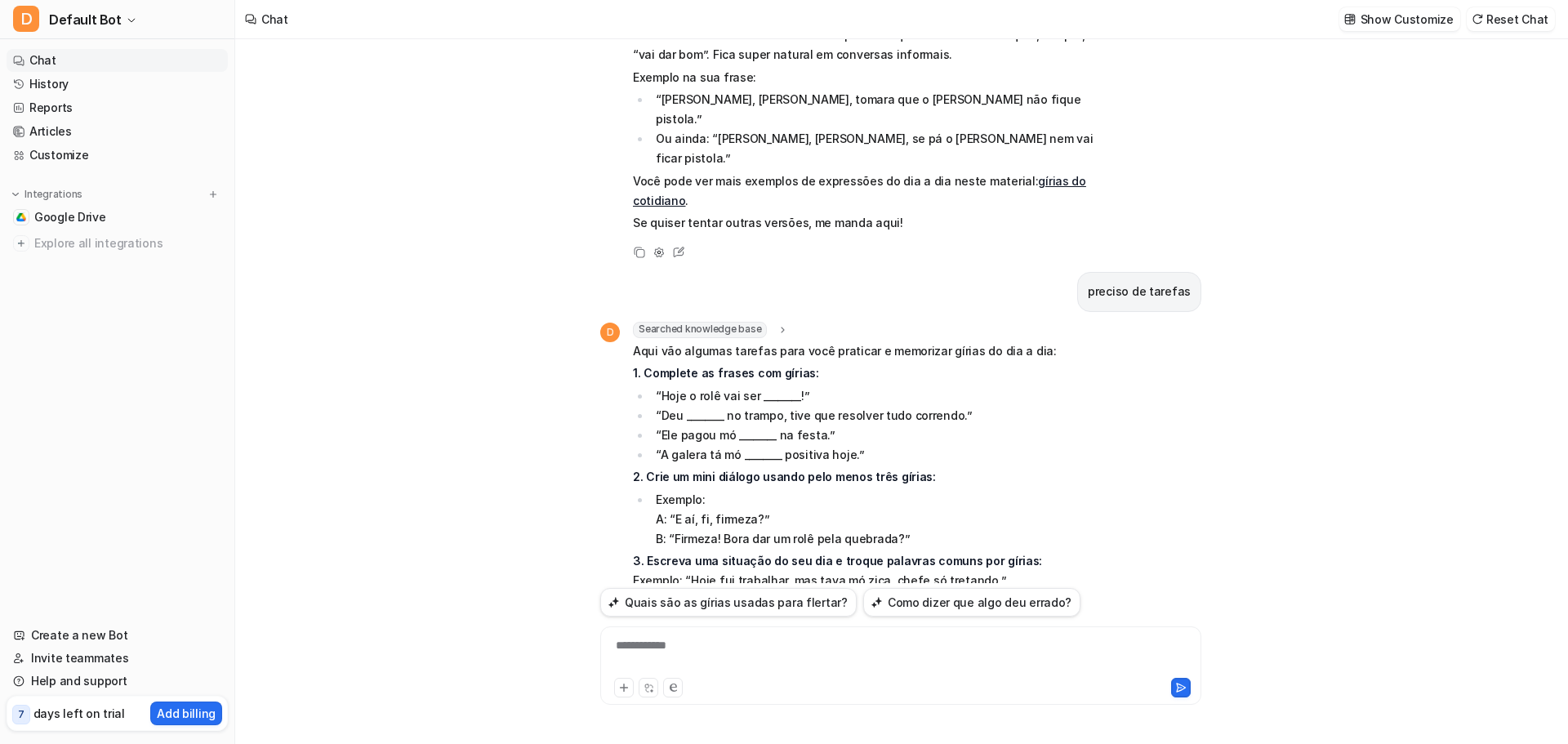
click at [767, 663] on div "**********" at bounding box center [901, 655] width 593 height 37
click at [696, 634] on div at bounding box center [901, 665] width 601 height 78
click at [665, 649] on div "**********" at bounding box center [901, 655] width 593 height 37
click at [1038, 648] on div "**********" at bounding box center [901, 655] width 593 height 37
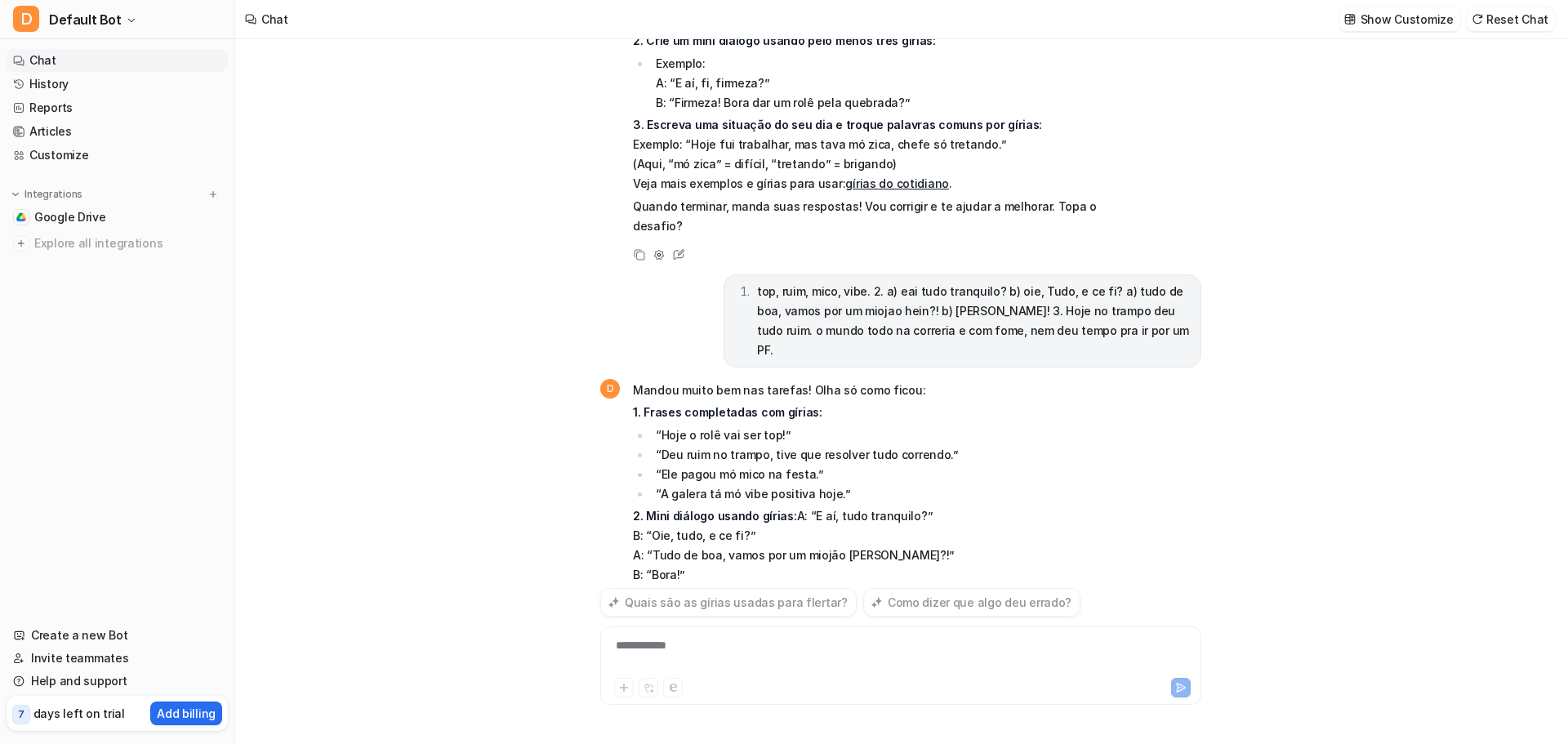
scroll to position [3069, 0]
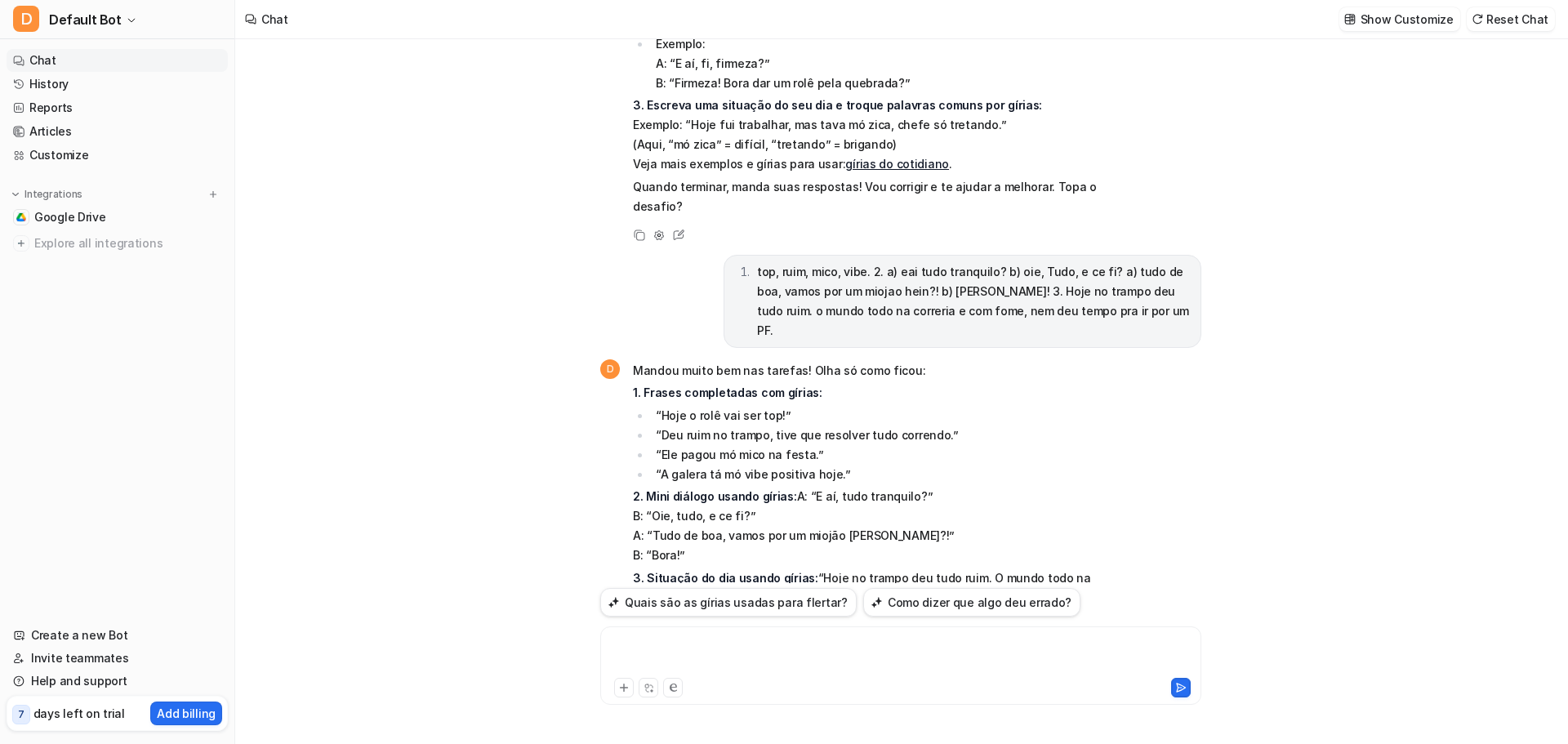
click at [889, 649] on div at bounding box center [901, 655] width 593 height 37
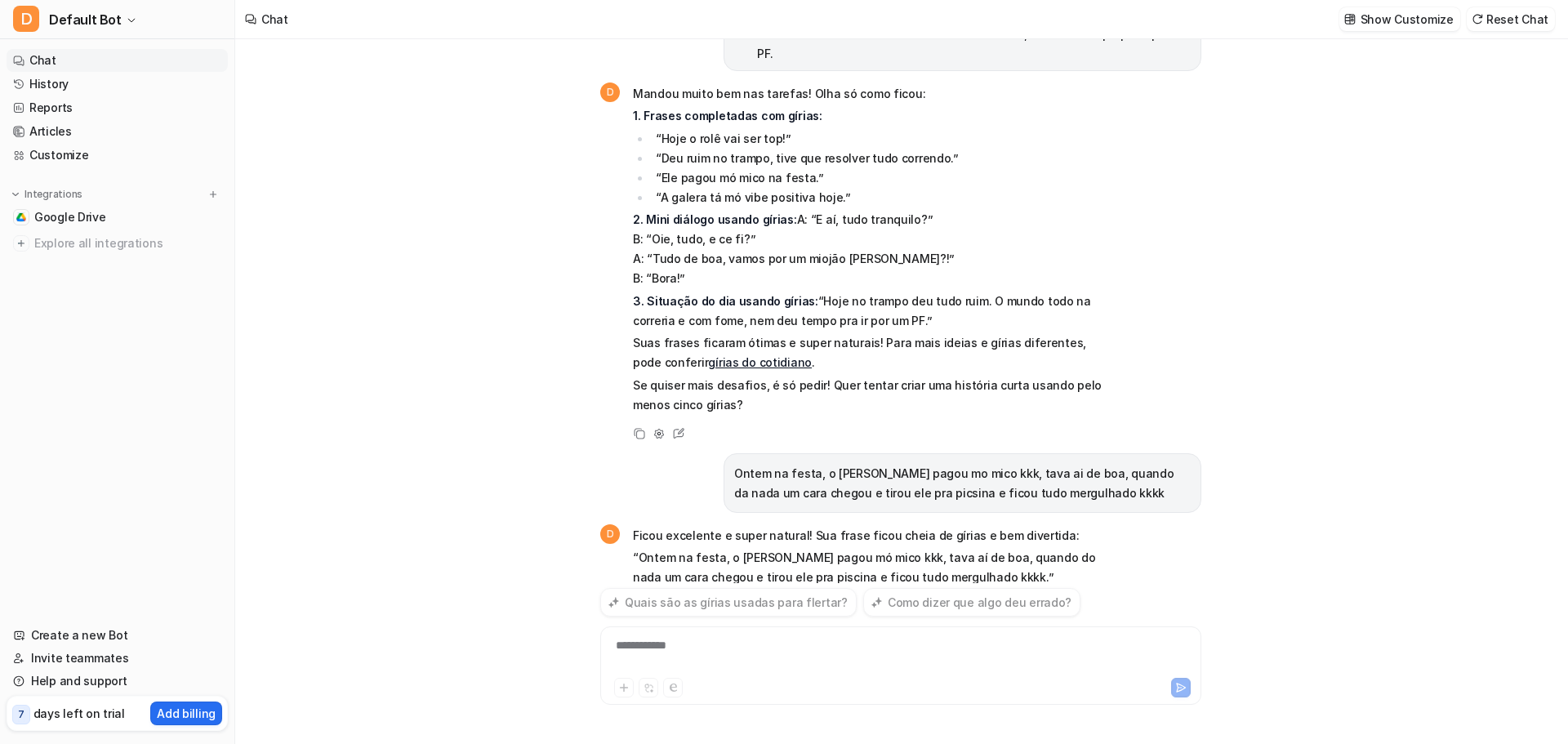
scroll to position [3368, 0]
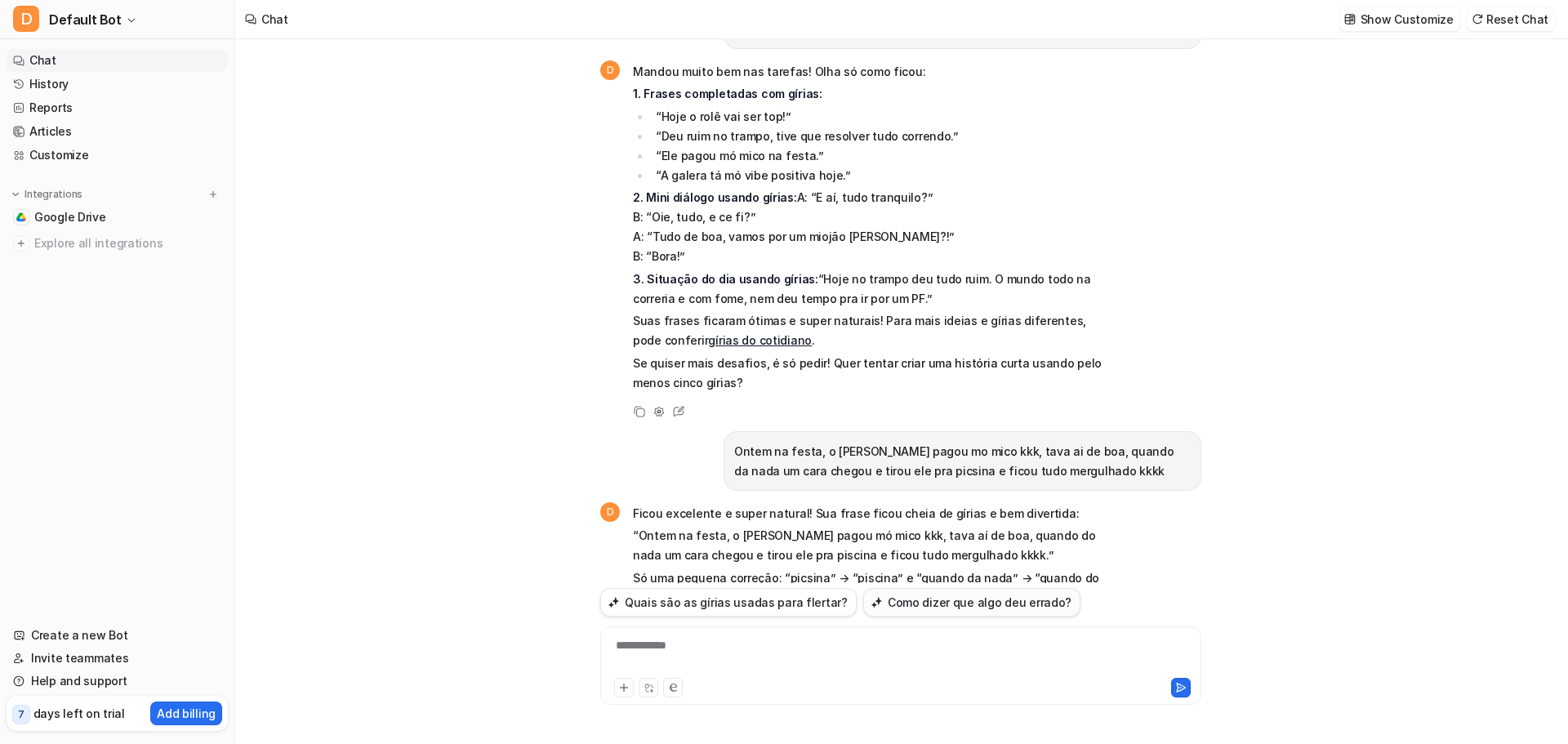
click at [994, 593] on button "Como dizer que algo deu errado?" at bounding box center [972, 602] width 218 height 28
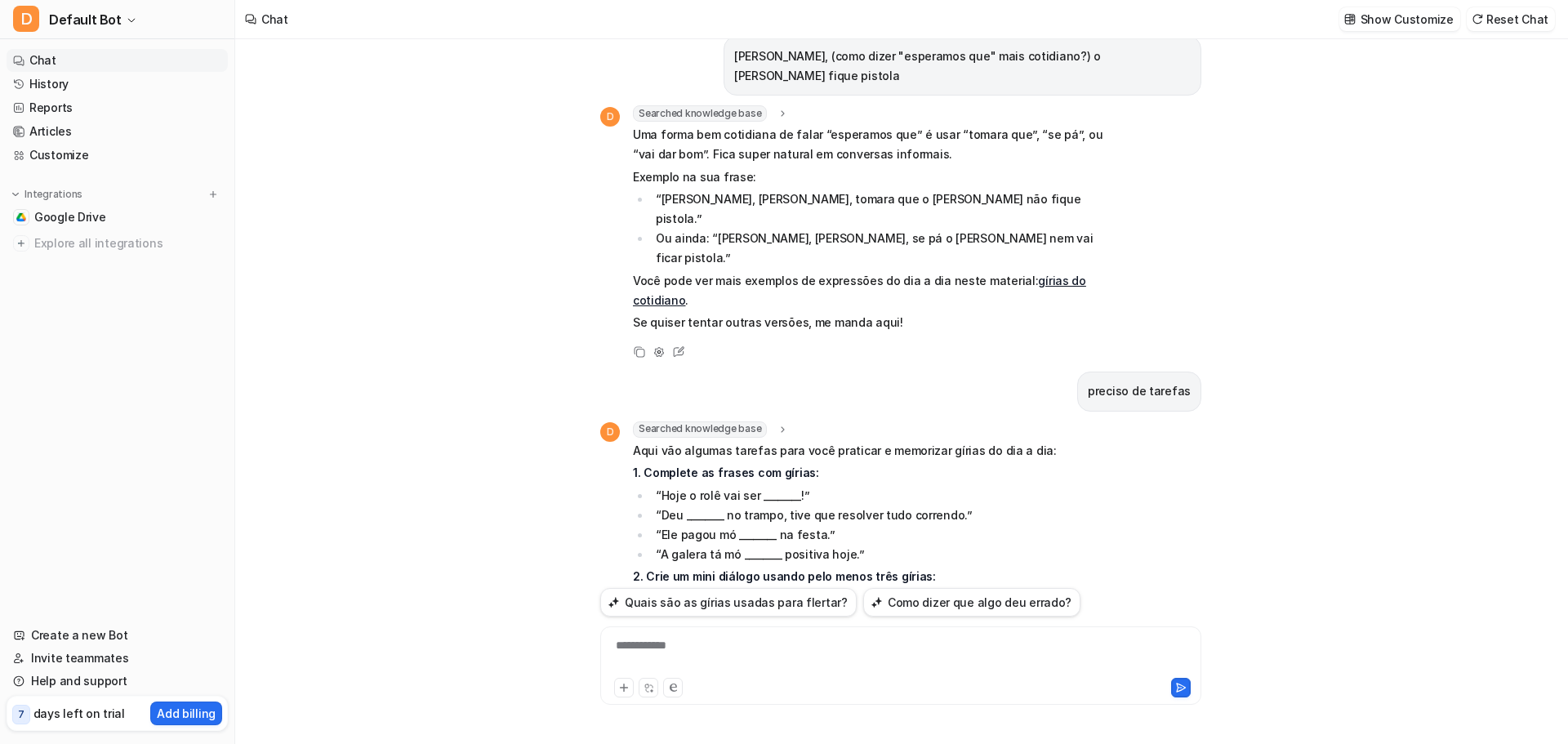
scroll to position [2434, 0]
